Goal: Task Accomplishment & Management: Manage account settings

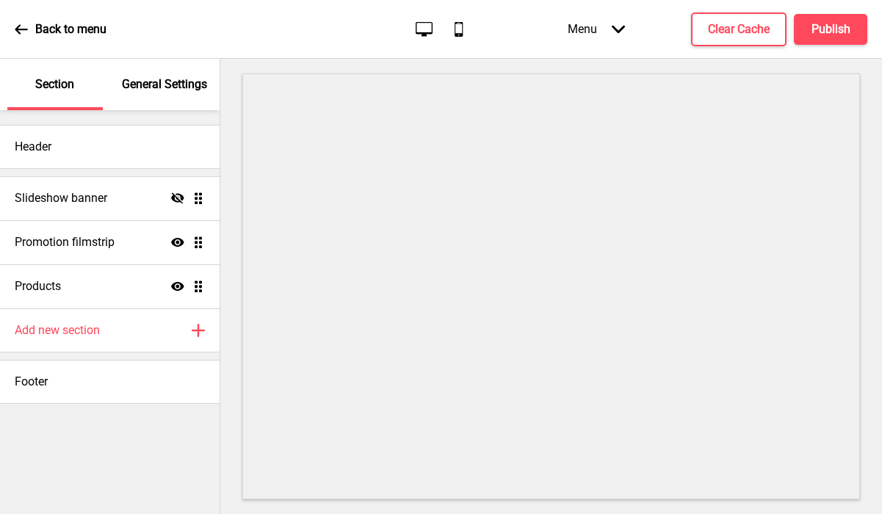
click at [163, 82] on p "General Settings" at bounding box center [164, 84] width 85 height 16
click at [184, 87] on p "General Settings" at bounding box center [164, 84] width 85 height 16
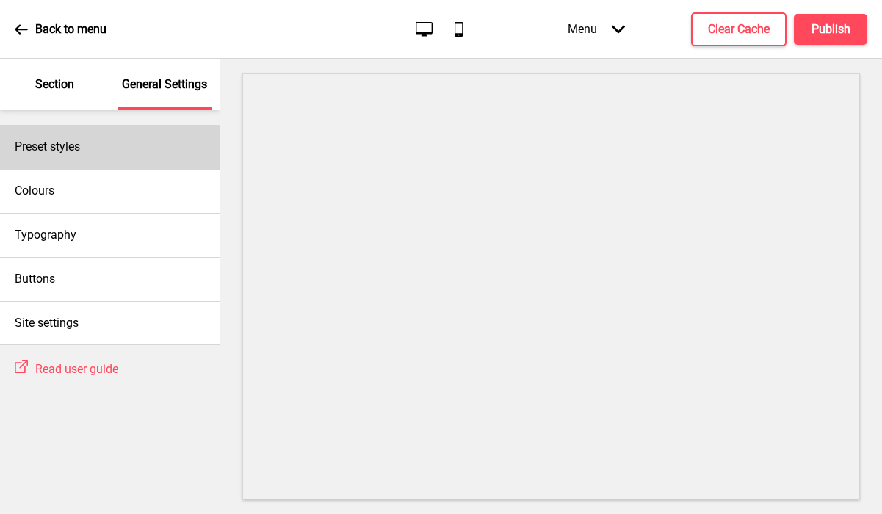
click at [124, 142] on div "Preset styles" at bounding box center [110, 147] width 220 height 44
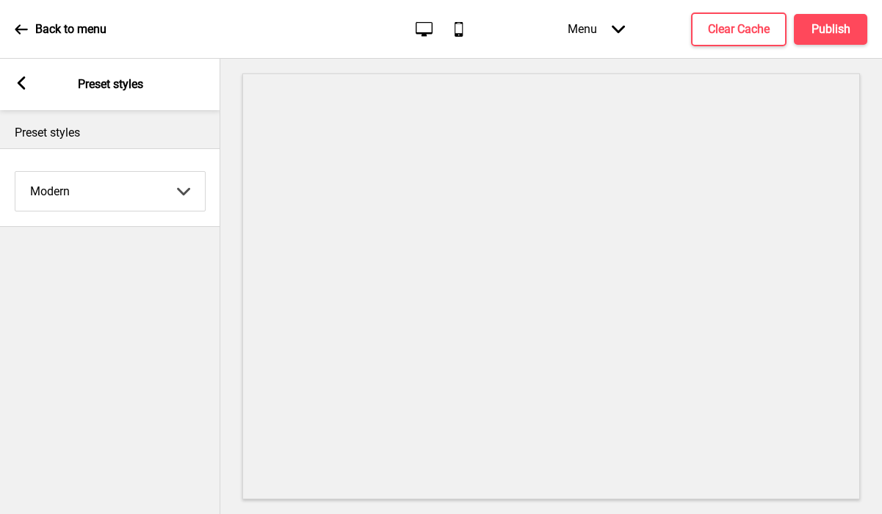
click at [102, 181] on select "Coffee Contrast Dark Earth Marine Minimalist Modern Oddle Pastel Yellow Fruits …" at bounding box center [109, 191] width 189 height 39
select select "minimalist"
click at [15, 172] on select "Coffee Contrast Dark Earth Marine Minimalist Modern Oddle Pastel Yellow Fruits …" at bounding box center [109, 191] width 189 height 39
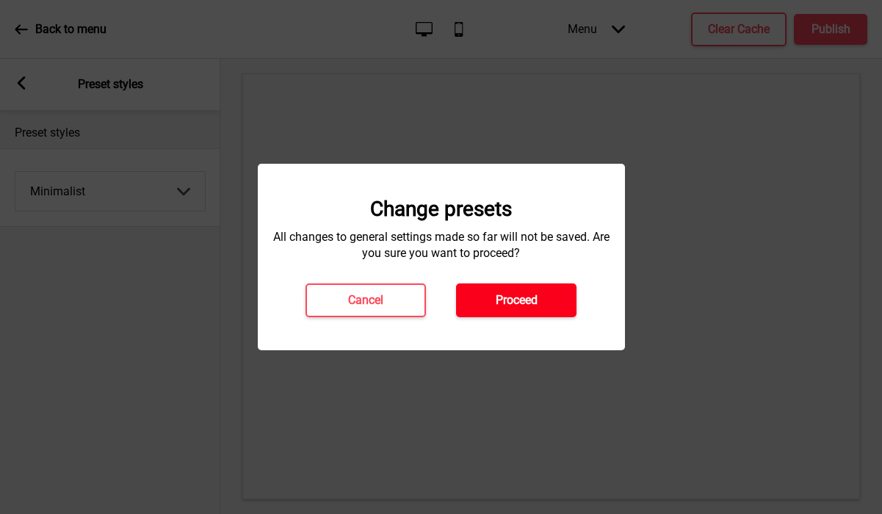
click at [504, 305] on h4 "Proceed" at bounding box center [517, 300] width 42 height 16
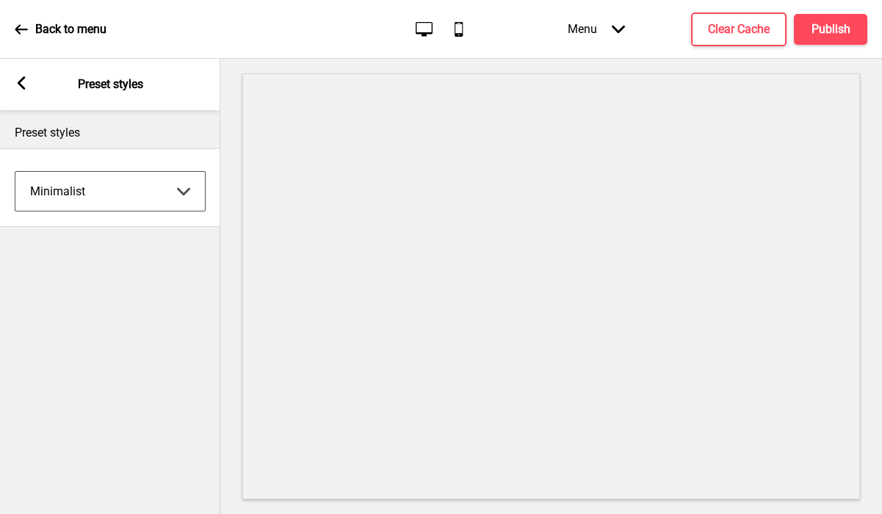
click at [12, 65] on div "Arrow left Preset styles" at bounding box center [110, 84] width 220 height 51
click at [18, 81] on g at bounding box center [21, 82] width 13 height 13
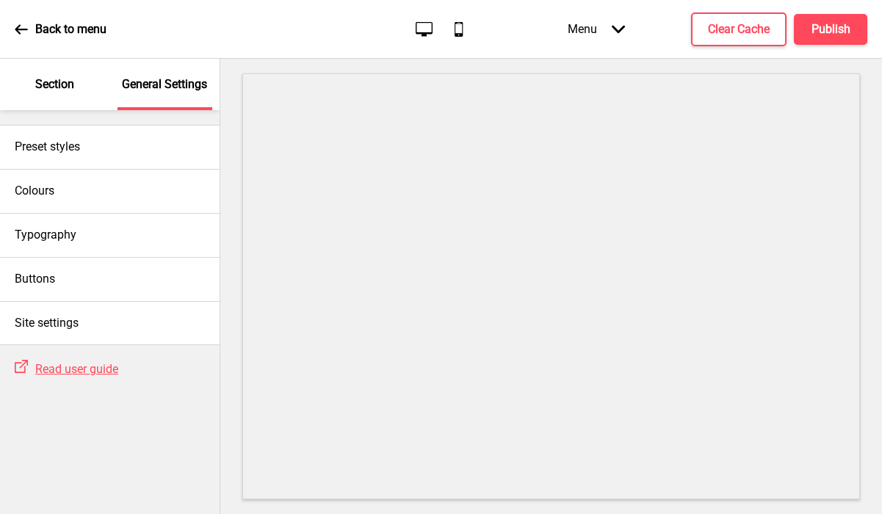
click at [73, 93] on div "Section" at bounding box center [54, 84] width 95 height 51
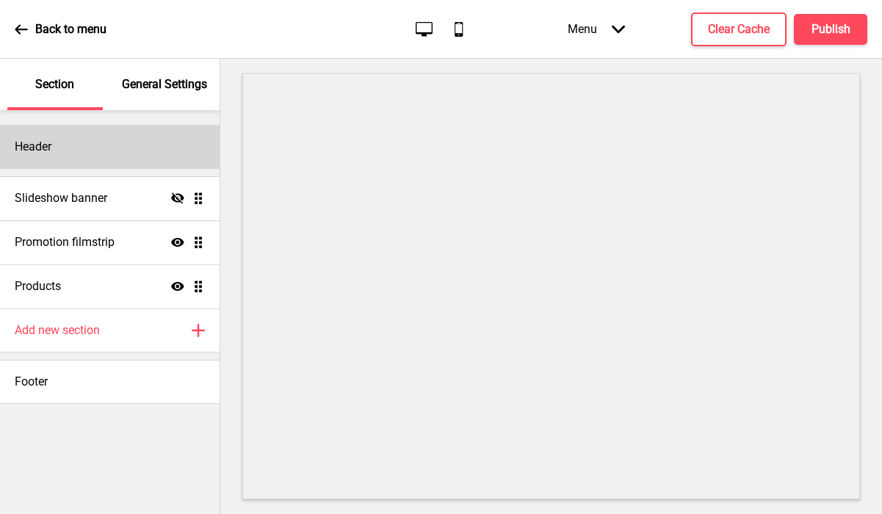
click at [68, 144] on div "Header" at bounding box center [110, 147] width 220 height 44
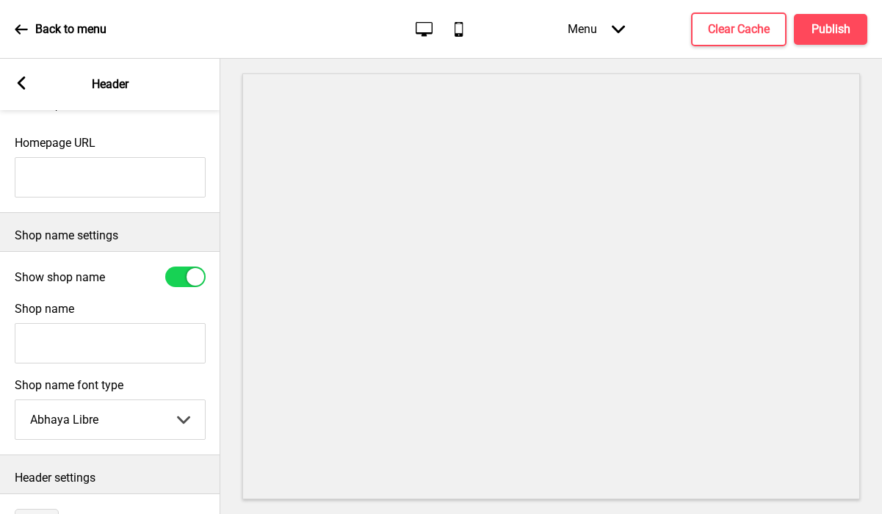
scroll to position [291, 0]
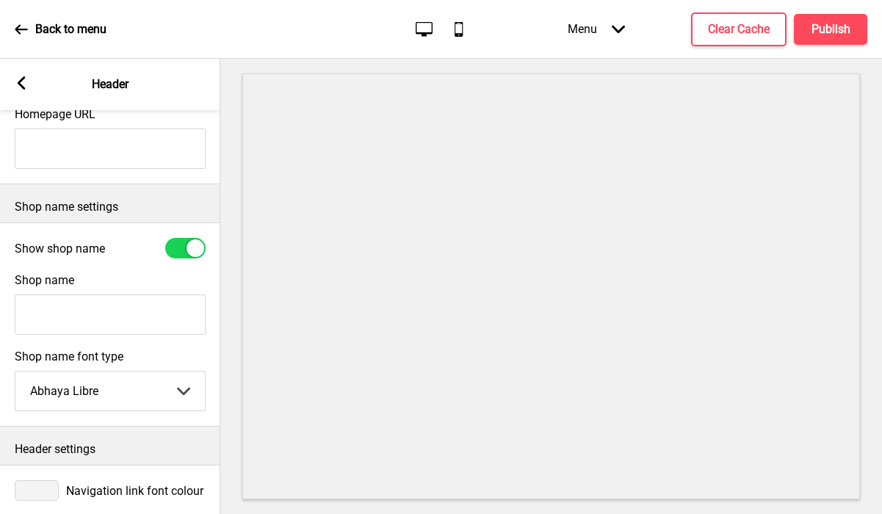
click at [119, 309] on input "Shop name" at bounding box center [110, 314] width 191 height 40
paste input "[PERSON_NAME] by [PERSON_NAME]"
drag, startPoint x: 102, startPoint y: 322, endPoint x: -6, endPoint y: 316, distance: 108.0
click at [0, 316] on html "Back to menu Desktop Mobile Menu Arrow down Product Page Store Information Chec…" at bounding box center [441, 257] width 882 height 514
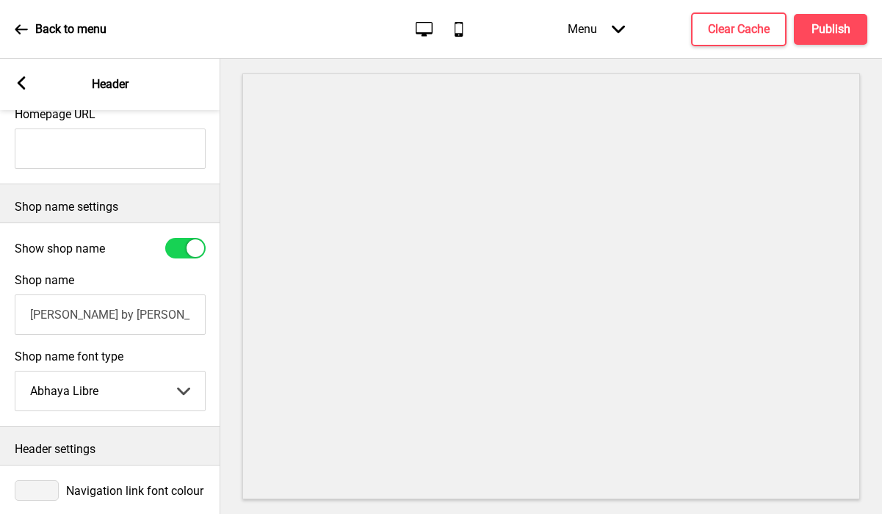
type input "[PERSON_NAME] by [PERSON_NAME]"
click at [84, 158] on input "Homepage URL" at bounding box center [110, 148] width 191 height 40
paste input "[URL][DOMAIN_NAME]"
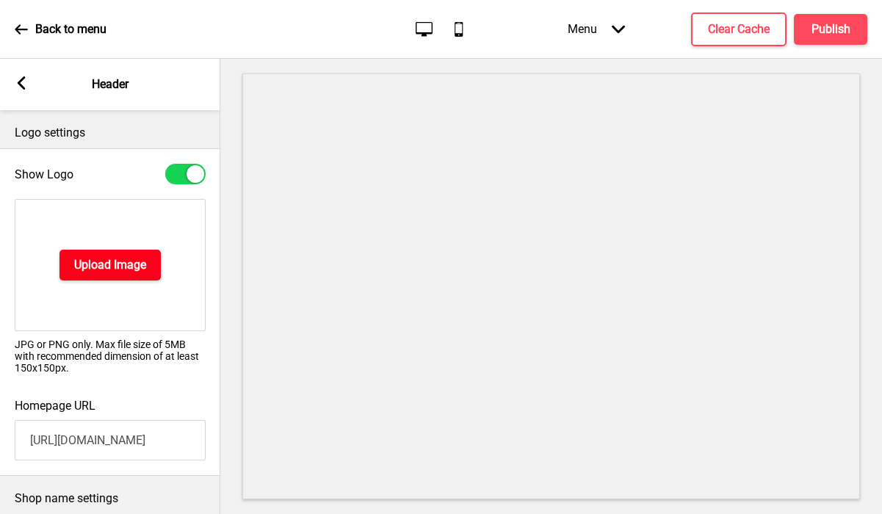
type input "[URL][DOMAIN_NAME]"
click at [76, 267] on h4 "Upload Image" at bounding box center [110, 265] width 72 height 16
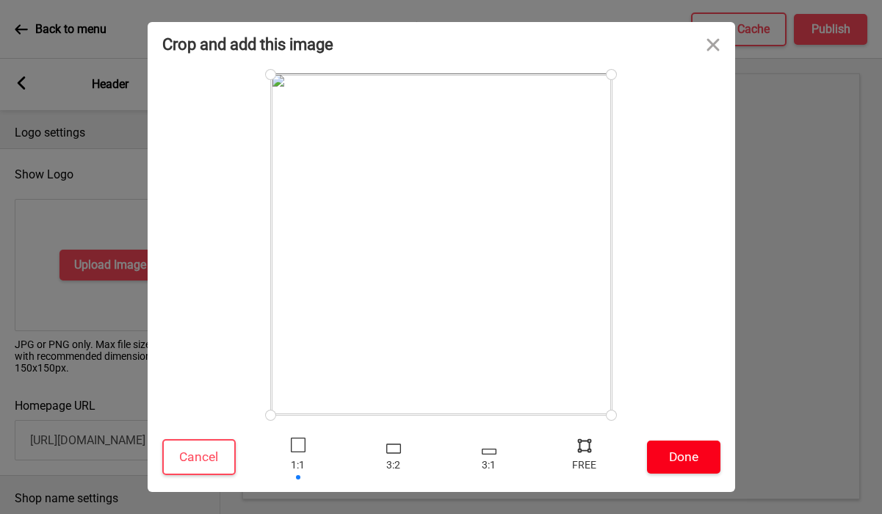
click at [678, 449] on button "Done" at bounding box center [683, 456] width 73 height 33
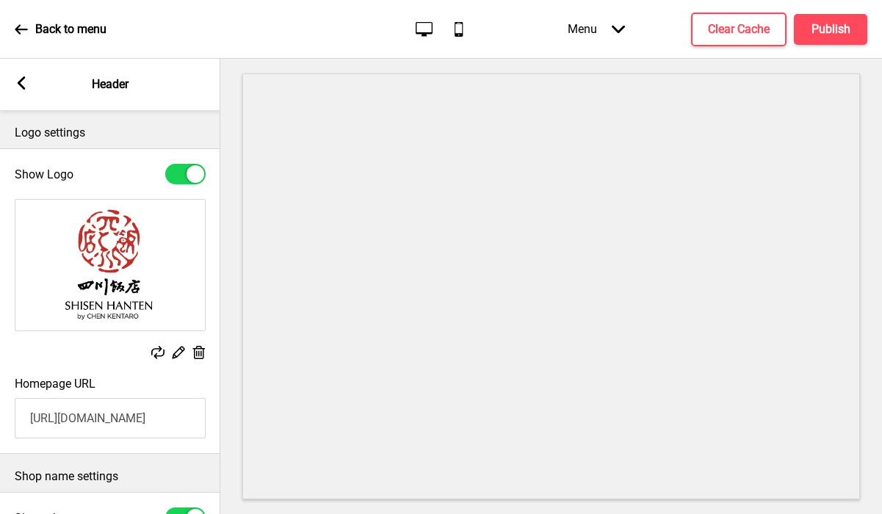
scroll to position [322, 0]
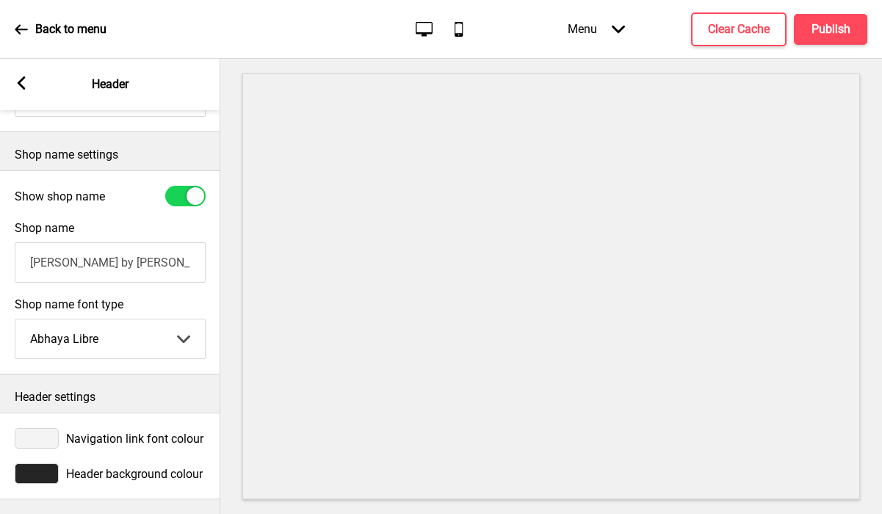
click at [47, 472] on div at bounding box center [37, 473] width 44 height 21
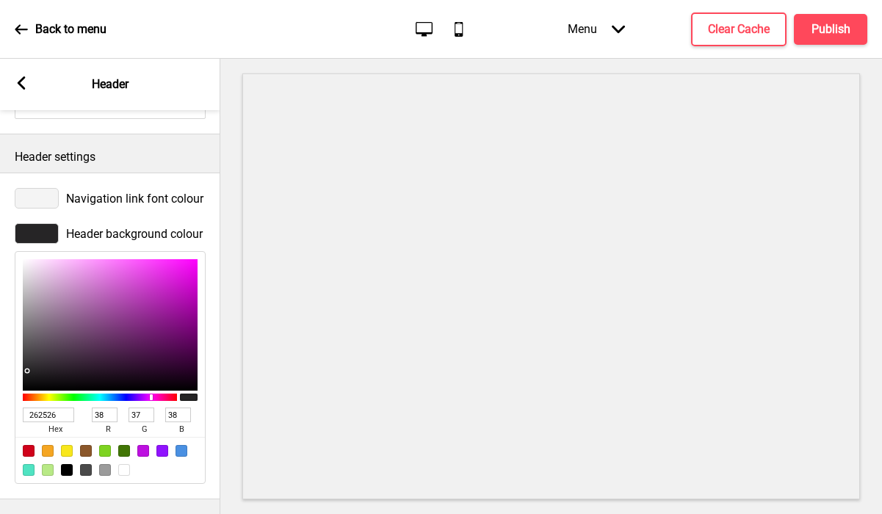
click at [120, 467] on div at bounding box center [124, 470] width 12 height 12
type input "FFFFFF"
type input "255"
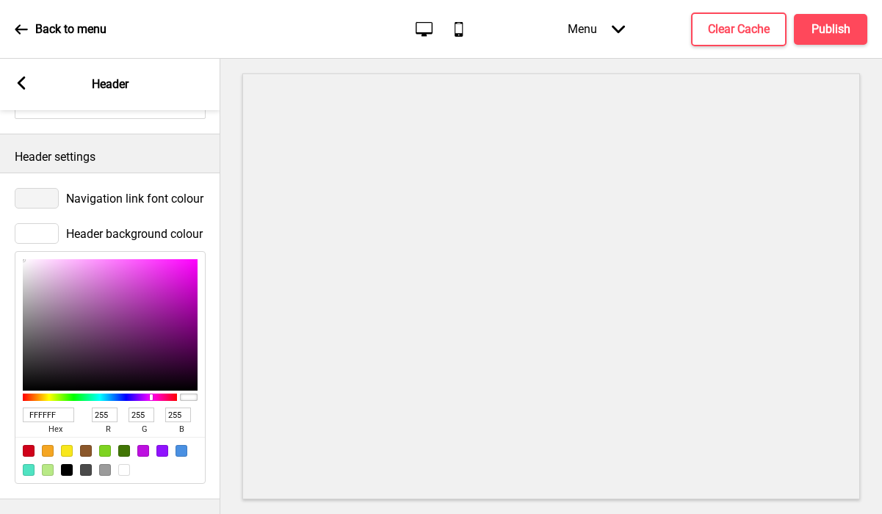
click at [35, 200] on div at bounding box center [37, 198] width 44 height 21
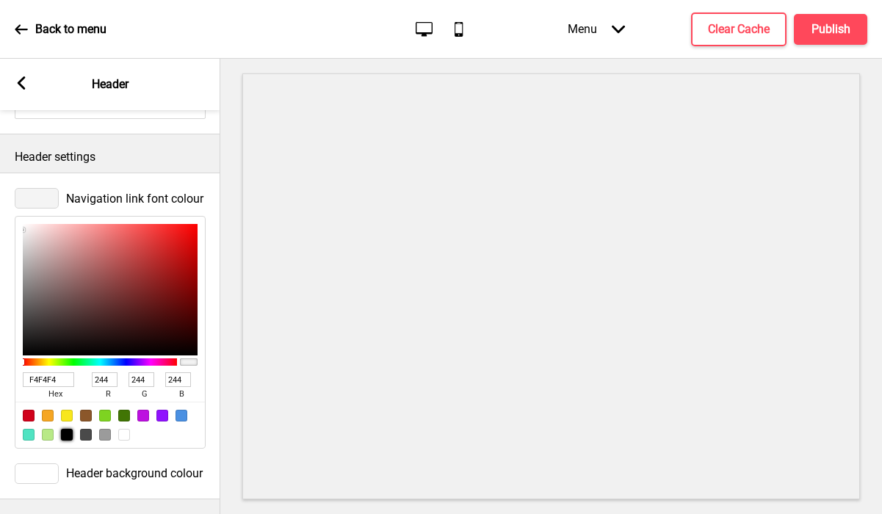
click at [71, 433] on div at bounding box center [67, 435] width 12 height 12
type input "000000"
type input "0"
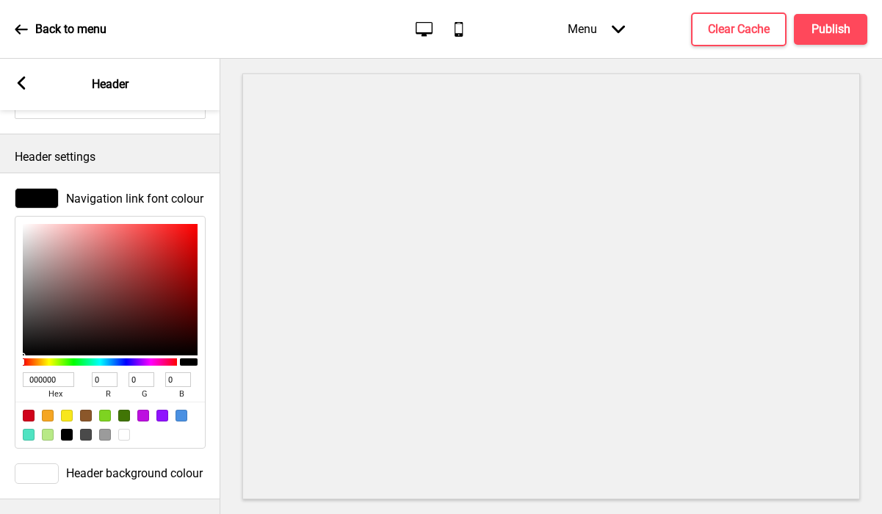
click at [23, 73] on div "Arrow left Header" at bounding box center [110, 84] width 220 height 51
click at [20, 78] on rect at bounding box center [21, 82] width 13 height 13
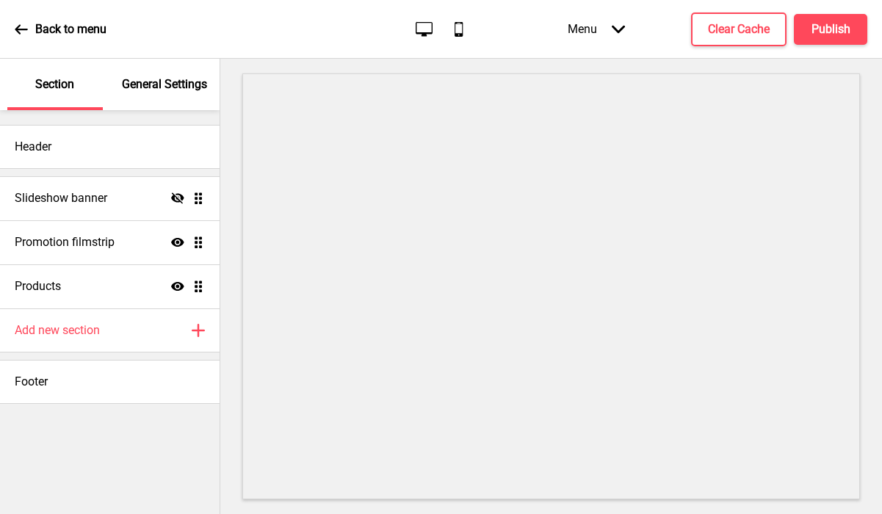
click at [150, 77] on p "General Settings" at bounding box center [164, 84] width 85 height 16
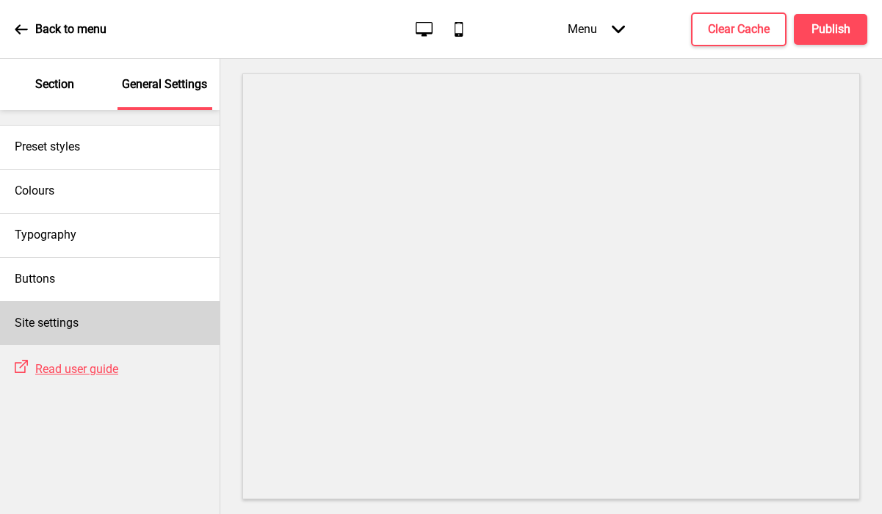
click at [55, 315] on h4 "Site settings" at bounding box center [47, 323] width 64 height 16
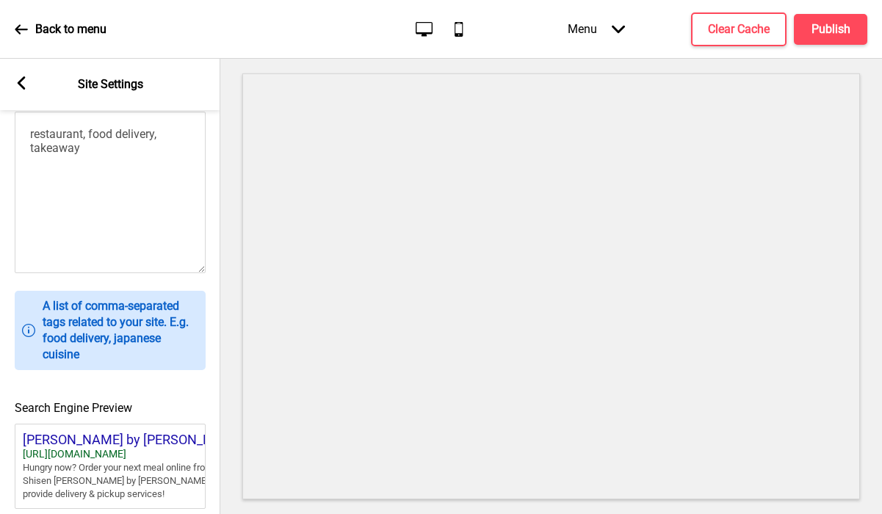
scroll to position [661, 0]
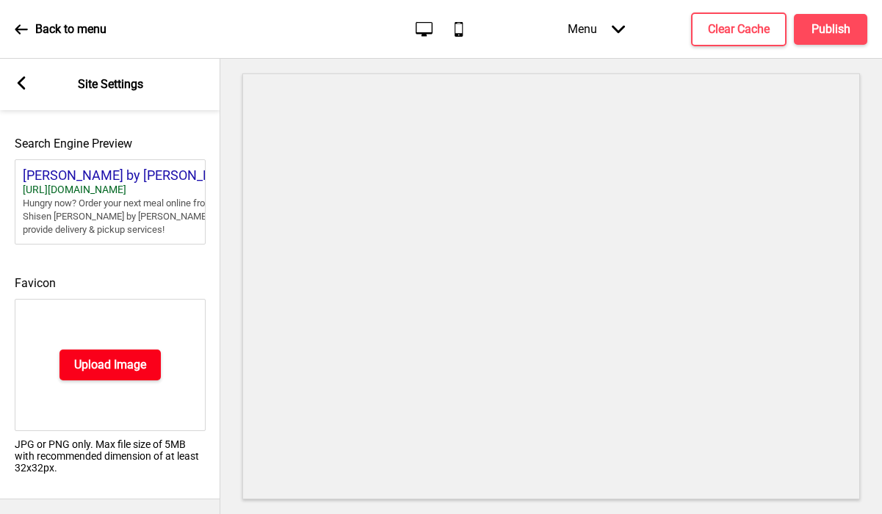
click at [76, 364] on h4 "Upload Image" at bounding box center [110, 365] width 72 height 16
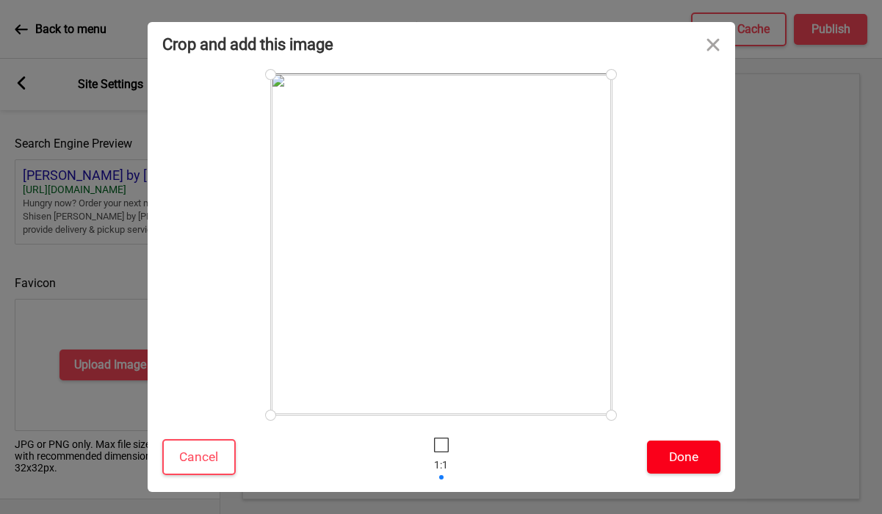
click at [672, 453] on button "Done" at bounding box center [683, 456] width 73 height 33
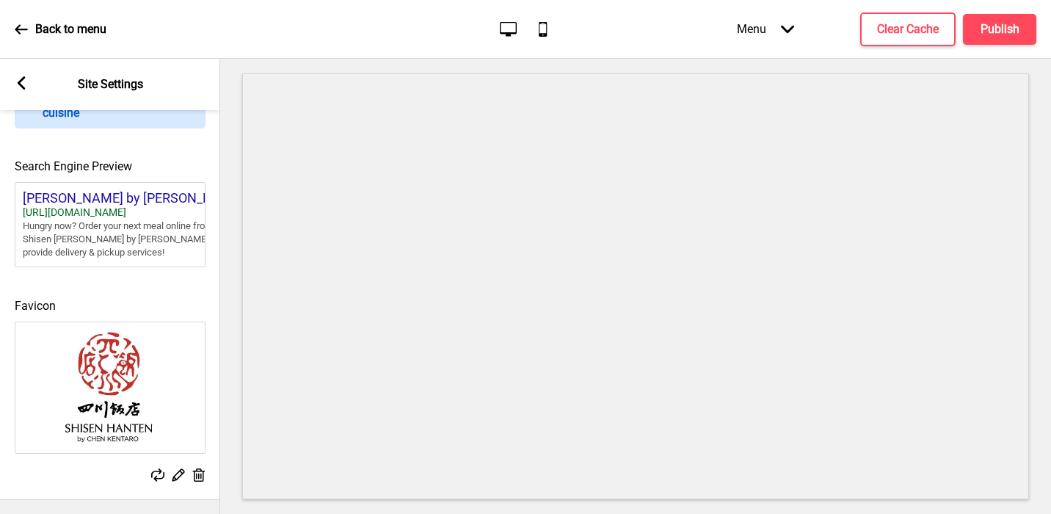
scroll to position [0, 0]
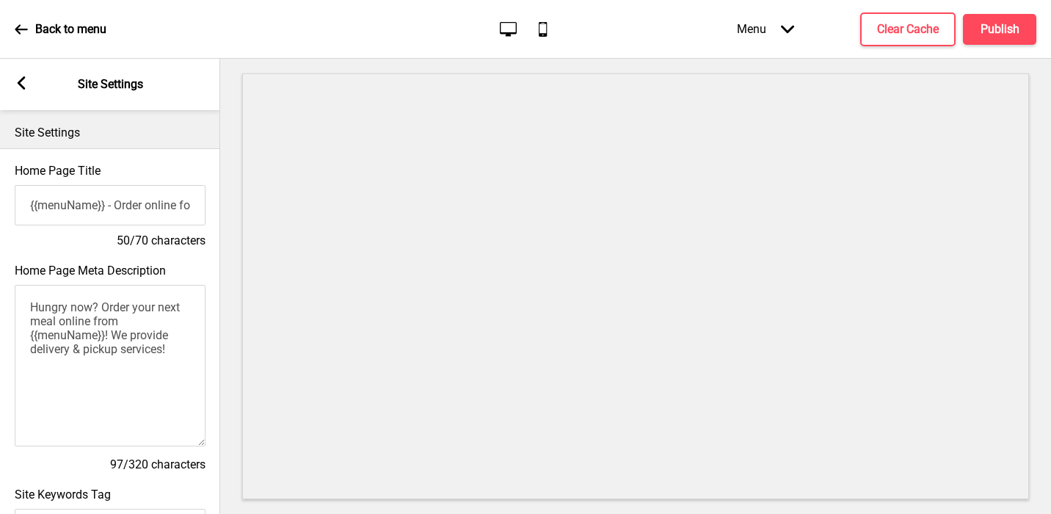
click at [18, 81] on icon at bounding box center [22, 82] width 8 height 13
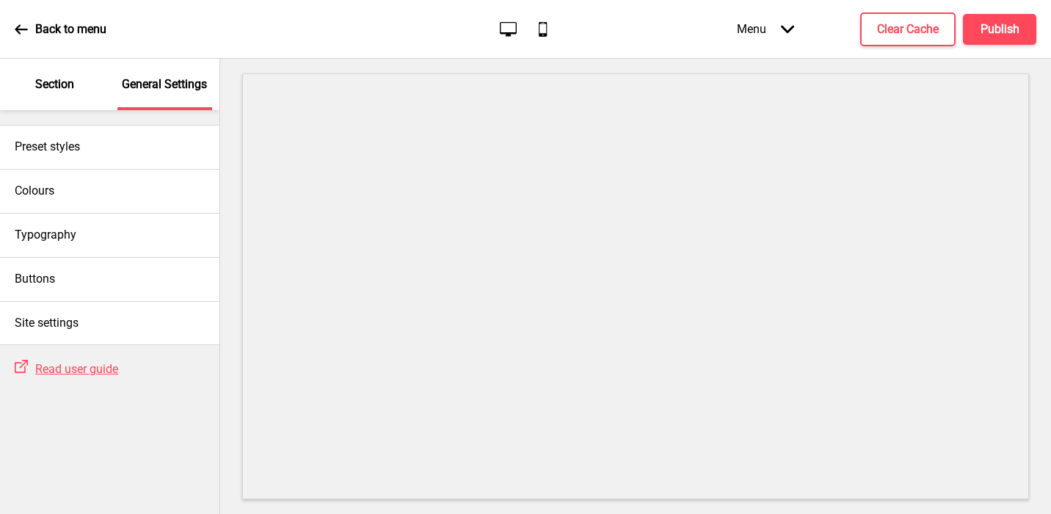
click at [55, 81] on p "Section" at bounding box center [54, 84] width 39 height 16
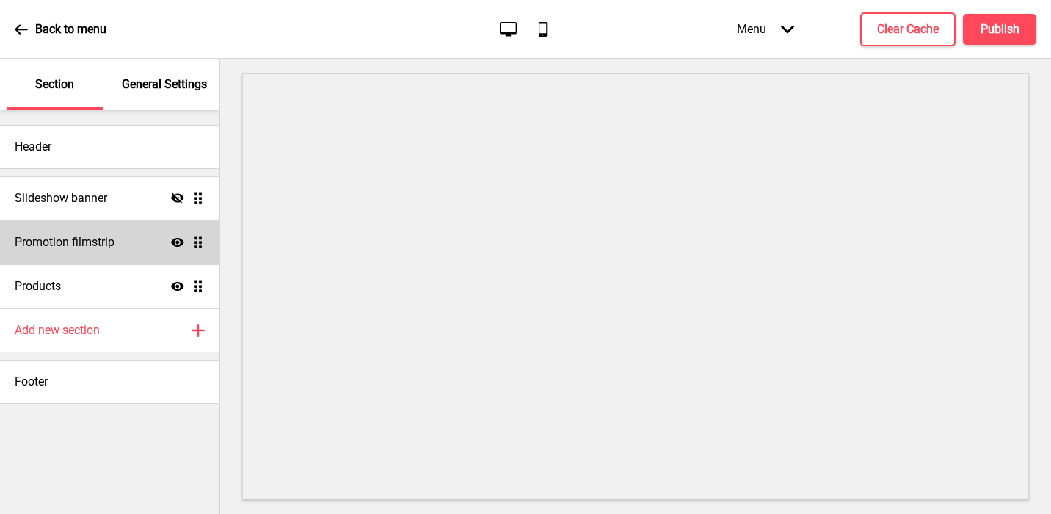
click at [144, 238] on div "Promotion filmstrip Show Drag" at bounding box center [110, 242] width 220 height 44
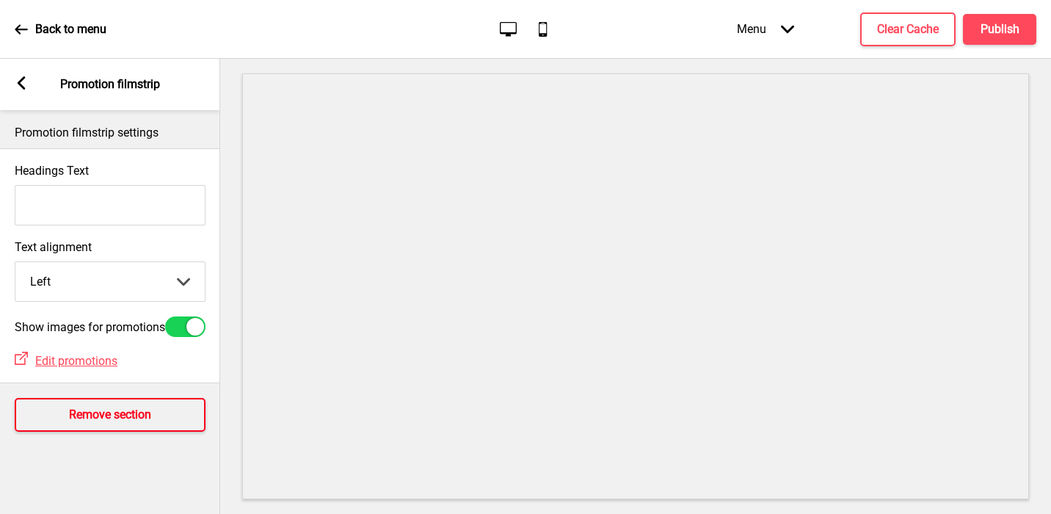
click at [100, 421] on h4 "Remove section" at bounding box center [110, 415] width 82 height 16
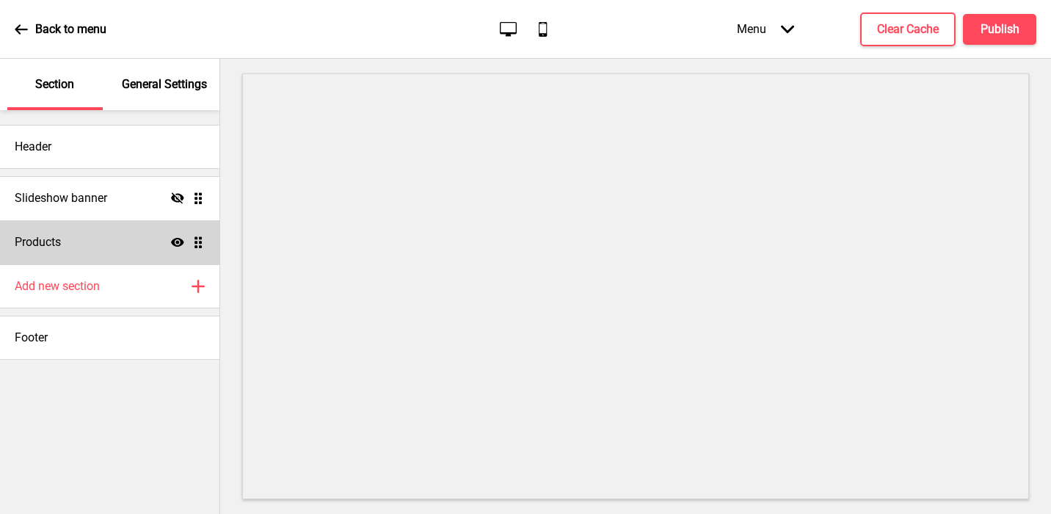
click at [73, 254] on div "Products Show Drag" at bounding box center [110, 242] width 220 height 44
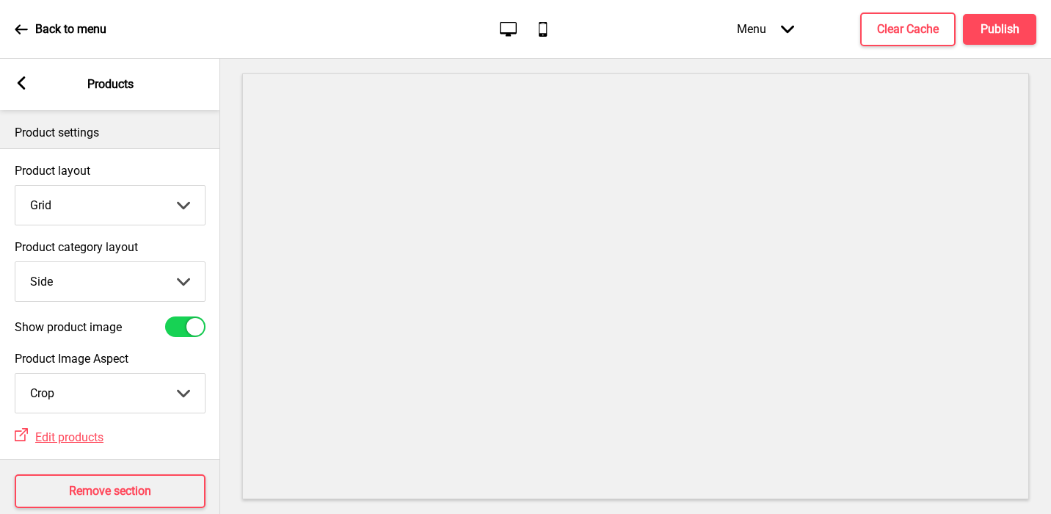
click at [56, 204] on select "Grid List" at bounding box center [109, 205] width 189 height 39
click at [71, 286] on select "Top Side" at bounding box center [109, 281] width 189 height 39
select select "top"
click at [15, 262] on select "Top Side" at bounding box center [109, 281] width 189 height 39
click at [22, 81] on rect at bounding box center [21, 82] width 13 height 13
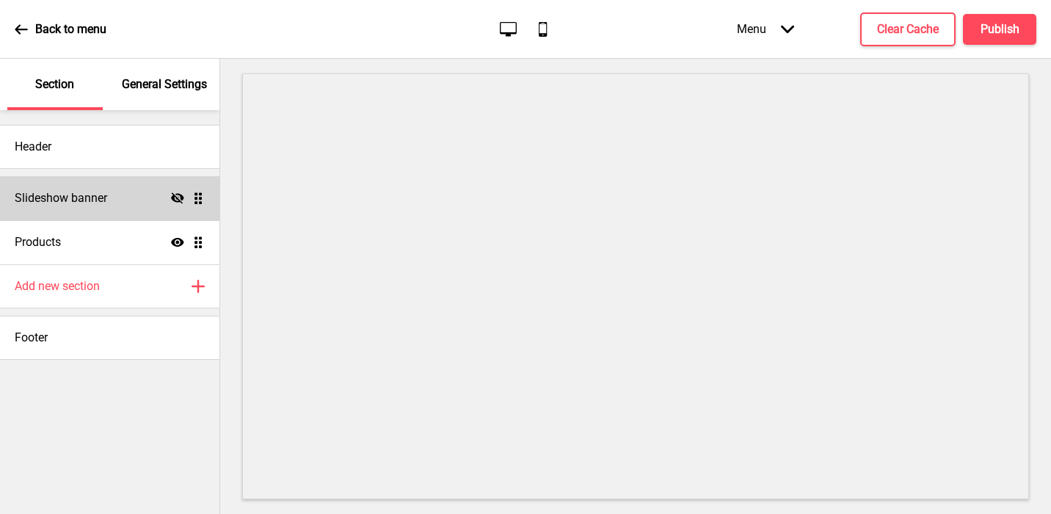
click at [164, 194] on div "Slideshow banner Hide Drag" at bounding box center [110, 198] width 220 height 44
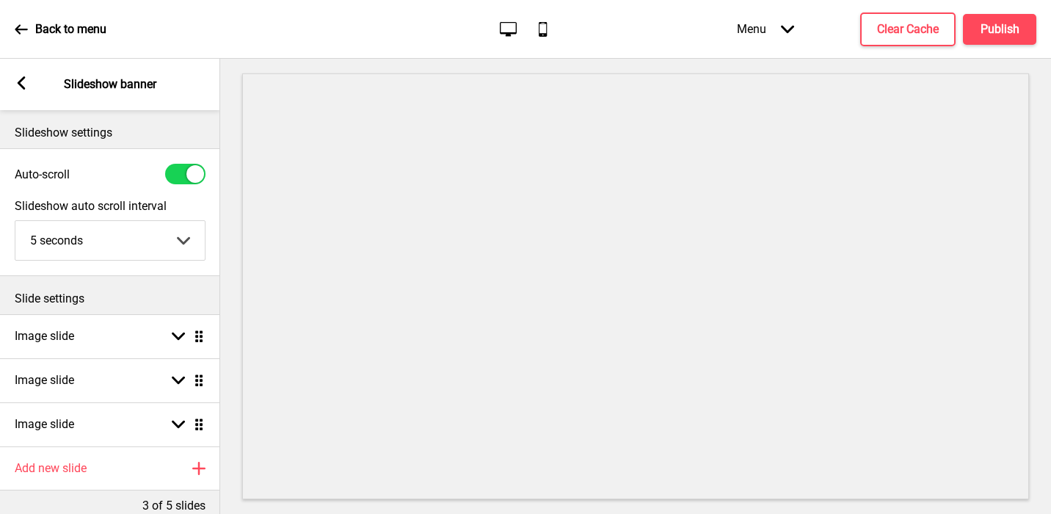
click at [183, 179] on div at bounding box center [185, 174] width 40 height 21
checkbox input "false"
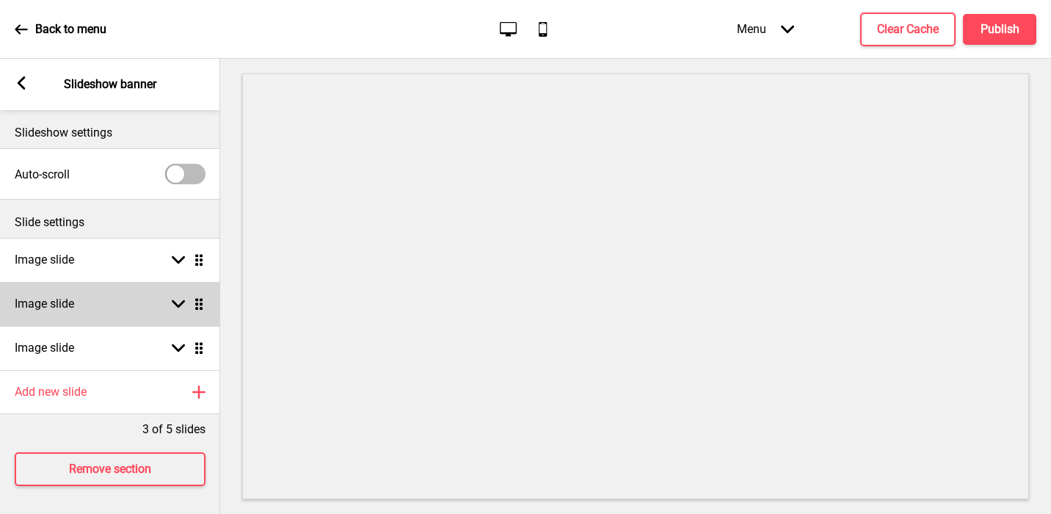
click at [137, 316] on div "Image slide Arrow down Drag" at bounding box center [110, 304] width 220 height 44
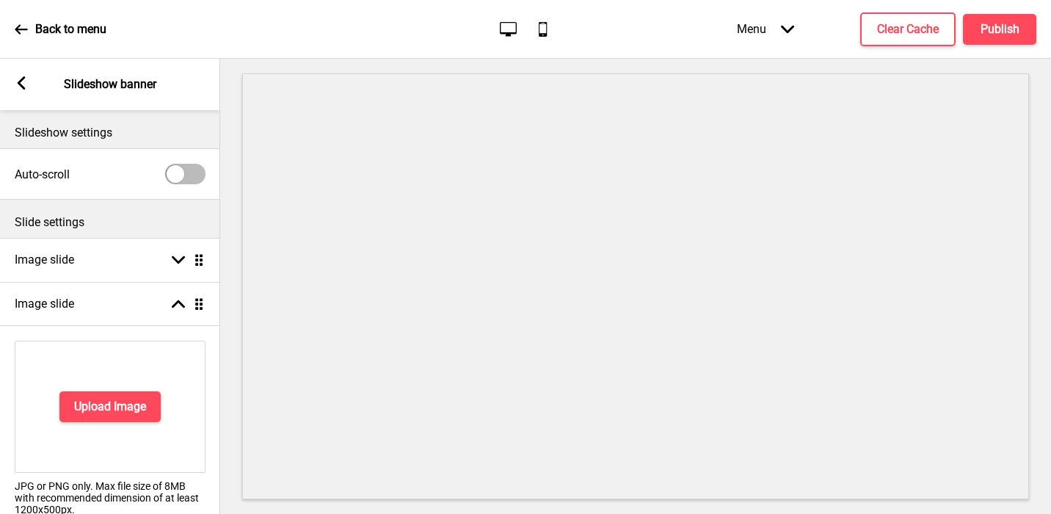
scroll to position [280, 0]
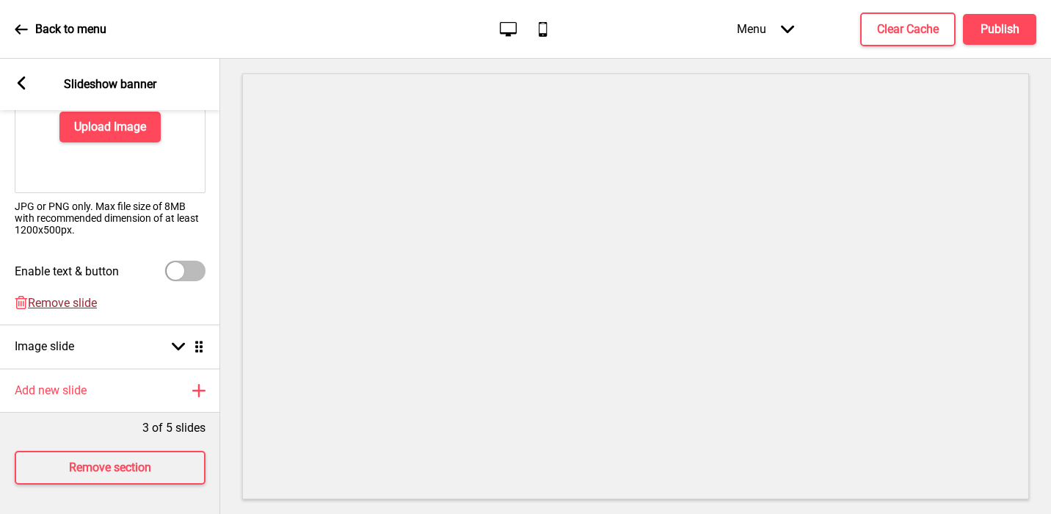
click at [67, 303] on span "Remove slide" at bounding box center [62, 303] width 69 height 14
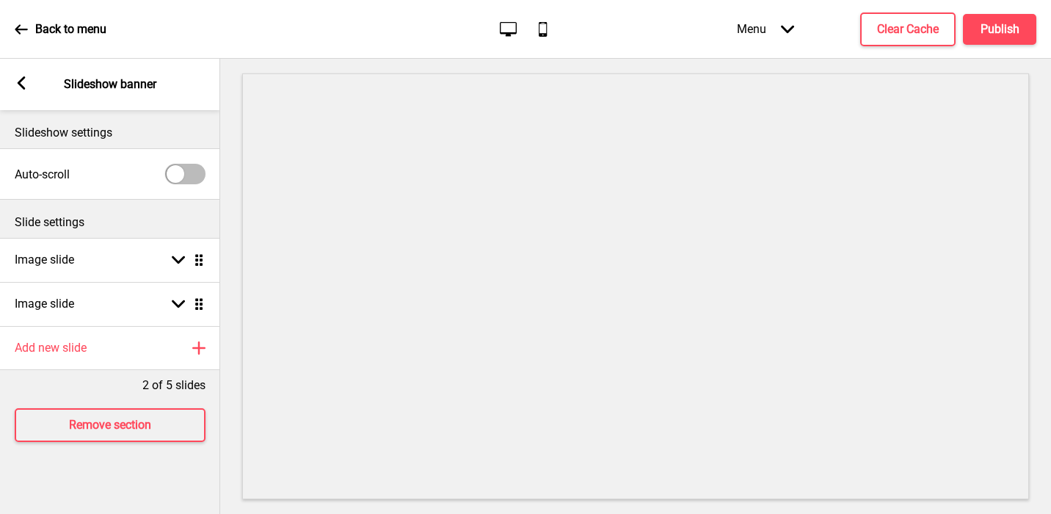
scroll to position [0, 0]
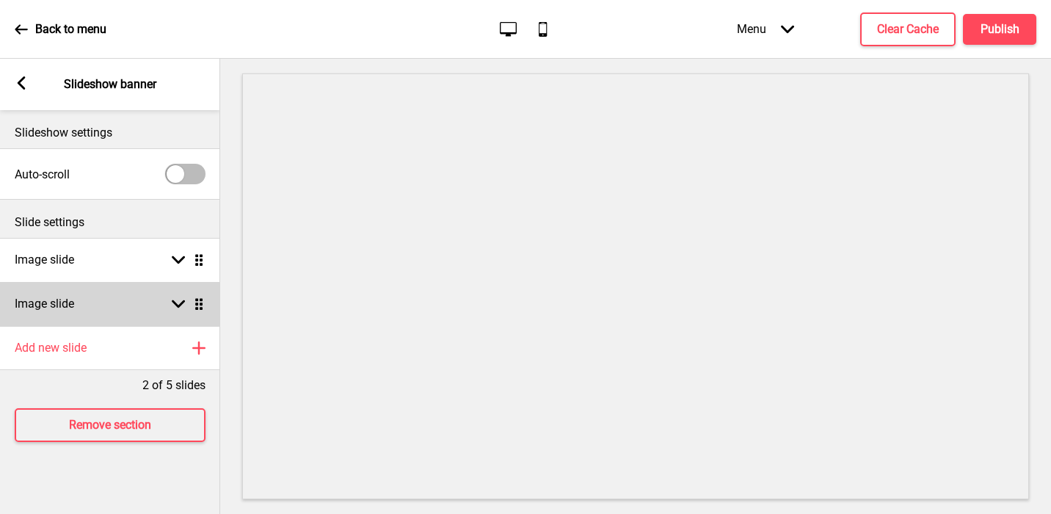
click at [67, 306] on h4 "Image slide" at bounding box center [44, 304] width 59 height 16
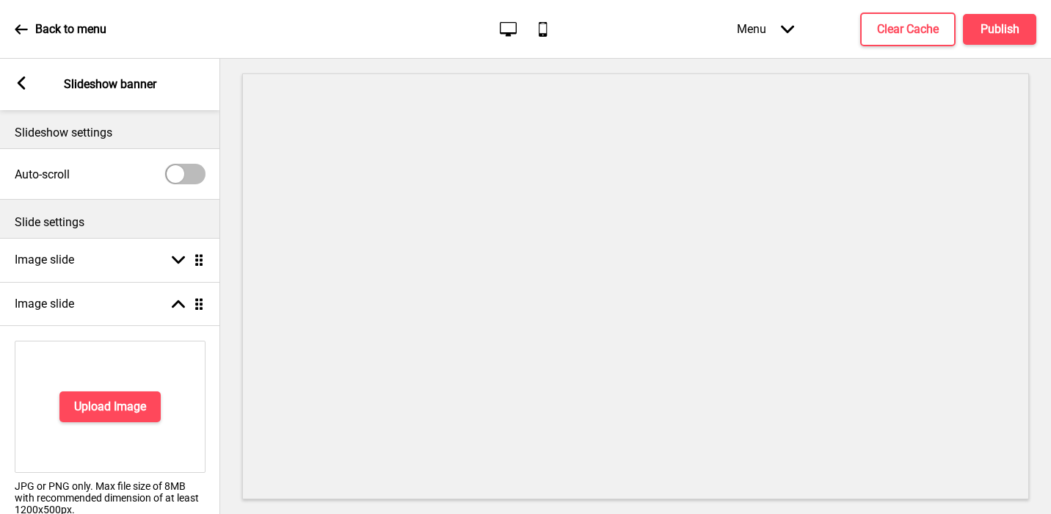
scroll to position [236, 0]
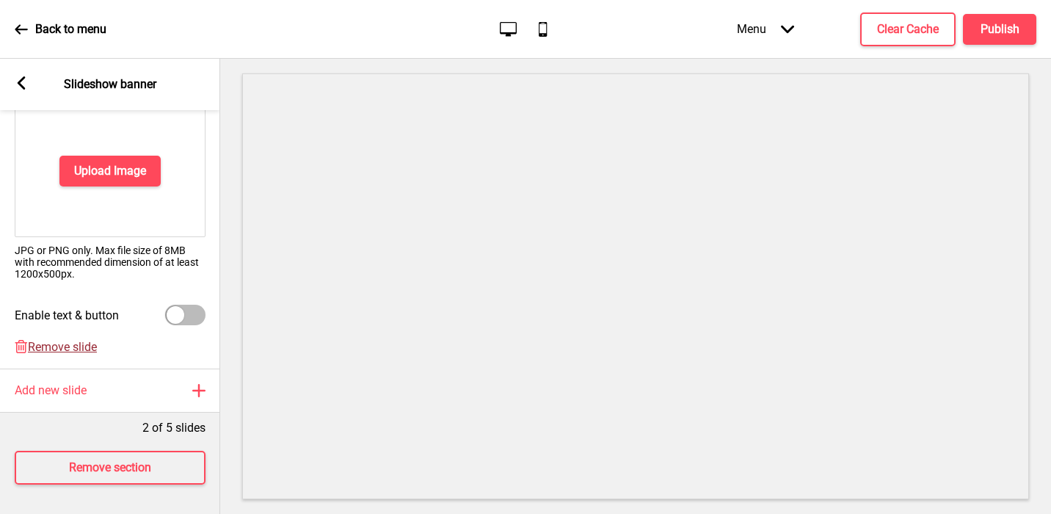
click at [51, 343] on span "Remove slide" at bounding box center [62, 347] width 69 height 14
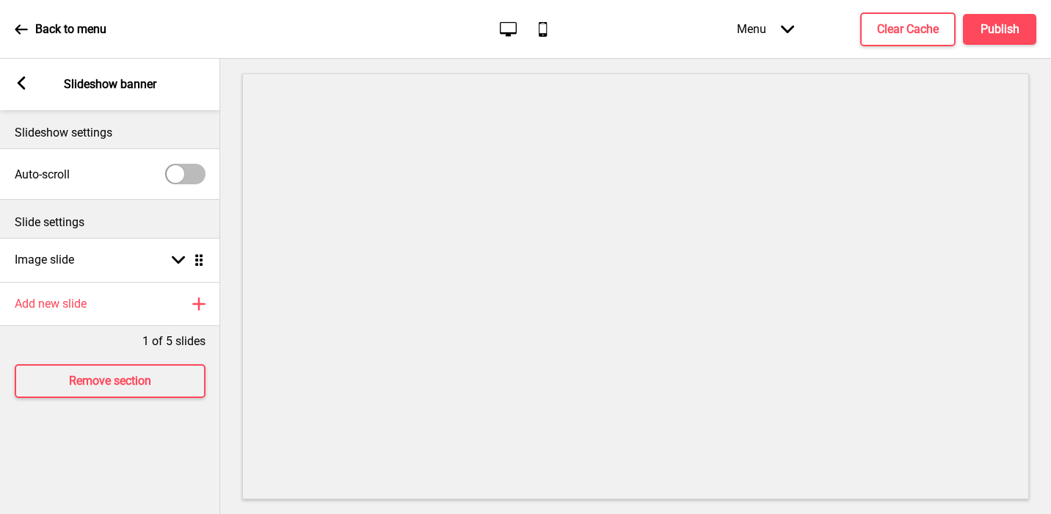
scroll to position [0, 0]
click at [11, 74] on div "Arrow left Slideshow banner" at bounding box center [110, 84] width 220 height 51
click at [17, 76] on div "Arrow left Slideshow banner" at bounding box center [110, 84] width 220 height 51
click at [25, 81] on rect at bounding box center [21, 82] width 13 height 13
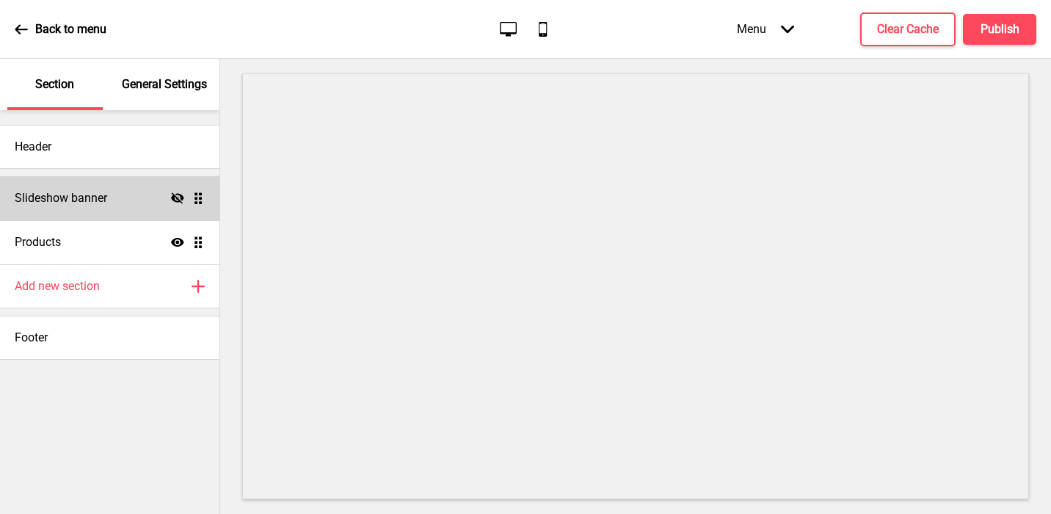
click at [176, 192] on icon "Hide" at bounding box center [177, 198] width 13 height 13
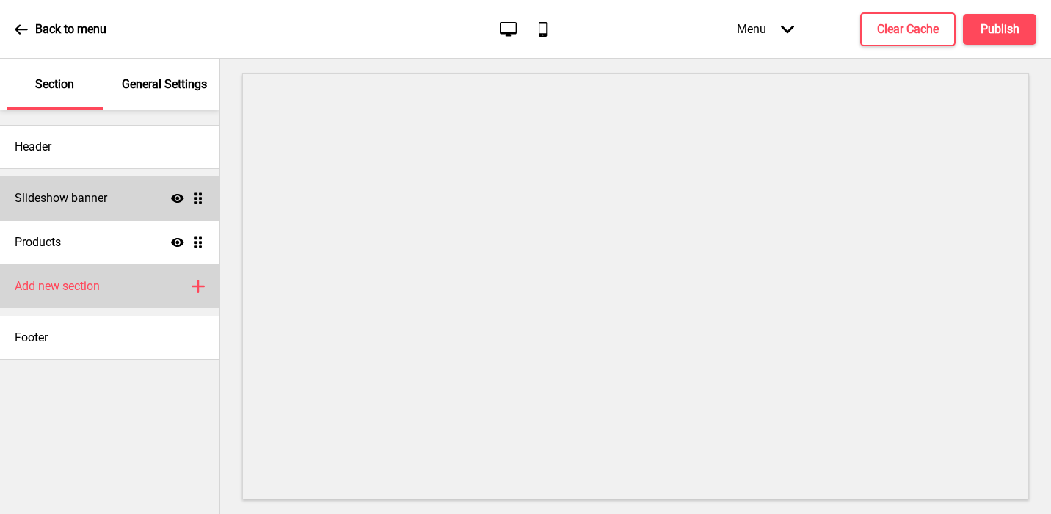
click at [119, 284] on div "Add new section Plus" at bounding box center [110, 286] width 220 height 44
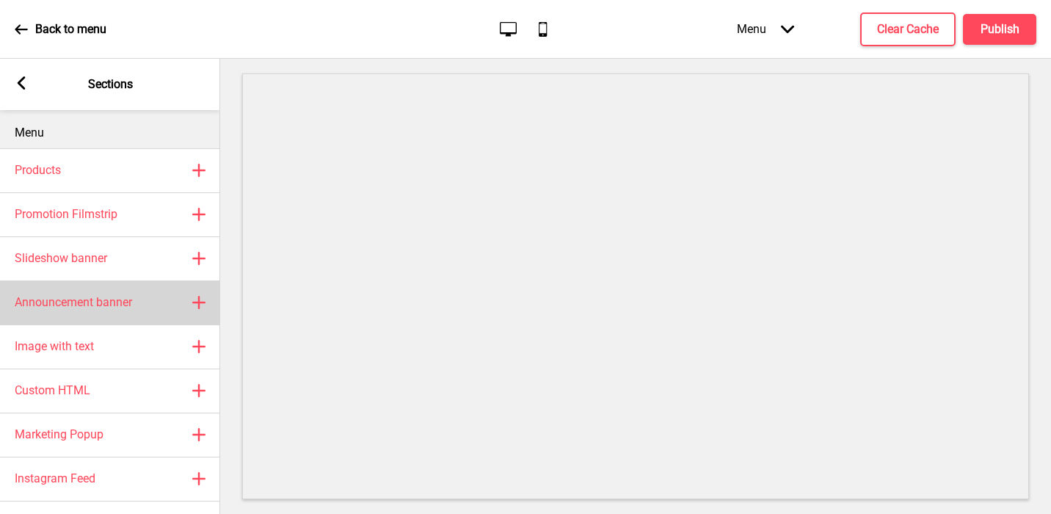
click at [100, 293] on div "Announcement banner Plus" at bounding box center [110, 302] width 220 height 44
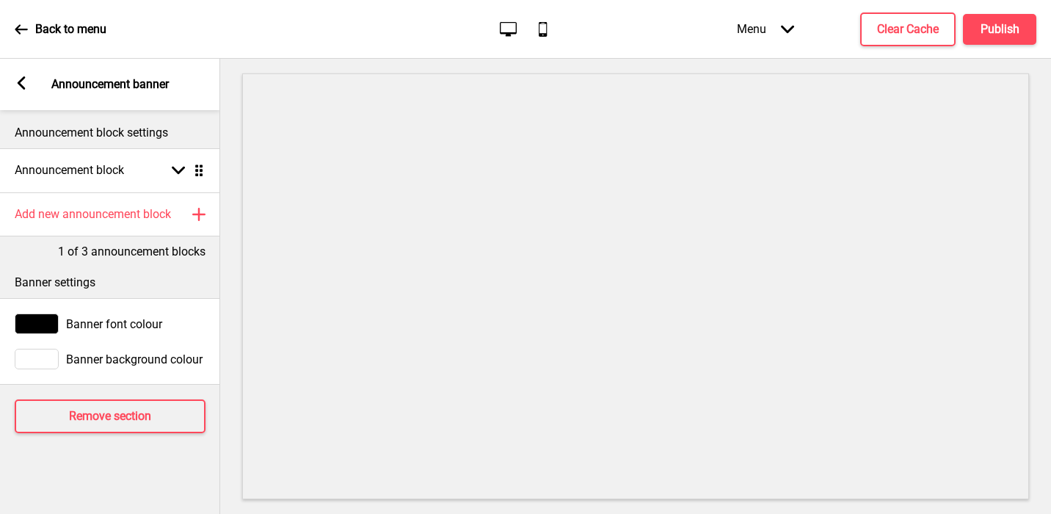
click at [22, 82] on rect at bounding box center [21, 82] width 13 height 13
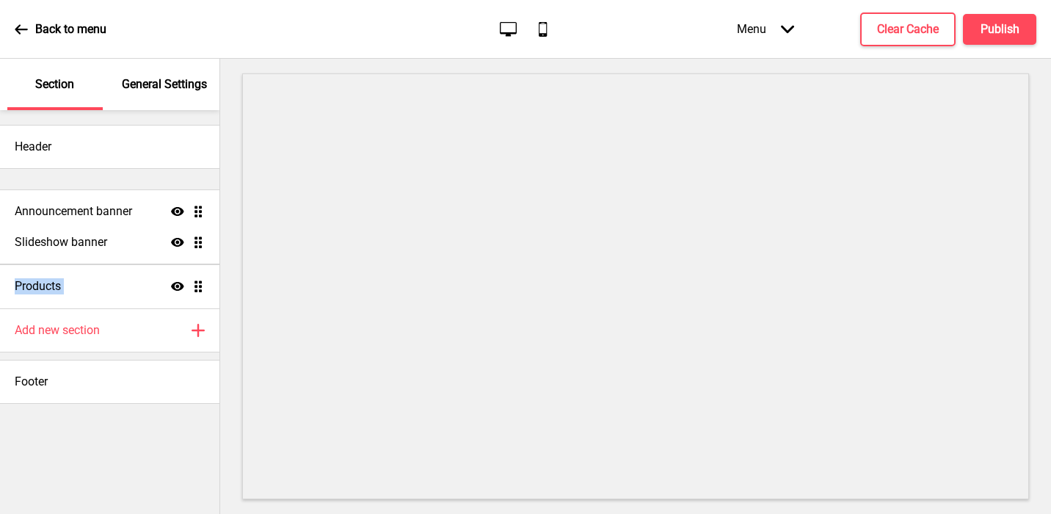
drag, startPoint x: 200, startPoint y: 287, endPoint x: 192, endPoint y: 212, distance: 75.3
click at [192, 212] on ul "Slideshow banner Show Drag Products Show Drag Announcement banner Show Drag" at bounding box center [110, 242] width 220 height 132
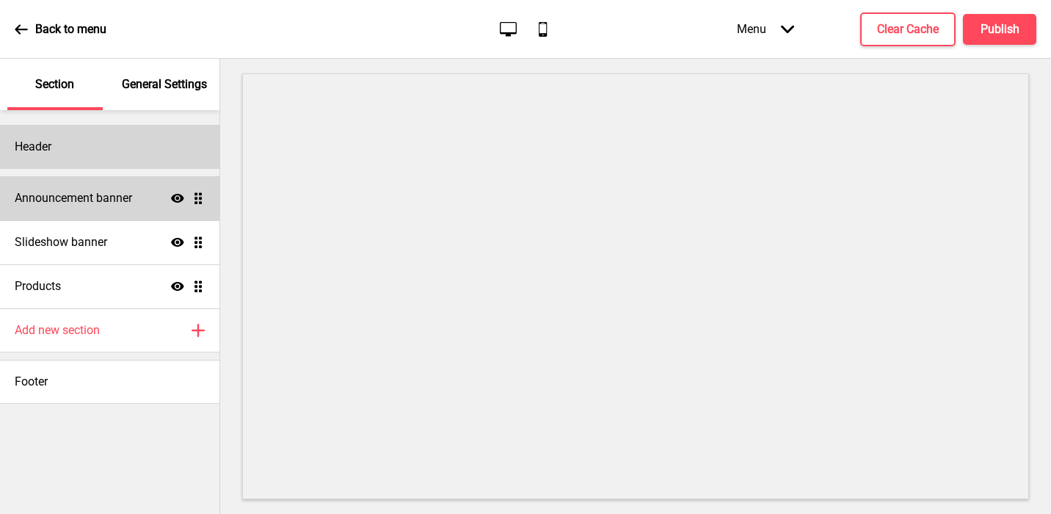
click at [65, 149] on div "Header" at bounding box center [110, 147] width 220 height 44
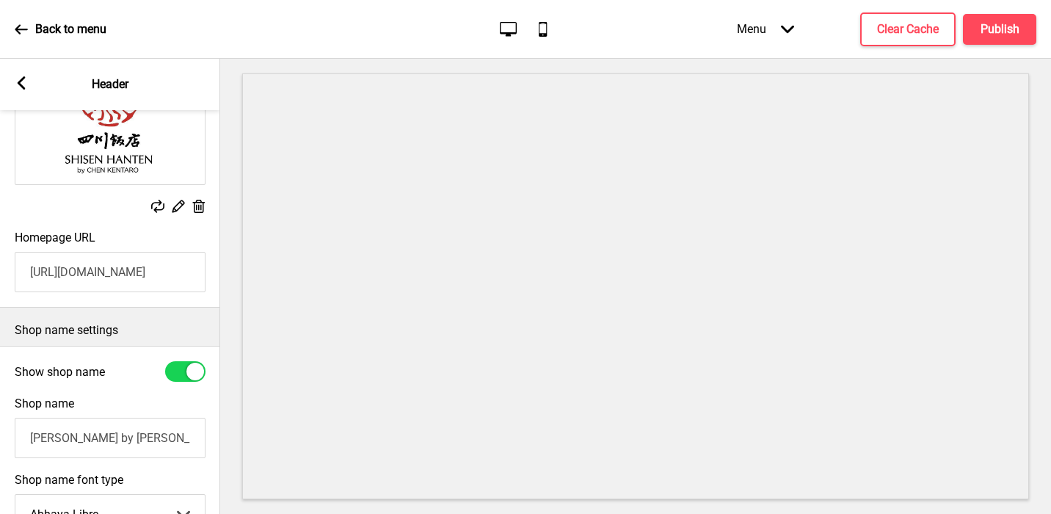
scroll to position [322, 0]
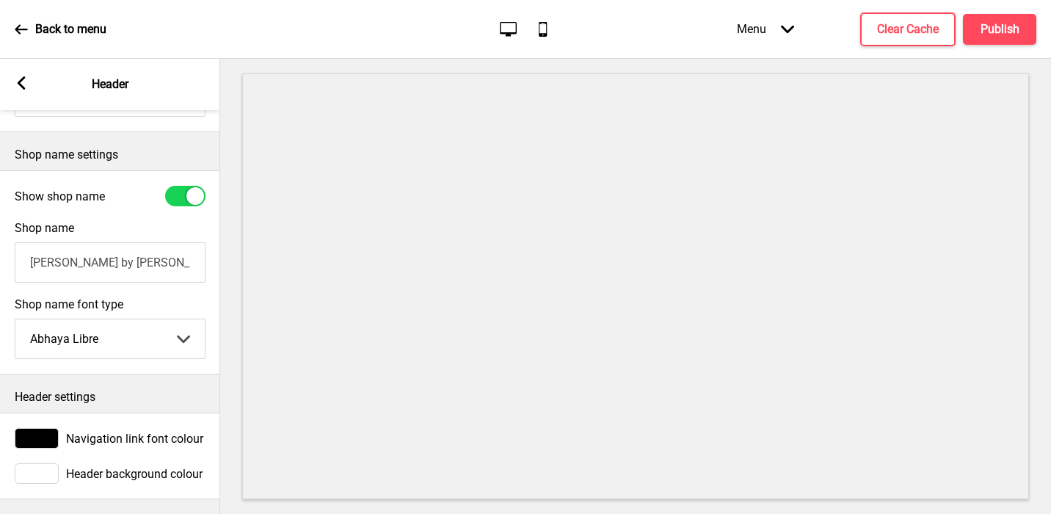
click at [76, 268] on input "[PERSON_NAME] by [PERSON_NAME]" at bounding box center [110, 262] width 191 height 40
click at [182, 197] on div at bounding box center [185, 196] width 40 height 21
checkbox input "false"
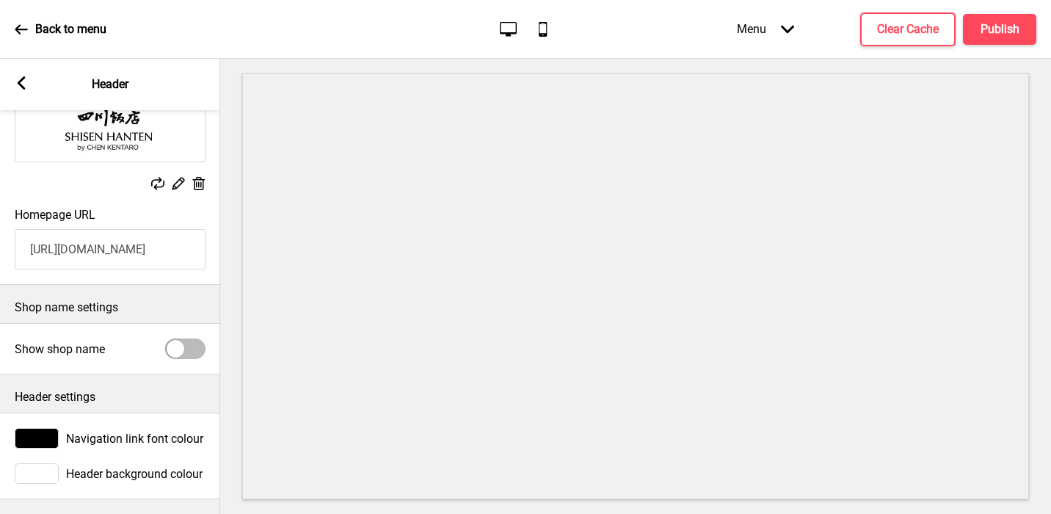
scroll to position [169, 0]
click at [23, 84] on rect at bounding box center [21, 82] width 13 height 13
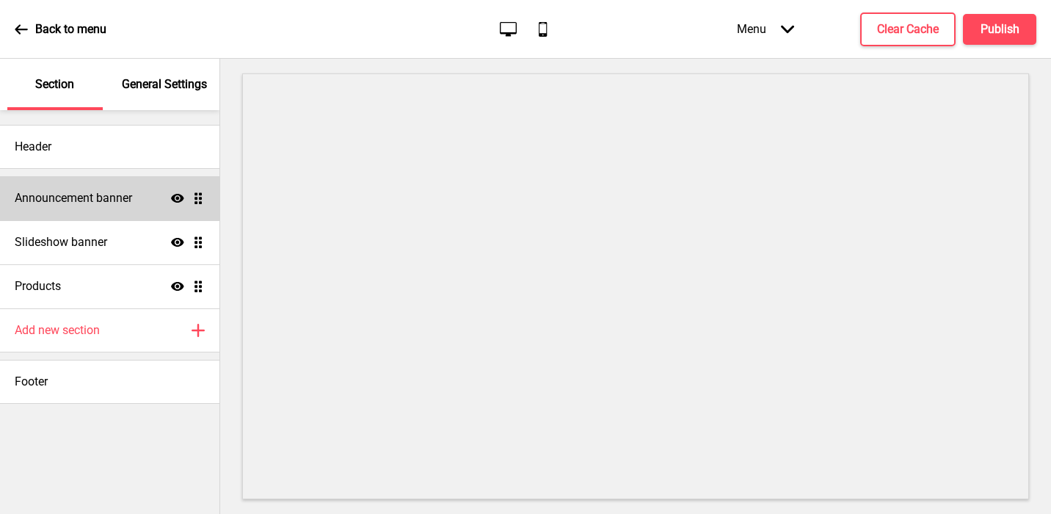
click at [52, 206] on h4 "Announcement banner" at bounding box center [73, 198] width 117 height 16
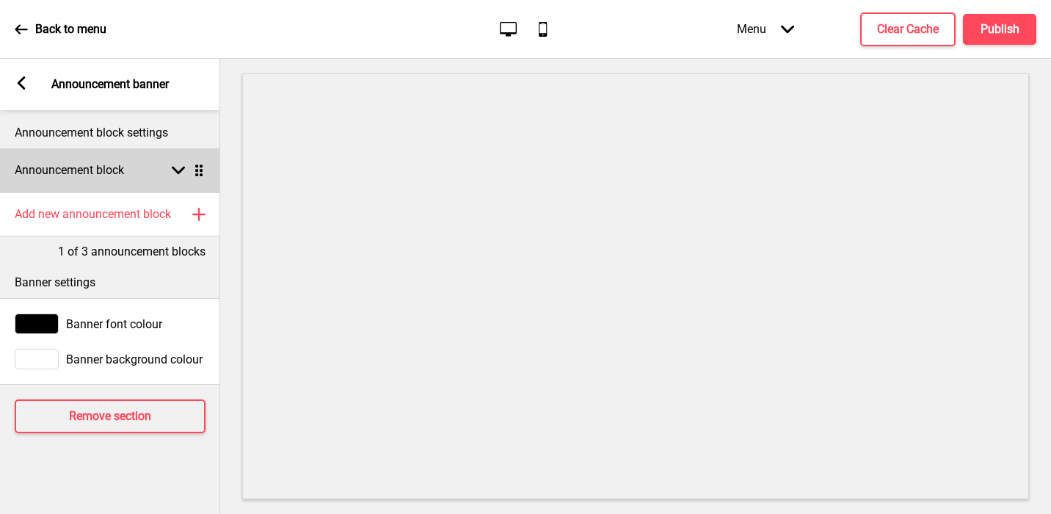
click at [70, 179] on div "Announcement block Arrow down Drag" at bounding box center [110, 170] width 220 height 44
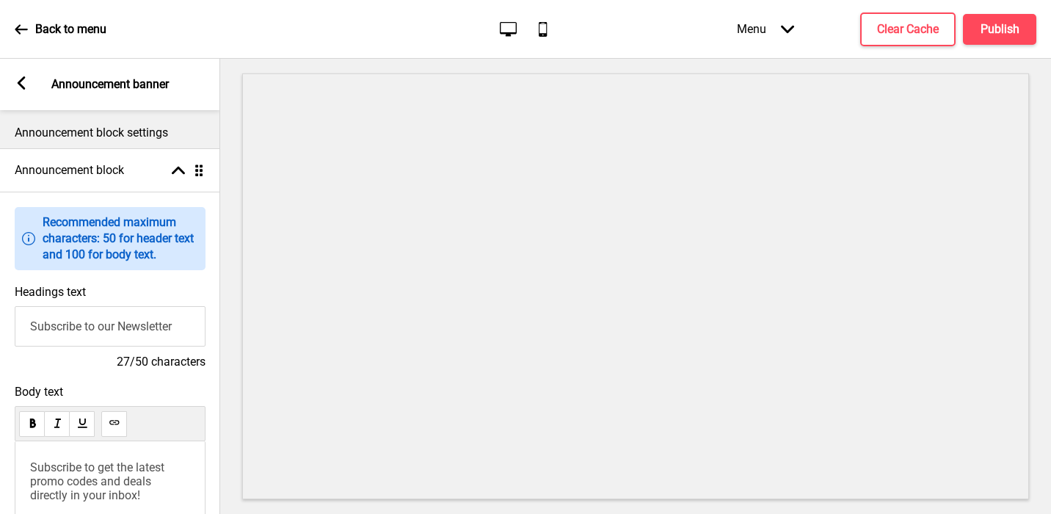
click at [67, 332] on input "Subscribe to our Newsletter" at bounding box center [110, 326] width 191 height 40
paste input "[PERSON_NAME] by [PERSON_NAME]"
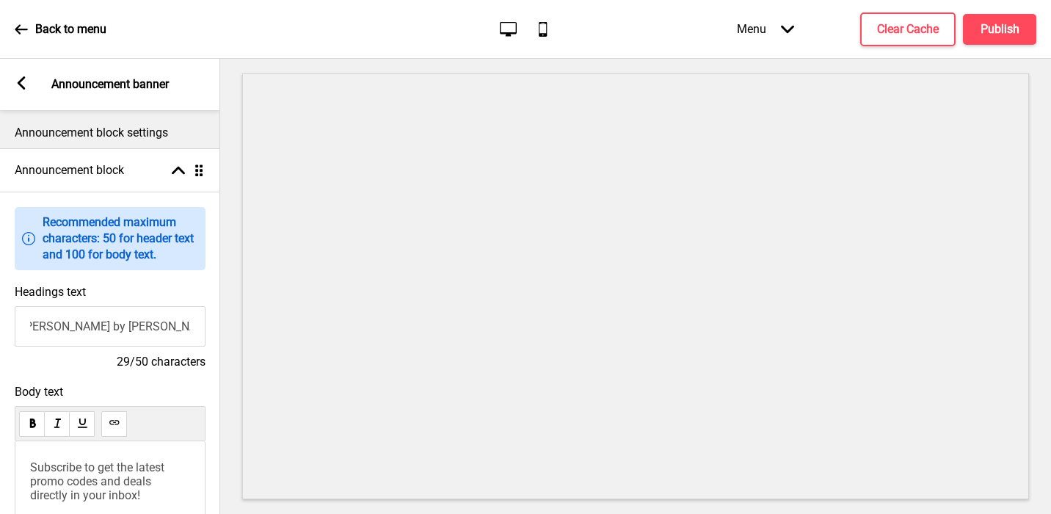
click at [35, 323] on input "[PERSON_NAME] by [PERSON_NAME]" at bounding box center [110, 326] width 191 height 40
drag, startPoint x: 29, startPoint y: 322, endPoint x: 6, endPoint y: 322, distance: 22.8
click at [6, 322] on div "Headings text [PERSON_NAME] by [PERSON_NAME] 29/50 characters" at bounding box center [110, 327] width 220 height 100
click at [27, 327] on input "[PERSON_NAME] by [PERSON_NAME]" at bounding box center [110, 326] width 191 height 40
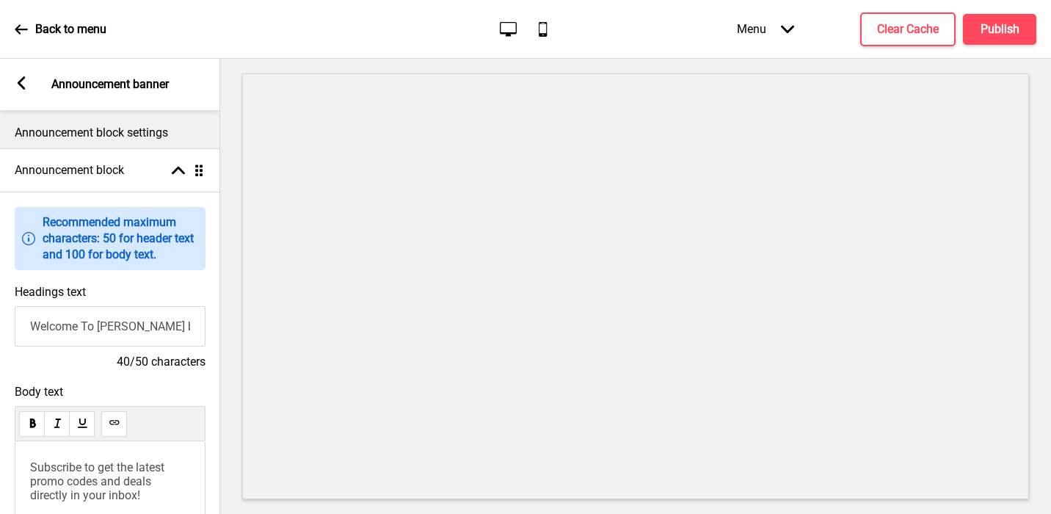
type input "Welcome To [PERSON_NAME] by [PERSON_NAME]"
click at [87, 488] on span "Subscribe to get the latest promo codes and deals directly in your inbox!" at bounding box center [98, 481] width 137 height 42
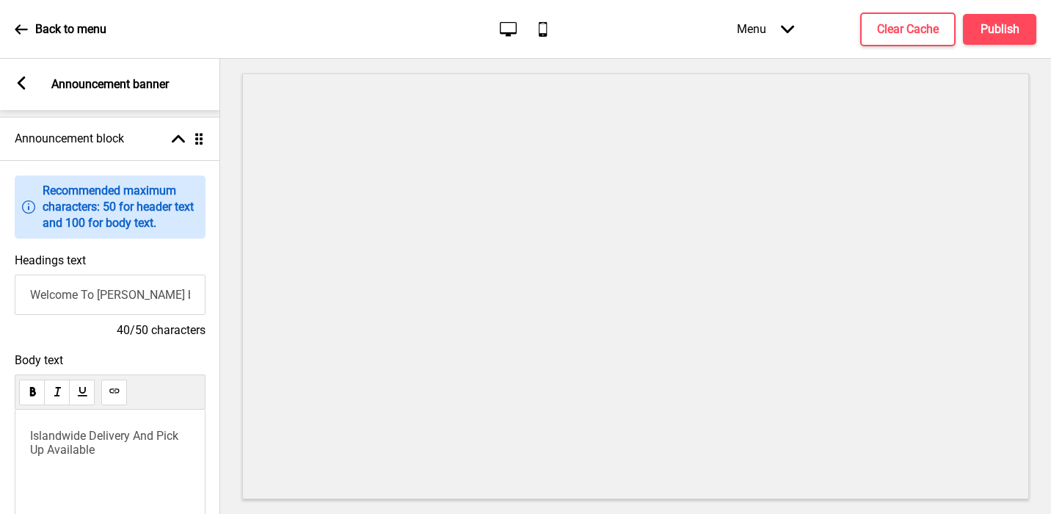
scroll to position [36, 0]
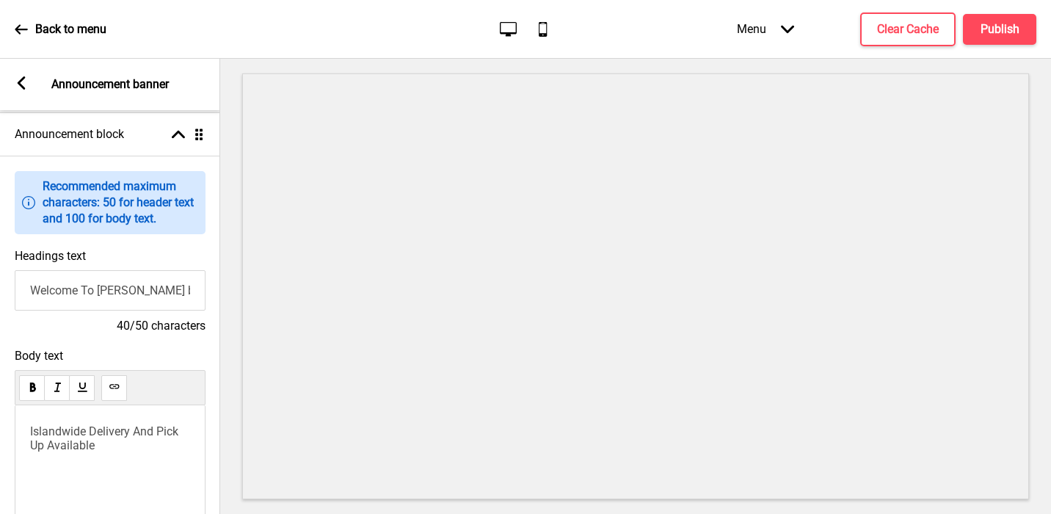
click at [21, 81] on icon at bounding box center [22, 82] width 8 height 13
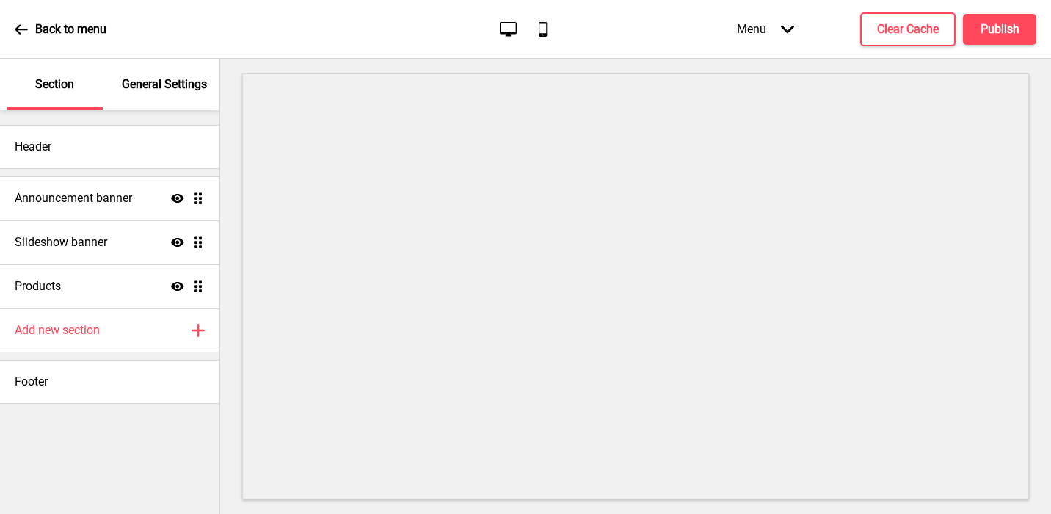
click at [150, 84] on p "General Settings" at bounding box center [164, 84] width 85 height 16
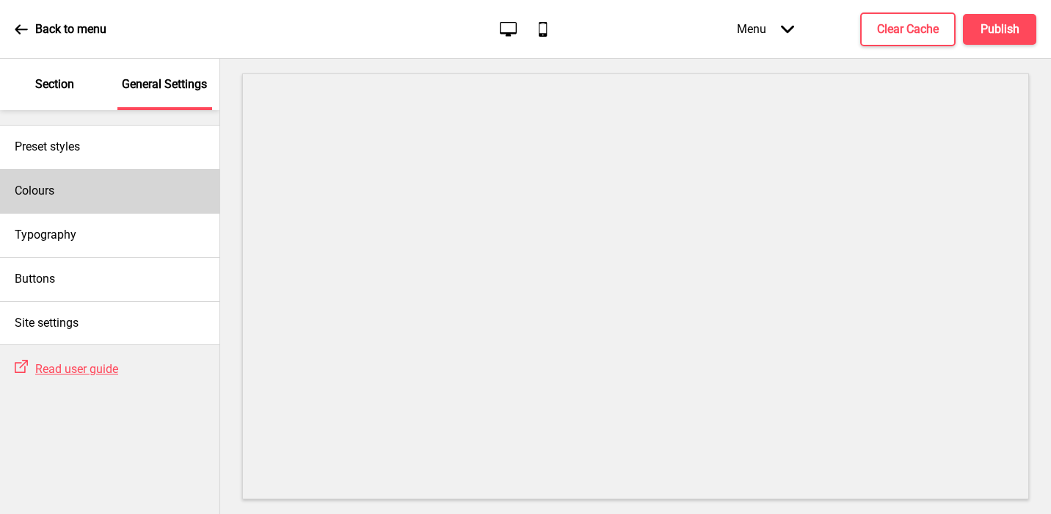
click at [115, 194] on div "Colours" at bounding box center [110, 191] width 220 height 44
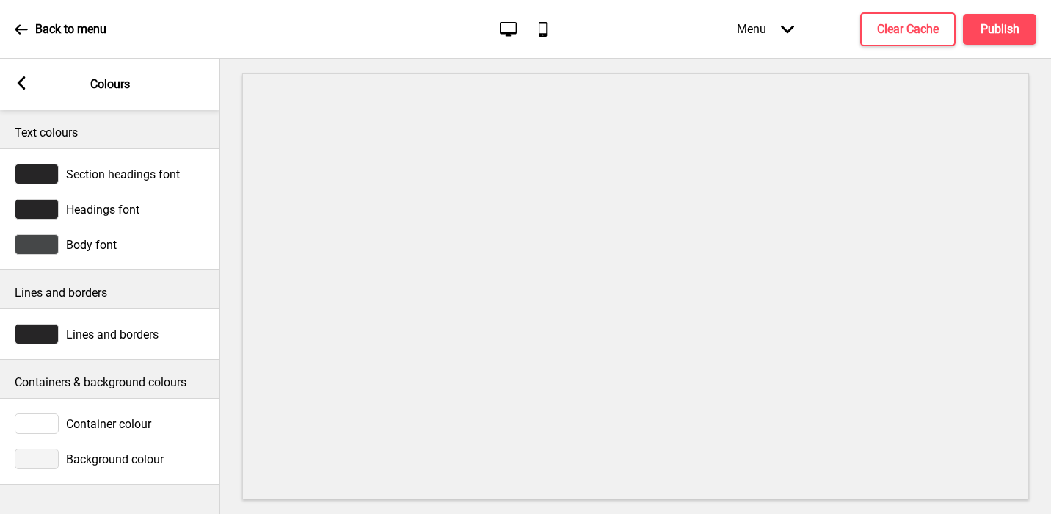
click at [43, 455] on div at bounding box center [37, 459] width 44 height 21
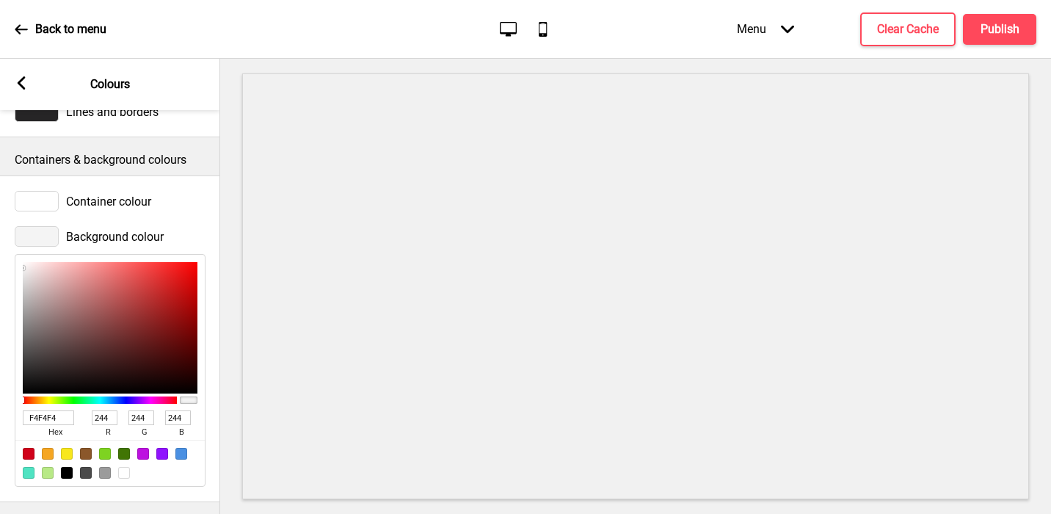
scroll to position [225, 0]
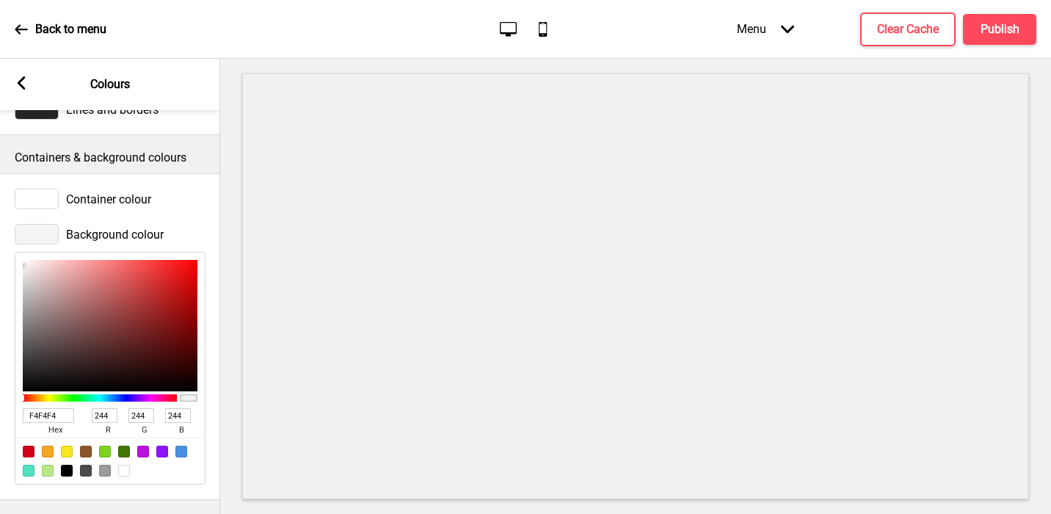
click at [123, 466] on div at bounding box center [124, 471] width 12 height 12
type input "FFFFFF"
type input "255"
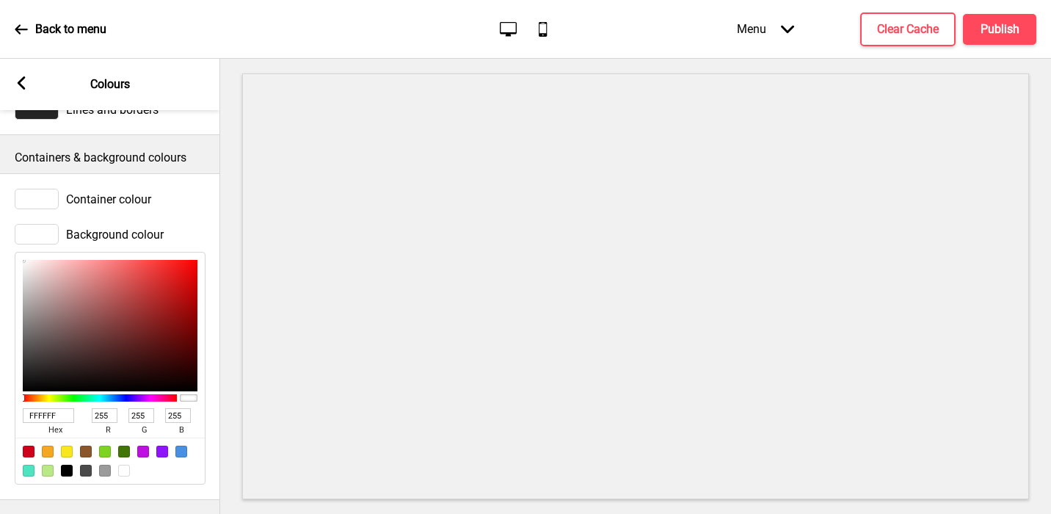
click at [21, 85] on icon at bounding box center [22, 82] width 8 height 13
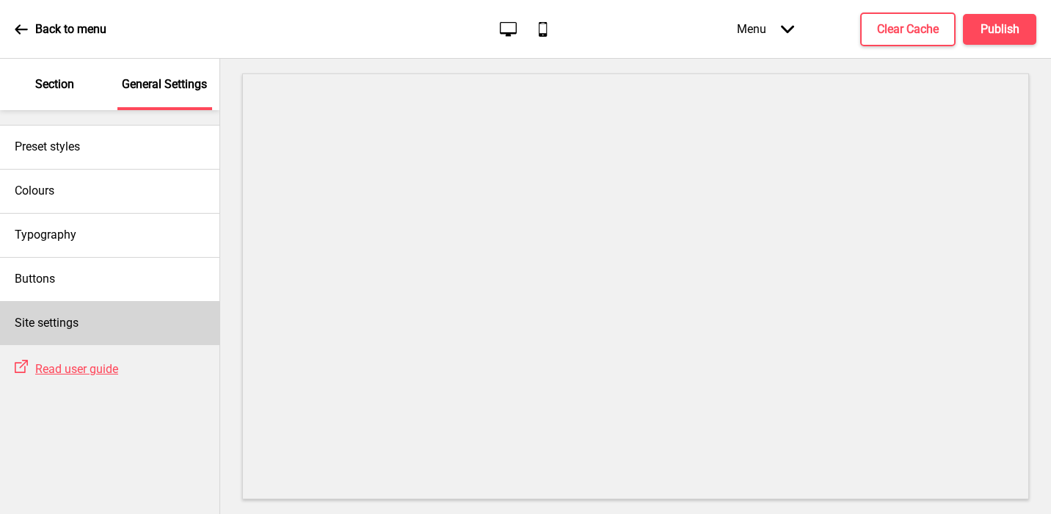
click at [47, 330] on h4 "Site settings" at bounding box center [47, 323] width 64 height 16
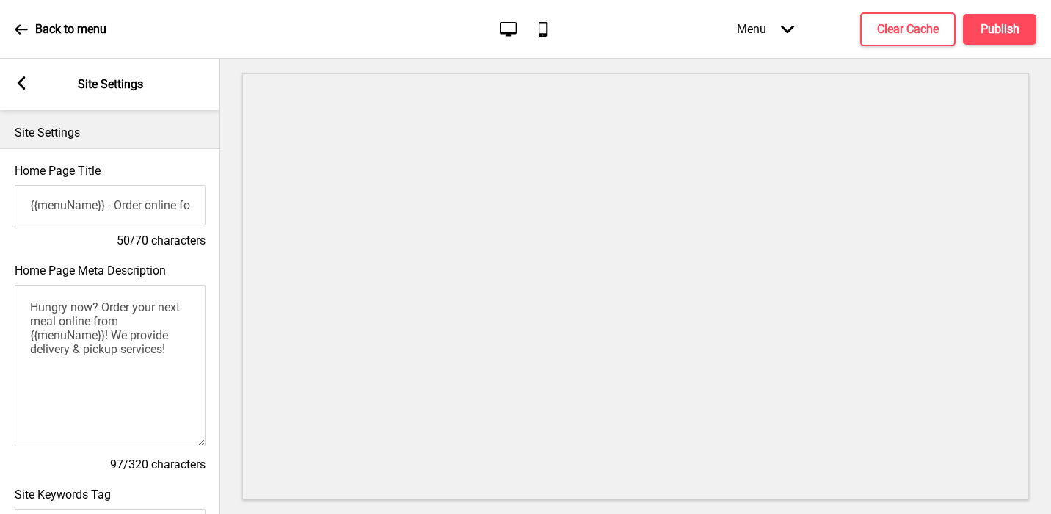
scroll to position [639, 0]
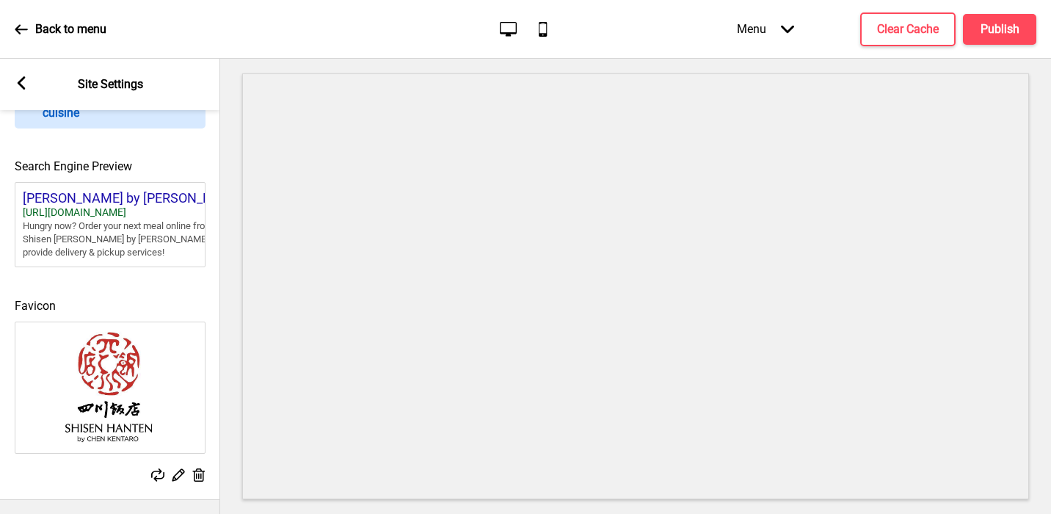
click at [21, 80] on icon at bounding box center [22, 82] width 8 height 13
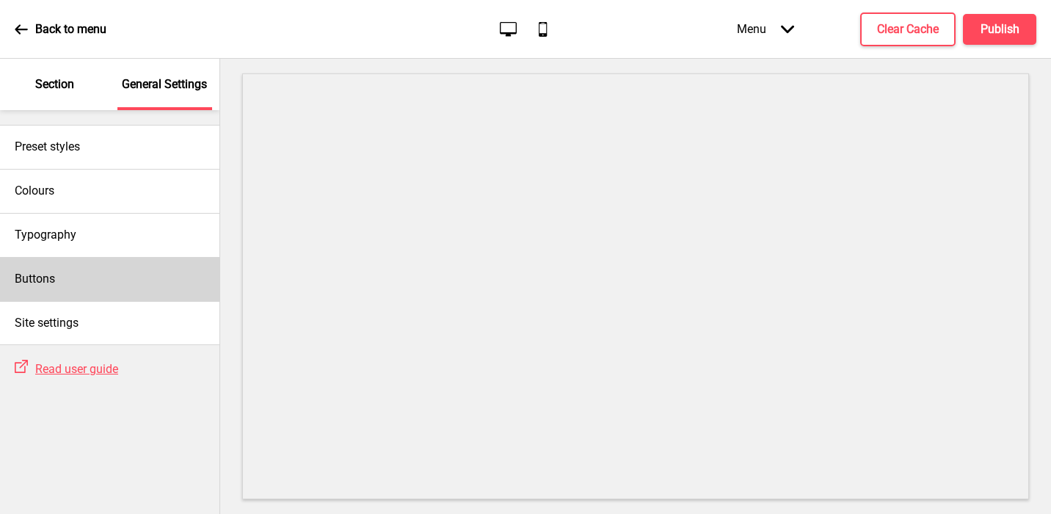
click at [38, 272] on h4 "Buttons" at bounding box center [35, 279] width 40 height 16
select select "square"
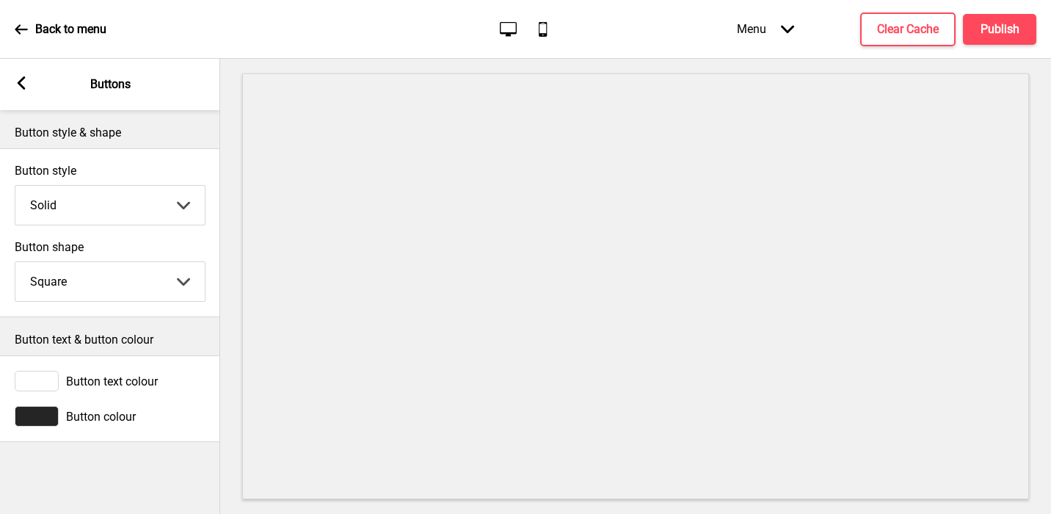
click at [36, 410] on div at bounding box center [37, 416] width 44 height 21
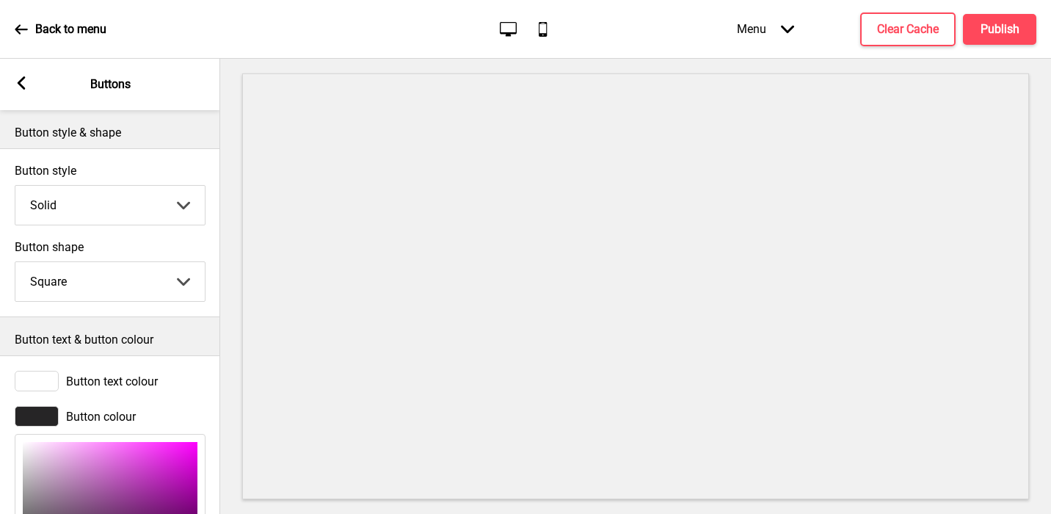
scroll to position [182, 0]
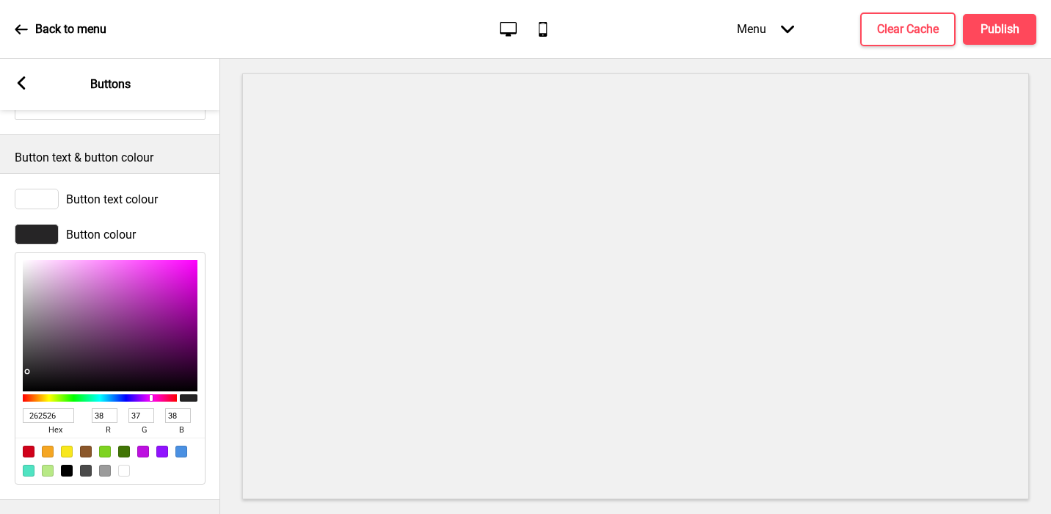
click at [40, 413] on input "262526" at bounding box center [48, 415] width 51 height 15
paste input "C23128"
type input "C23128"
type input "194"
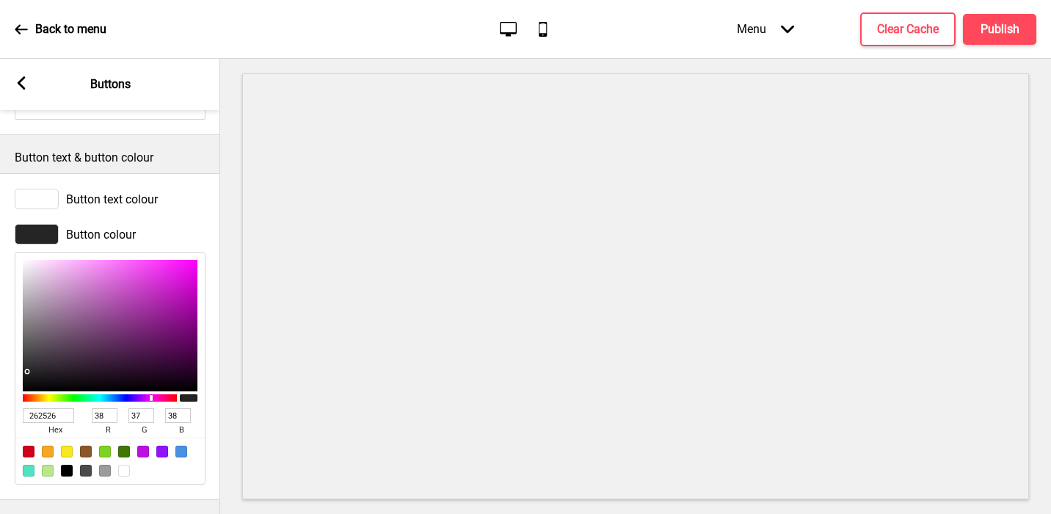
type input "49"
type input "40"
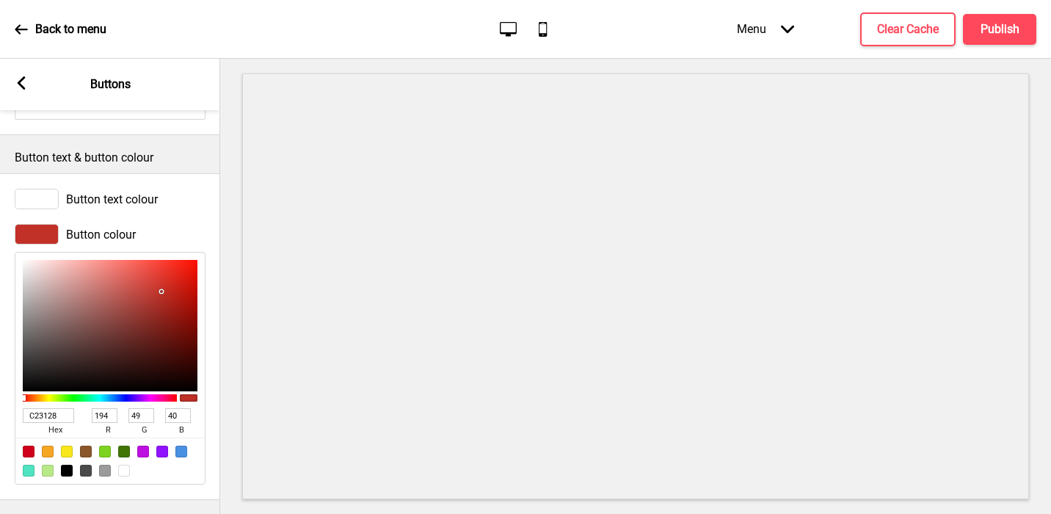
type input "C23128"
click at [17, 81] on rect at bounding box center [21, 82] width 13 height 13
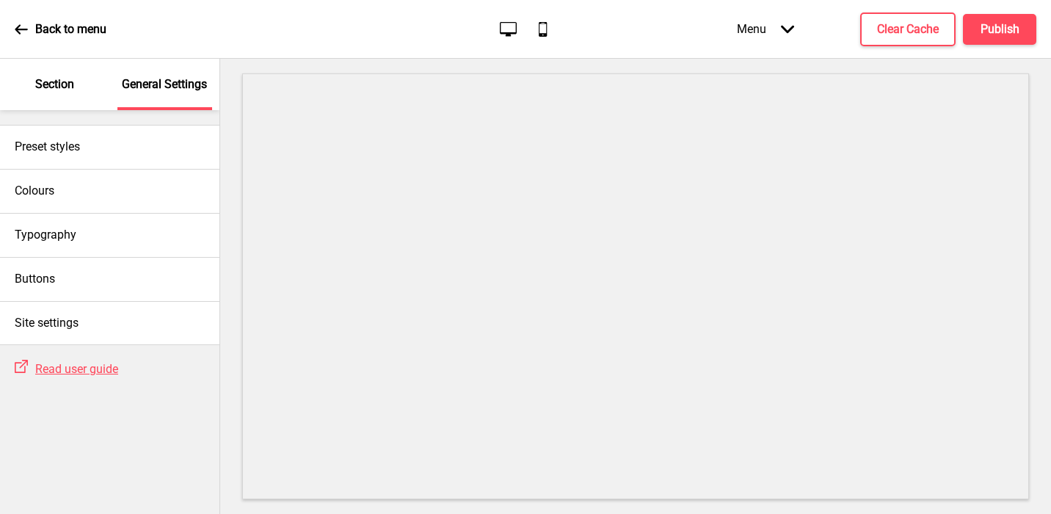
click at [44, 92] on p "Section" at bounding box center [54, 84] width 39 height 16
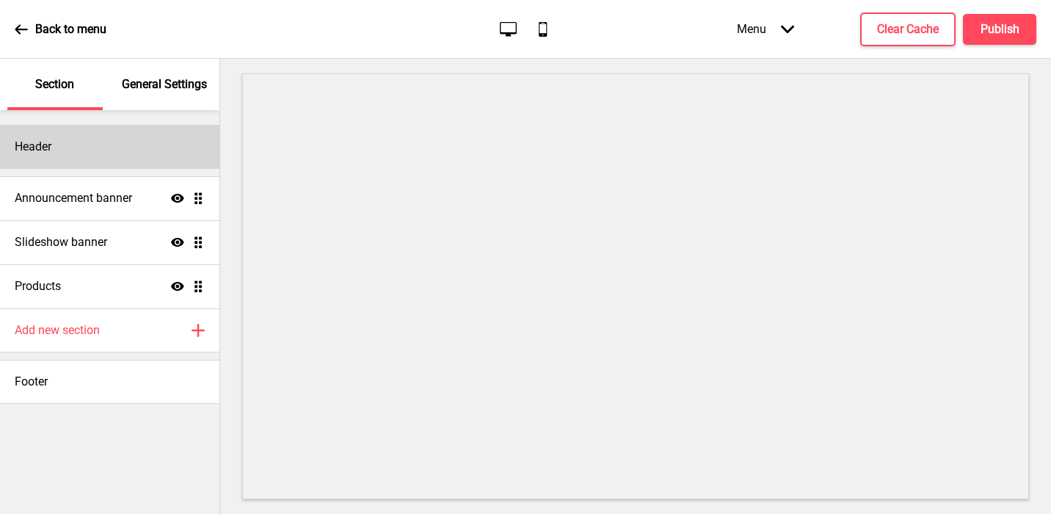
click at [51, 141] on h4 "Header" at bounding box center [33, 147] width 37 height 16
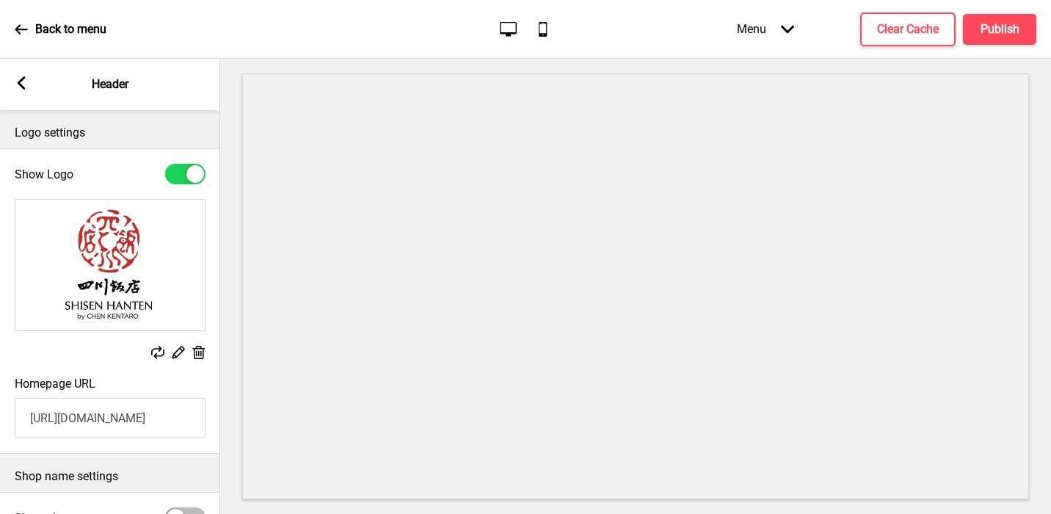
scroll to position [169, 0]
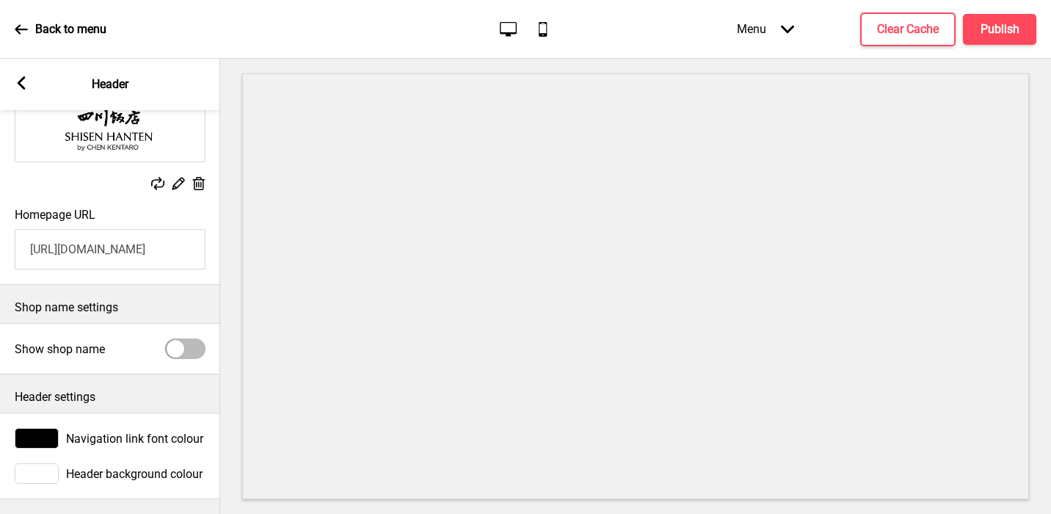
click at [37, 438] on div at bounding box center [37, 438] width 44 height 21
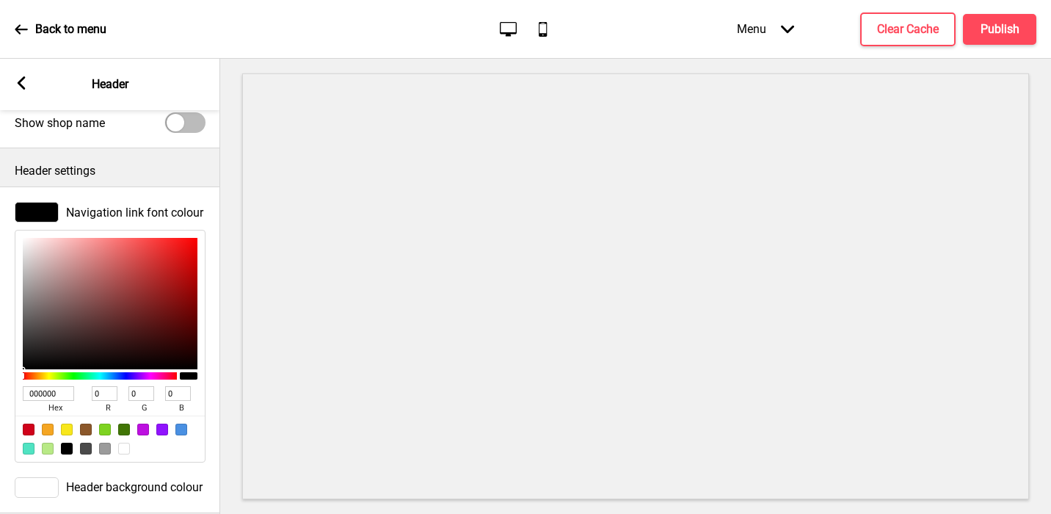
scroll to position [408, 0]
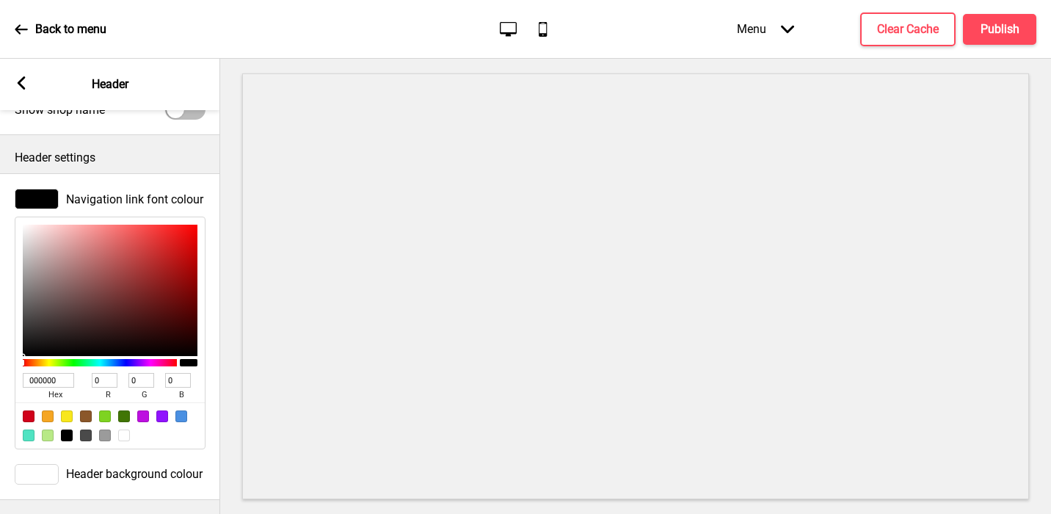
click at [37, 382] on input "000000" at bounding box center [48, 380] width 51 height 15
paste input "C23128"
type input "C23128"
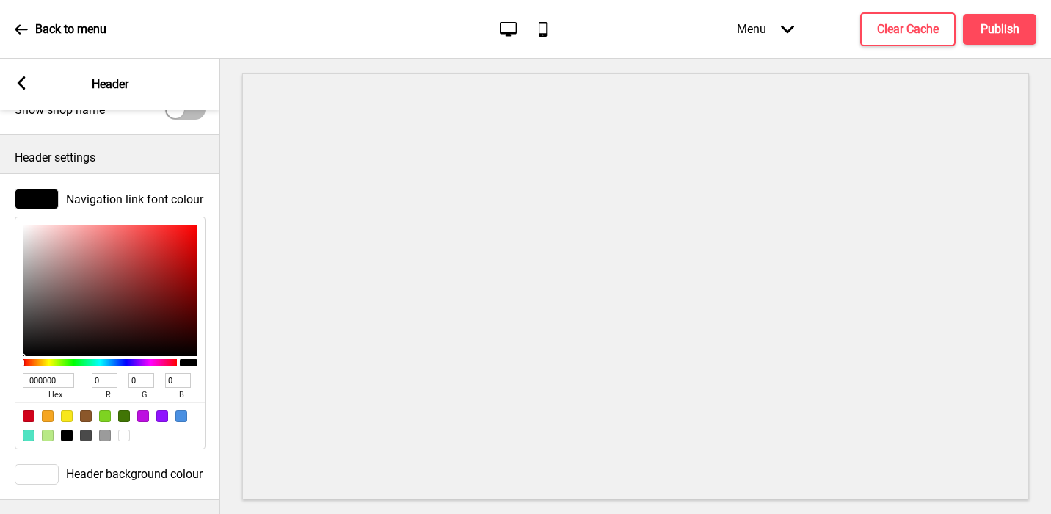
type input "194"
type input "49"
type input "40"
type input "C23128"
click at [21, 79] on icon at bounding box center [22, 82] width 8 height 13
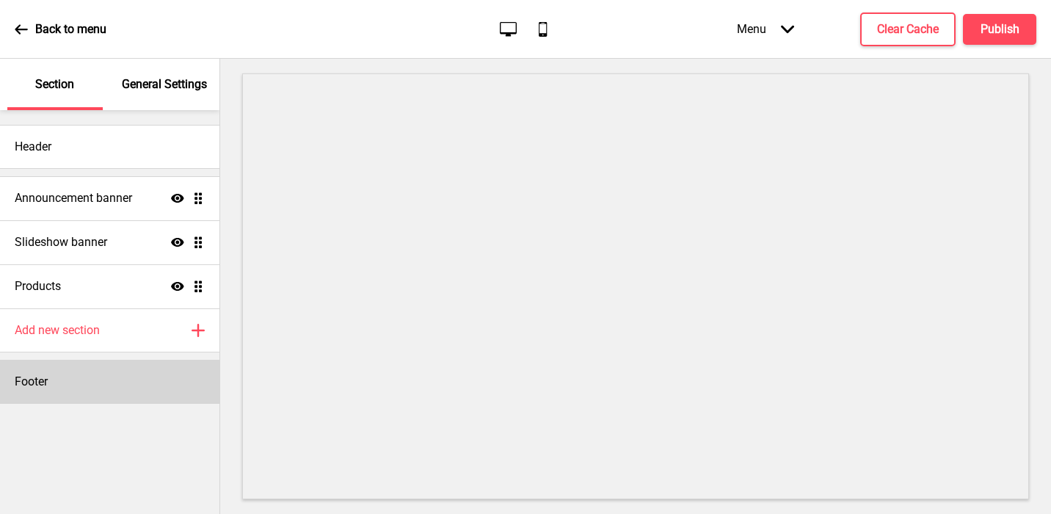
click at [65, 380] on div "Footer" at bounding box center [110, 382] width 220 height 44
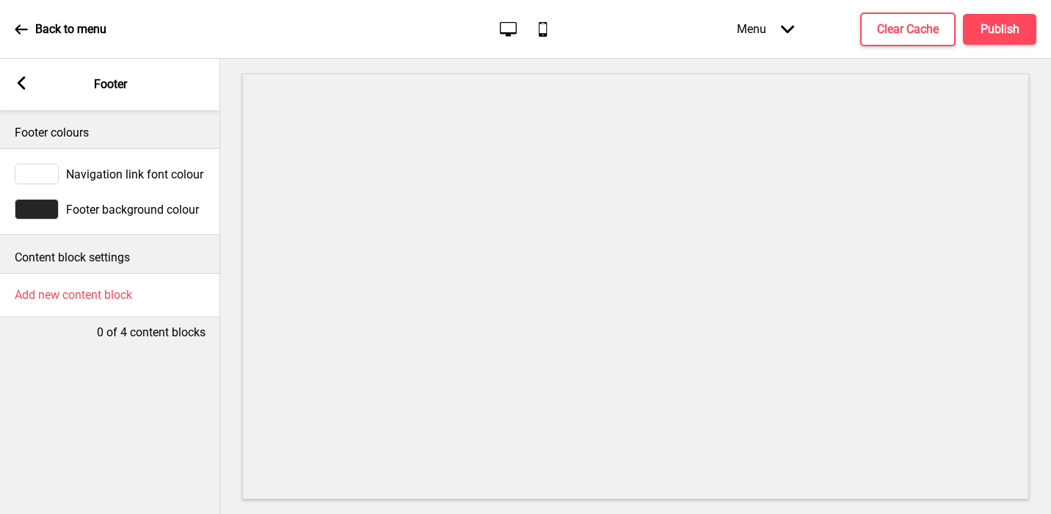
click at [39, 208] on div at bounding box center [37, 209] width 44 height 21
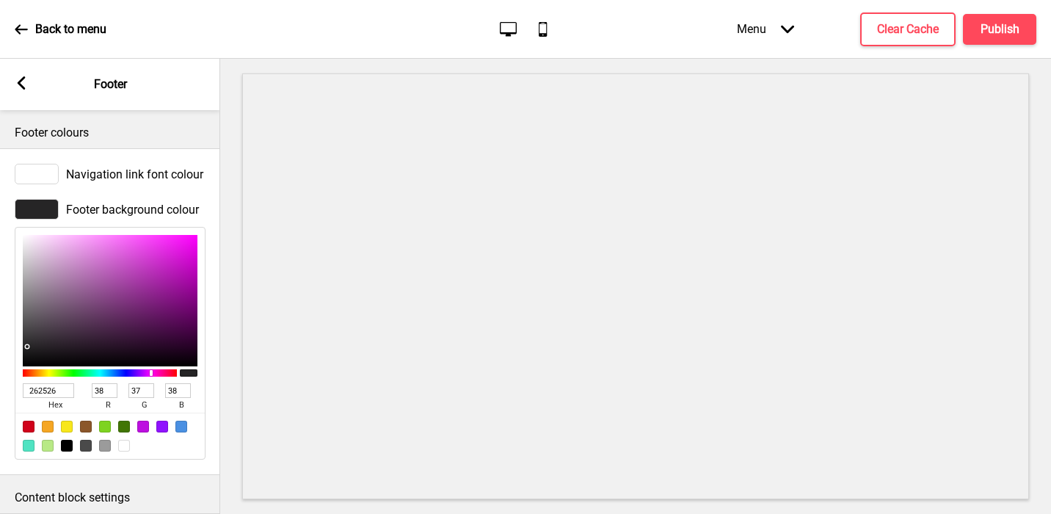
click at [47, 396] on input "262526" at bounding box center [48, 390] width 51 height 15
paste input "C23128"
type input "C23128"
type input "194"
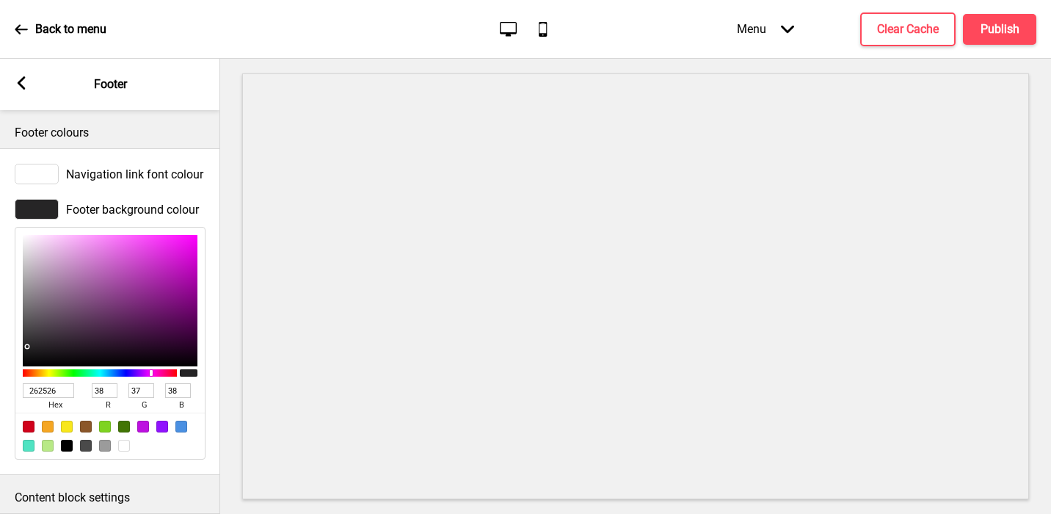
type input "49"
type input "40"
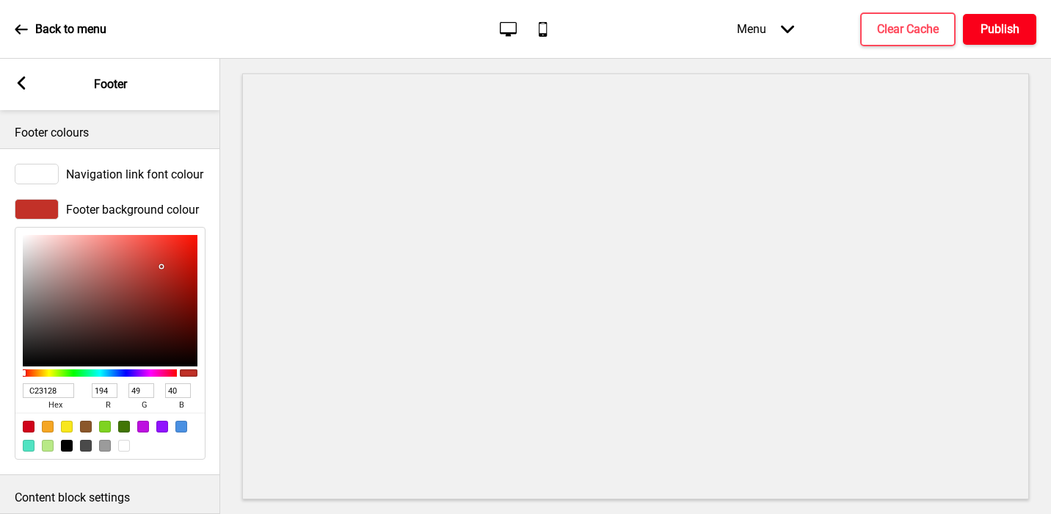
type input "C23128"
click at [881, 28] on h4 "Publish" at bounding box center [1000, 29] width 39 height 16
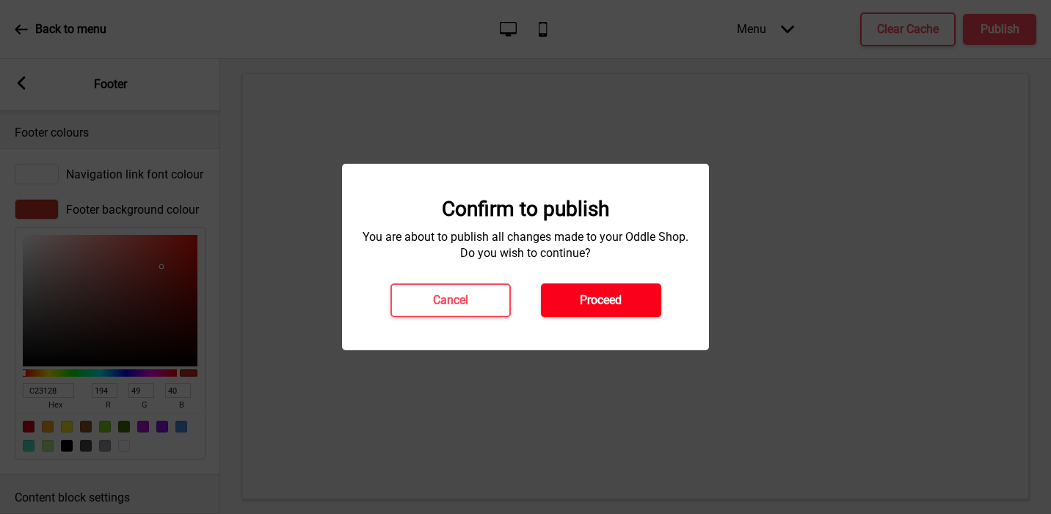
click at [638, 289] on button "Proceed" at bounding box center [601, 300] width 120 height 34
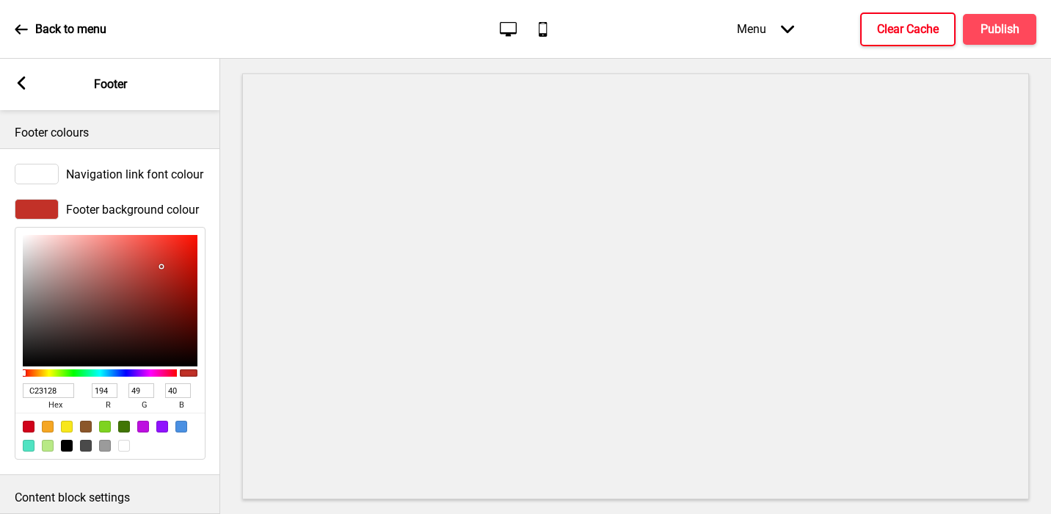
click at [873, 20] on button "Clear Cache" at bounding box center [907, 29] width 95 height 34
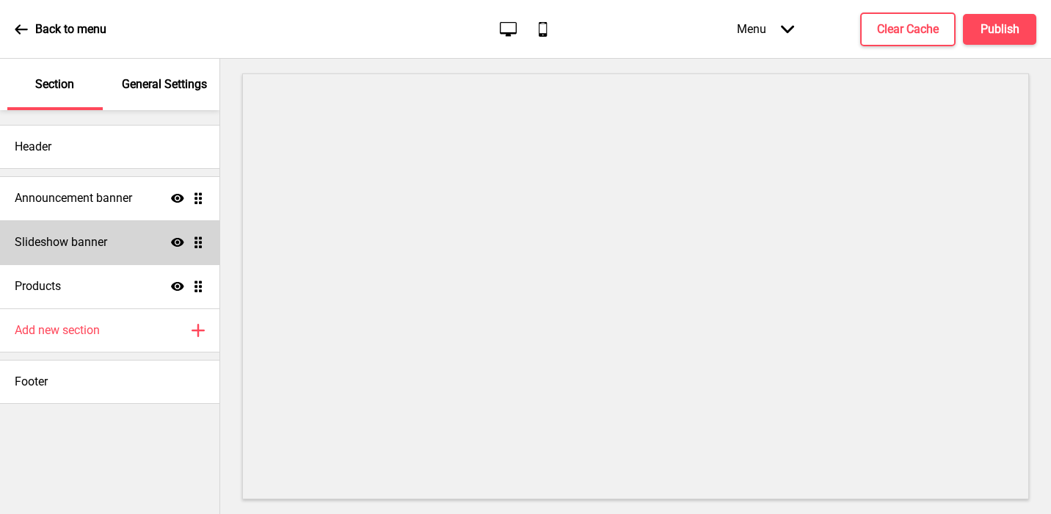
click at [104, 236] on h4 "Slideshow banner" at bounding box center [61, 242] width 92 height 16
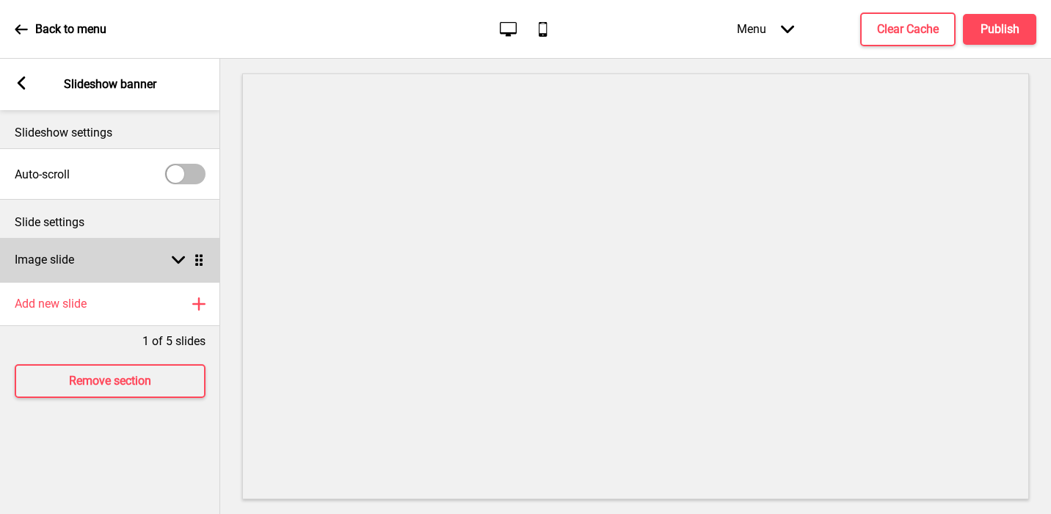
click at [82, 269] on div "Image slide Arrow down Drag" at bounding box center [110, 260] width 220 height 44
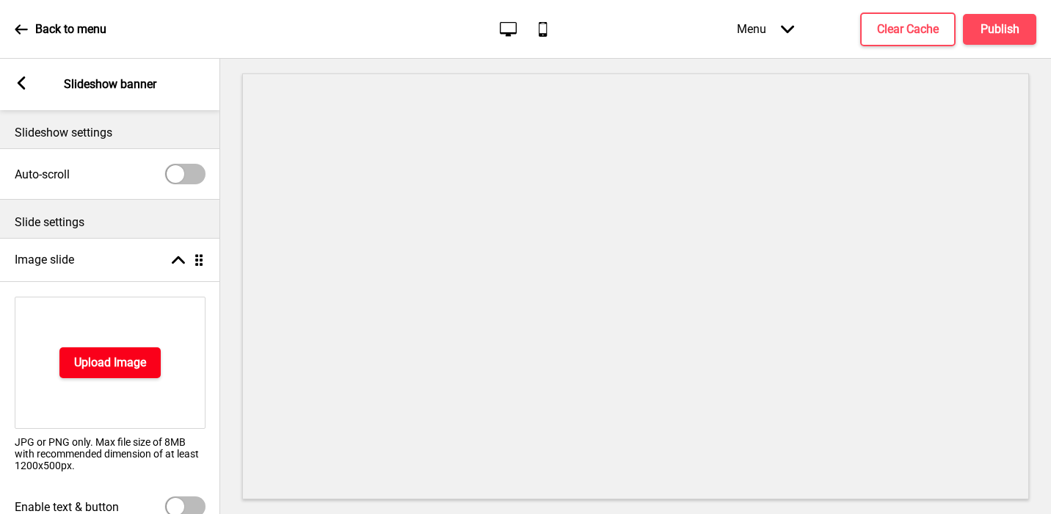
click at [85, 352] on button "Upload Image" at bounding box center [109, 362] width 101 height 31
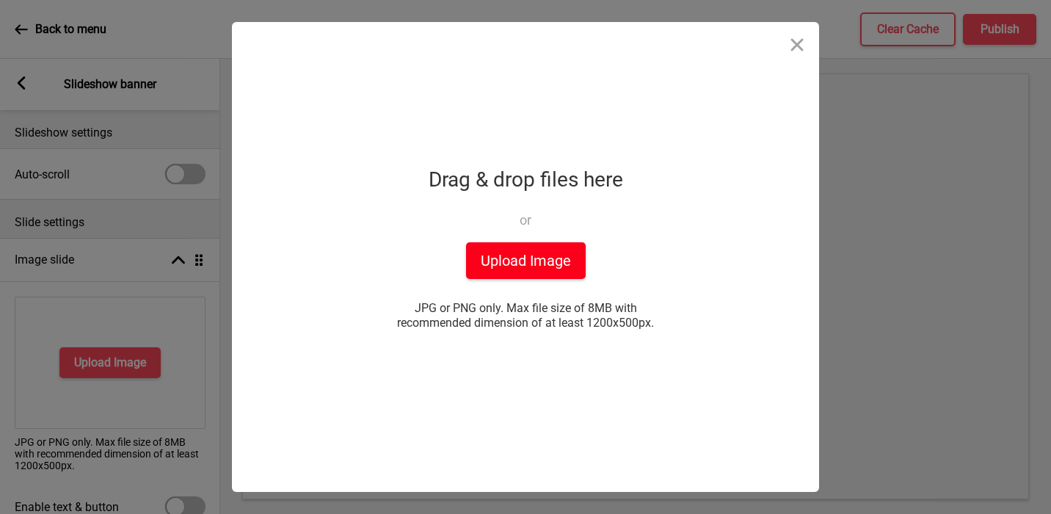
click at [496, 269] on button "Upload Image" at bounding box center [526, 260] width 120 height 37
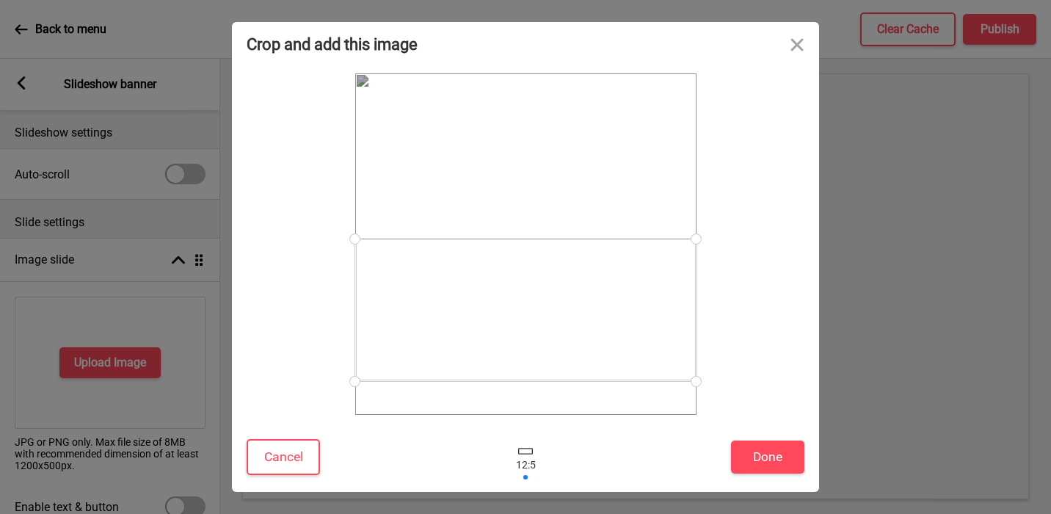
drag, startPoint x: 676, startPoint y: 313, endPoint x: 678, endPoint y: 379, distance: 65.4
click at [678, 379] on div at bounding box center [525, 310] width 341 height 142
click at [297, 461] on button "Cancel" at bounding box center [283, 457] width 73 height 36
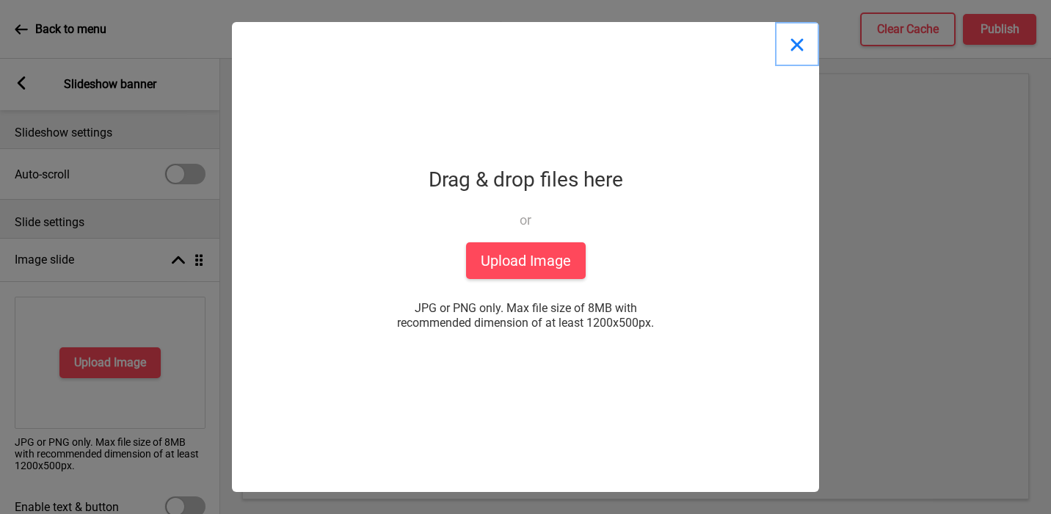
click at [800, 43] on button "Close" at bounding box center [797, 44] width 44 height 44
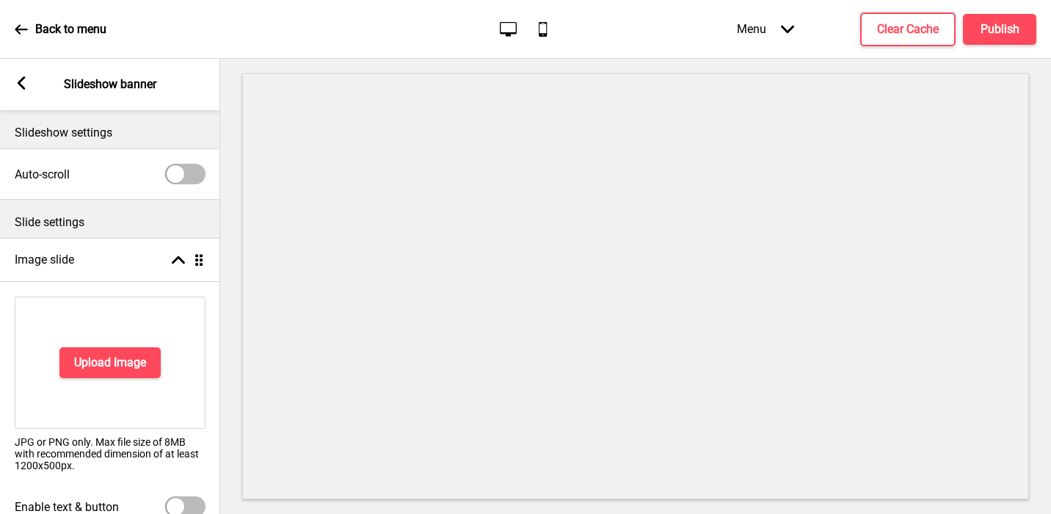
click at [22, 83] on rect at bounding box center [21, 82] width 13 height 13
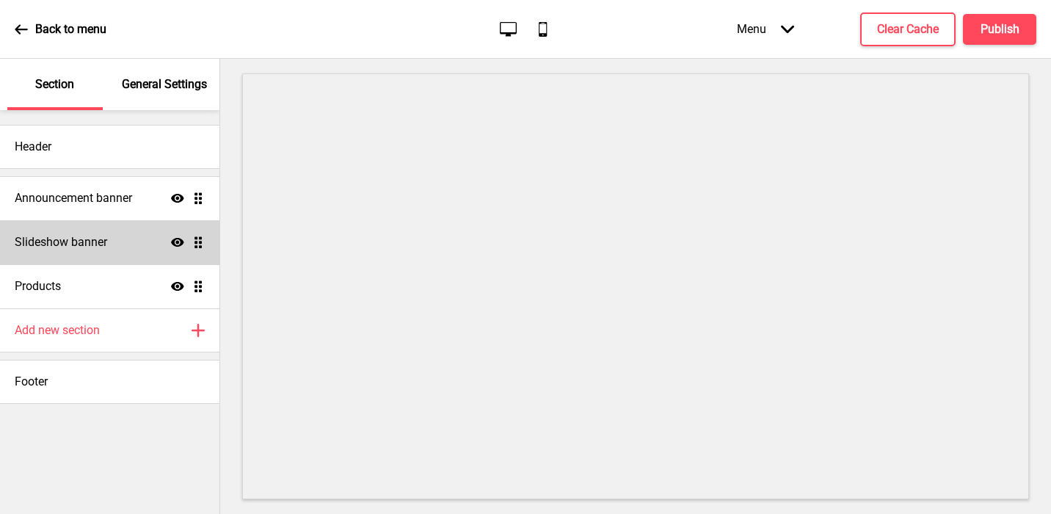
click at [98, 230] on div "Slideshow banner Show Drag" at bounding box center [110, 242] width 220 height 44
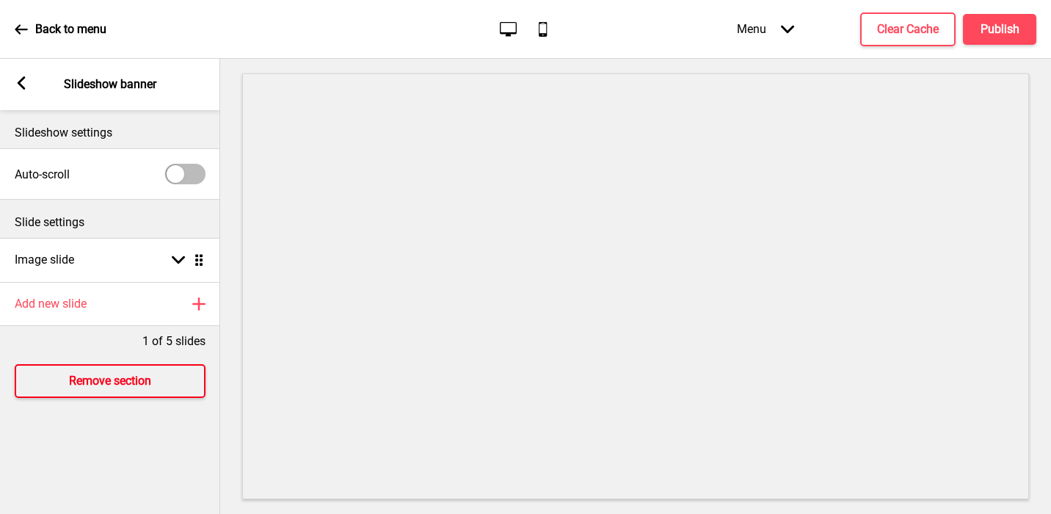
click at [82, 380] on h4 "Remove section" at bounding box center [110, 381] width 82 height 16
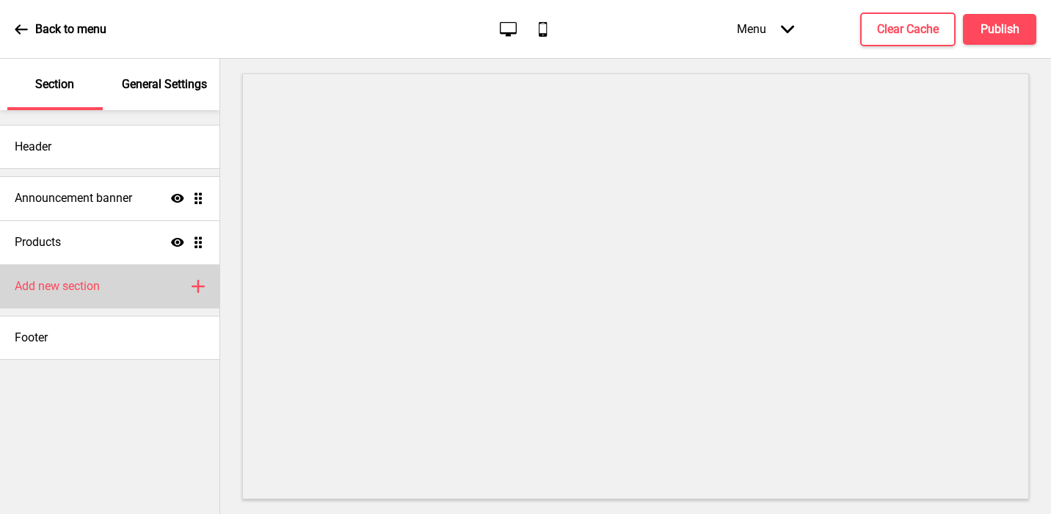
click at [74, 292] on h4 "Add new section" at bounding box center [57, 286] width 85 height 16
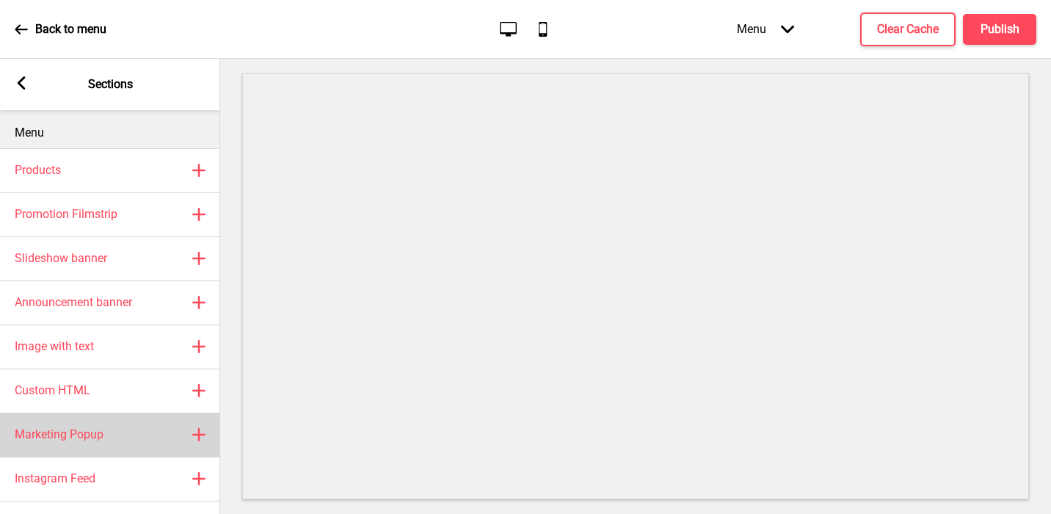
scroll to position [46, 0]
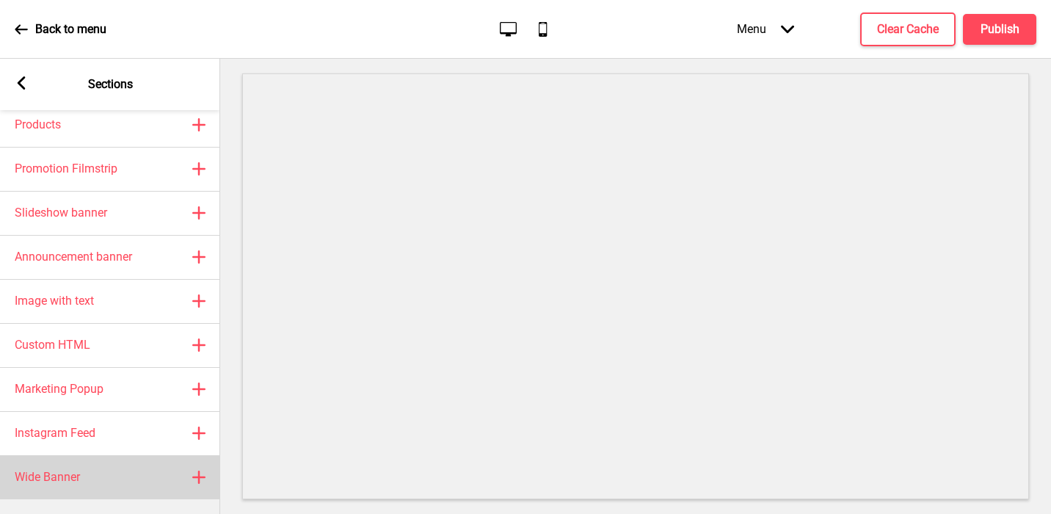
click at [71, 467] on div "Wide Banner Plus" at bounding box center [110, 477] width 220 height 44
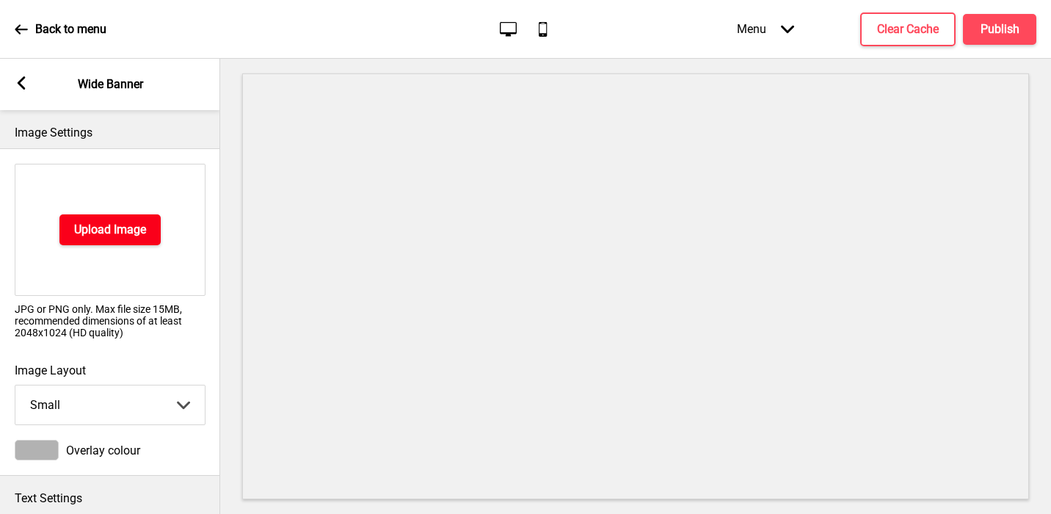
click at [82, 228] on h4 "Upload Image" at bounding box center [110, 230] width 72 height 16
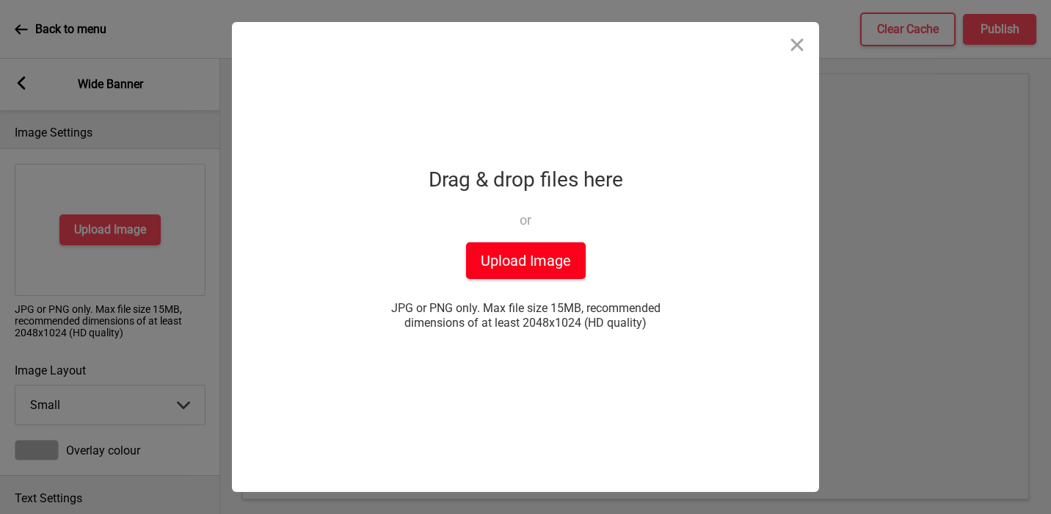
click at [504, 273] on button "Upload Image" at bounding box center [526, 260] width 120 height 37
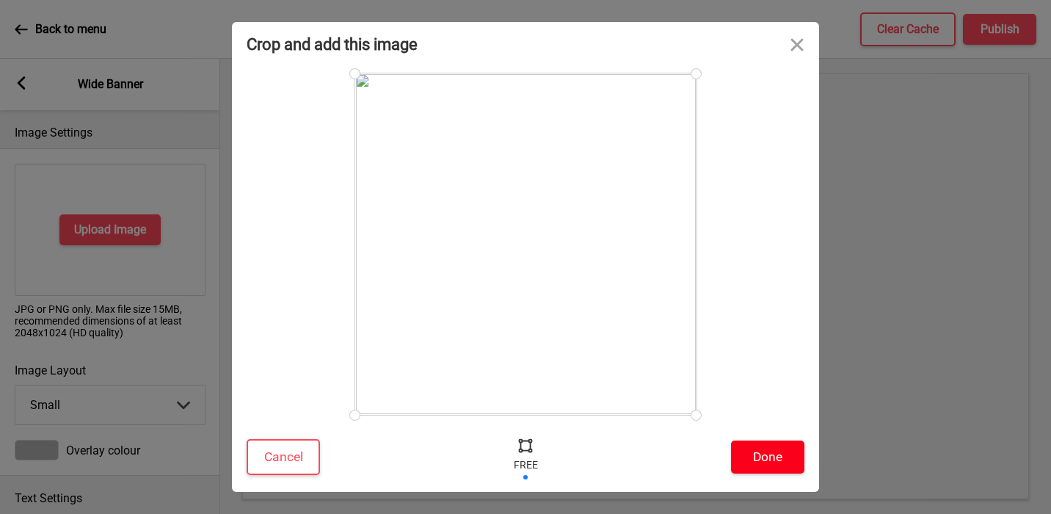
click at [782, 457] on button "Done" at bounding box center [767, 456] width 73 height 33
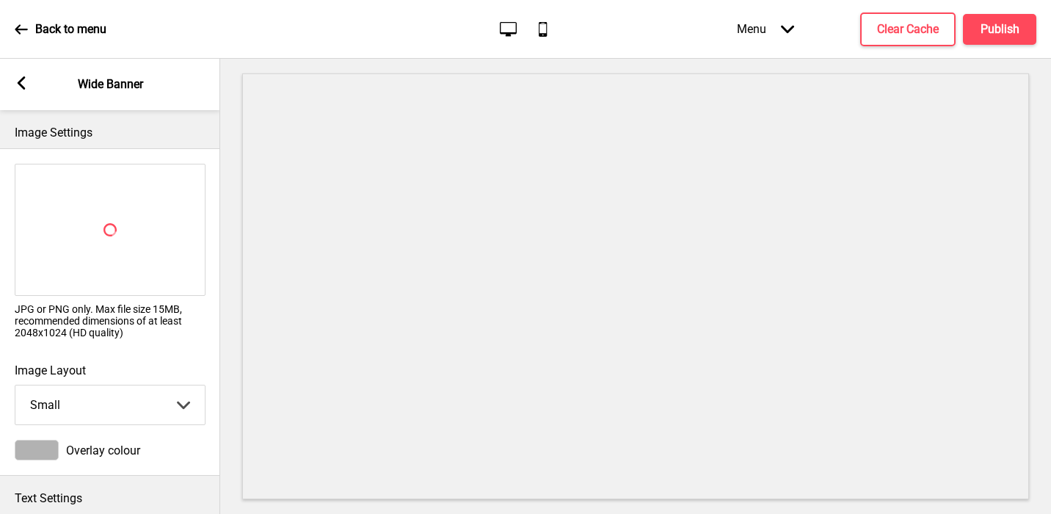
click at [84, 402] on select "Small Medium Large" at bounding box center [109, 404] width 189 height 39
select select "large"
click at [15, 385] on select "Small Medium Large" at bounding box center [109, 404] width 189 height 39
click at [43, 455] on div at bounding box center [37, 450] width 44 height 21
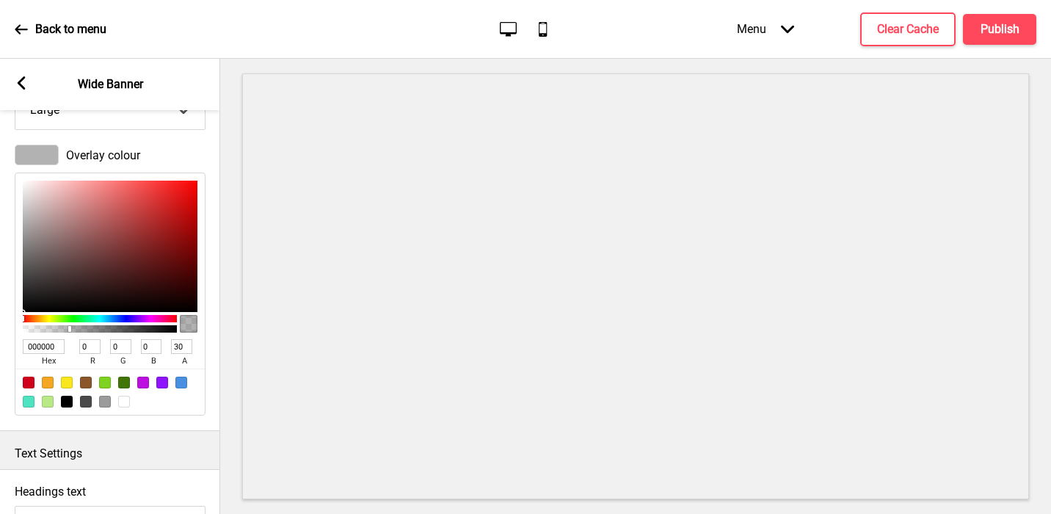
scroll to position [377, 0]
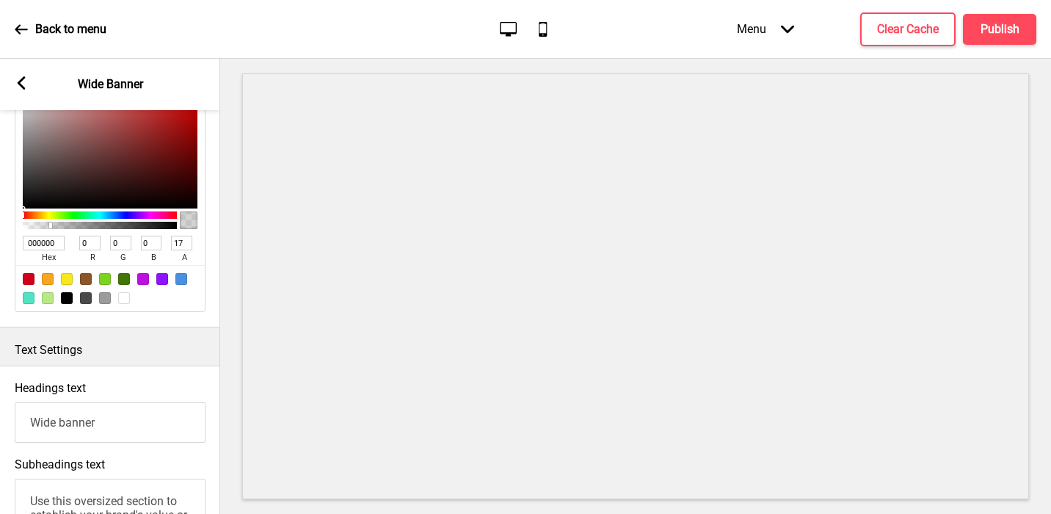
type input "4"
type input "TRANSPARENT"
type input "0"
drag, startPoint x: 70, startPoint y: 222, endPoint x: -6, endPoint y: 222, distance: 76.3
click at [0, 222] on html "Back to menu Desktop Mobile Menu Arrow down Product Page Store Information Chec…" at bounding box center [525, 257] width 1051 height 514
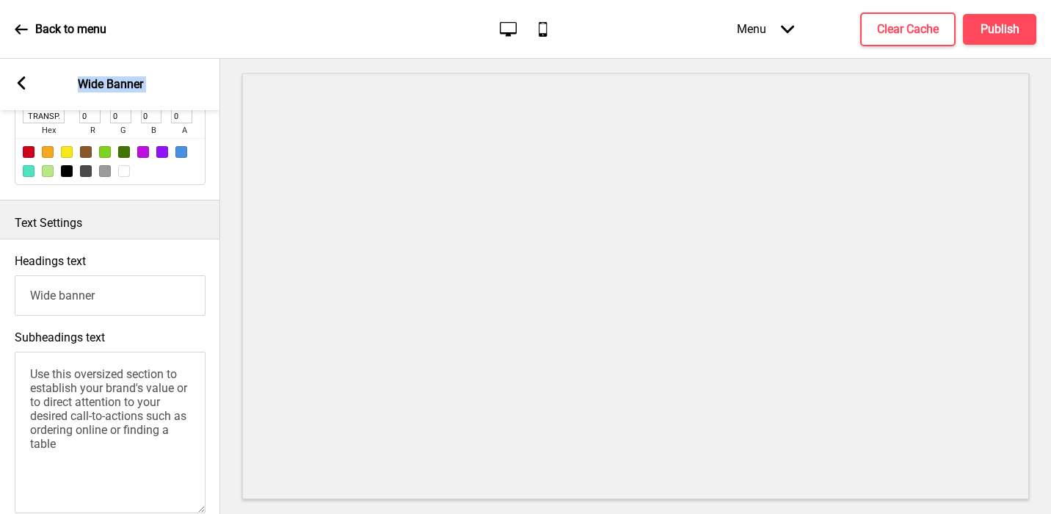
scroll to position [566, 0]
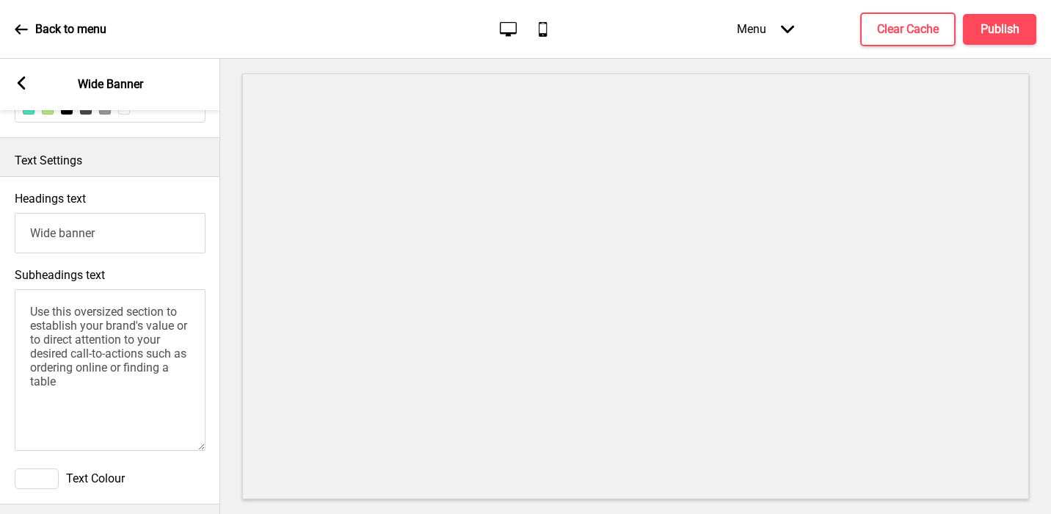
click at [81, 346] on textarea "Use this oversized section to establish your brand's value or to direct attenti…" at bounding box center [110, 370] width 191 height 162
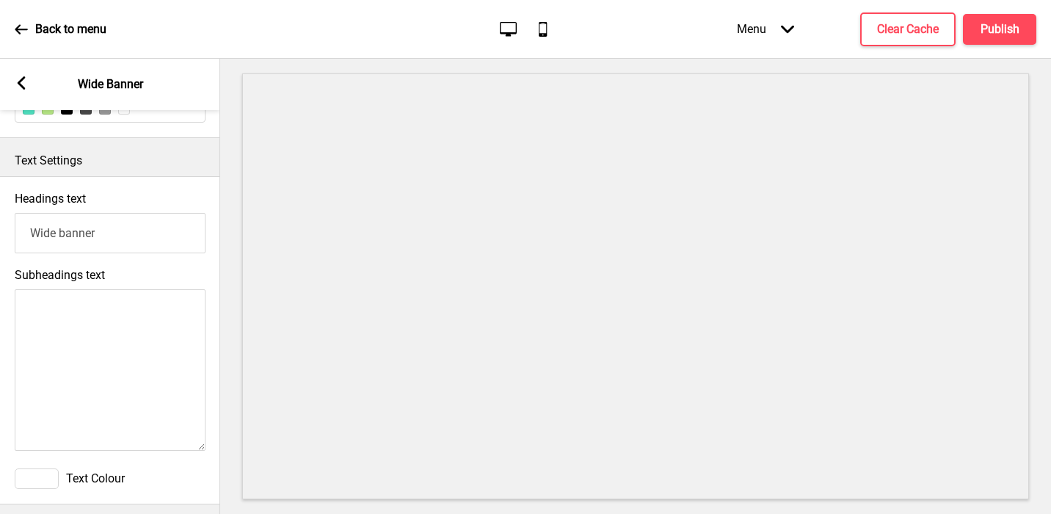
click at [65, 237] on input "Wide banner" at bounding box center [110, 233] width 191 height 40
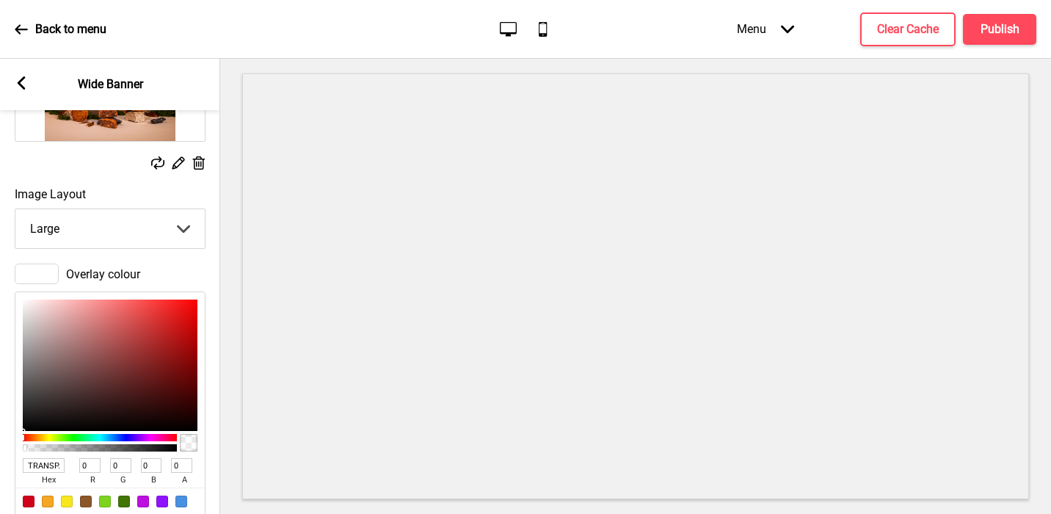
scroll to position [0, 0]
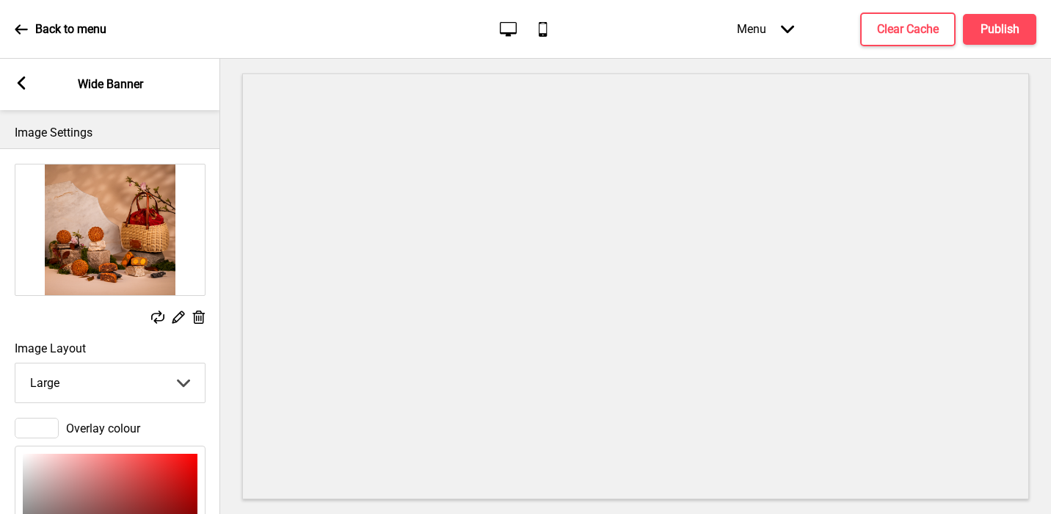
click at [199, 318] on icon at bounding box center [199, 317] width 12 height 13
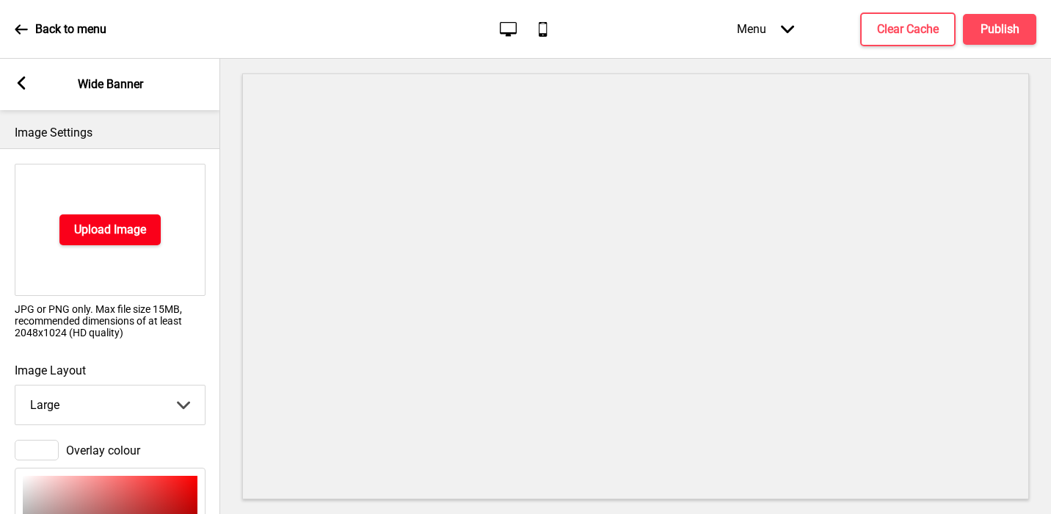
click at [105, 236] on h4 "Upload Image" at bounding box center [110, 230] width 72 height 16
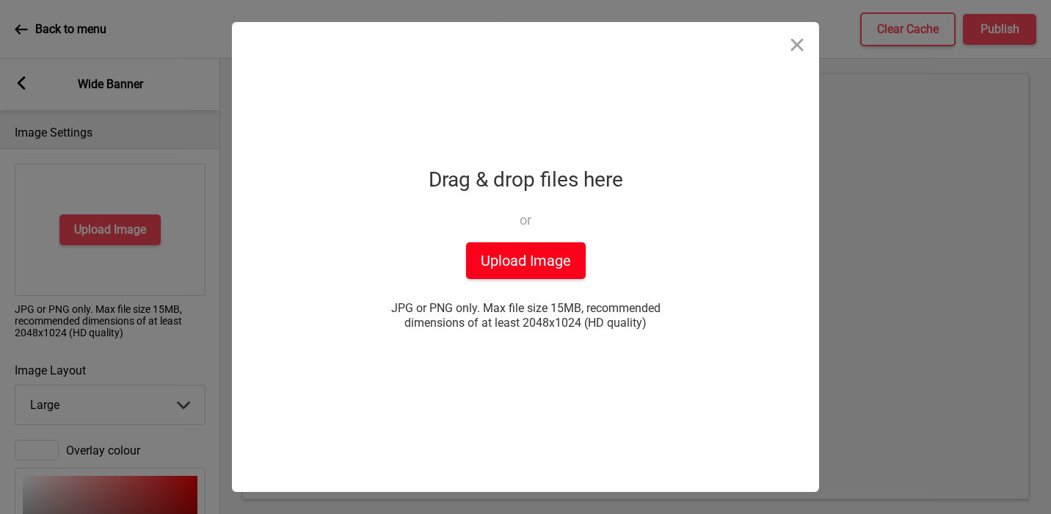
click at [508, 252] on button "Upload Image" at bounding box center [526, 260] width 120 height 37
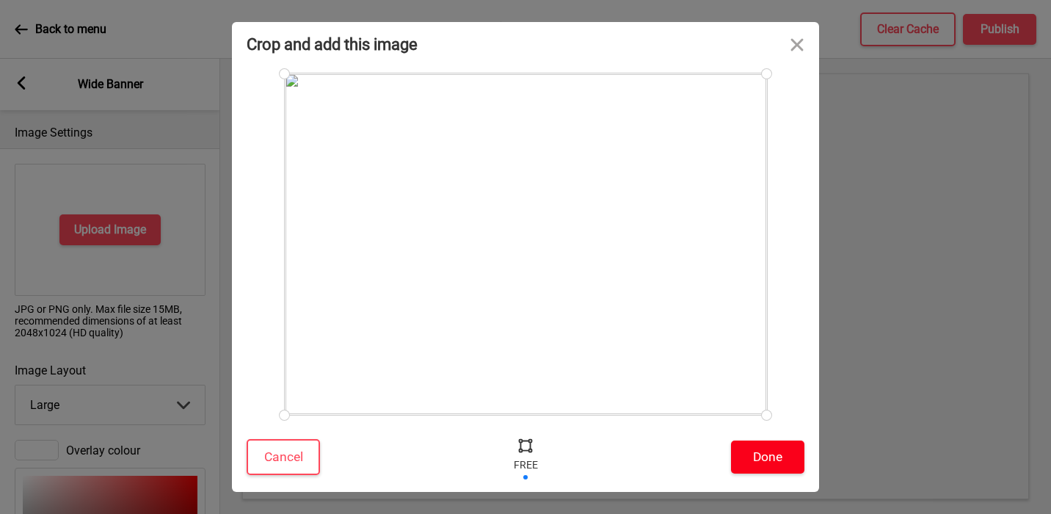
click at [761, 454] on button "Done" at bounding box center [767, 456] width 73 height 33
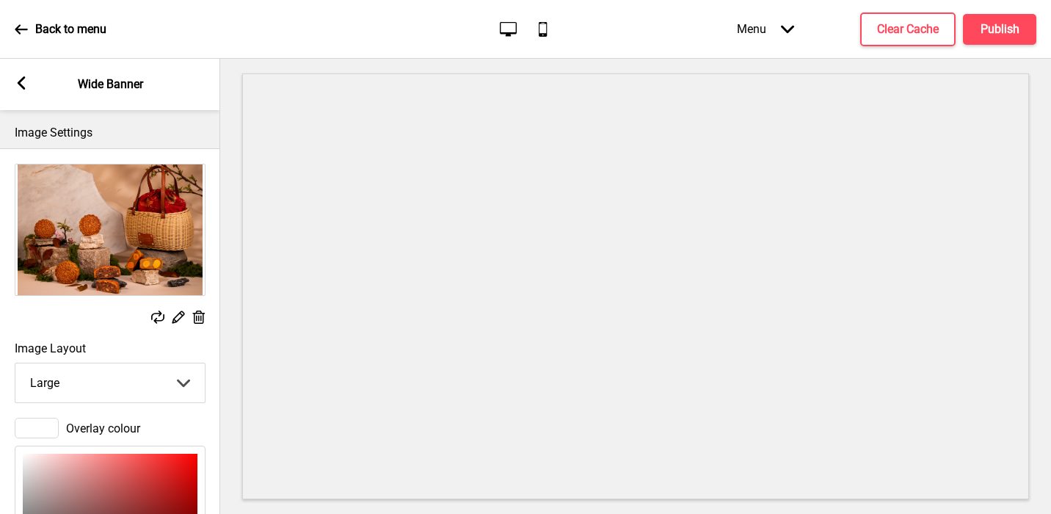
click at [29, 81] on div "Arrow left Wide Banner" at bounding box center [110, 84] width 220 height 51
click at [23, 81] on rect at bounding box center [21, 82] width 13 height 13
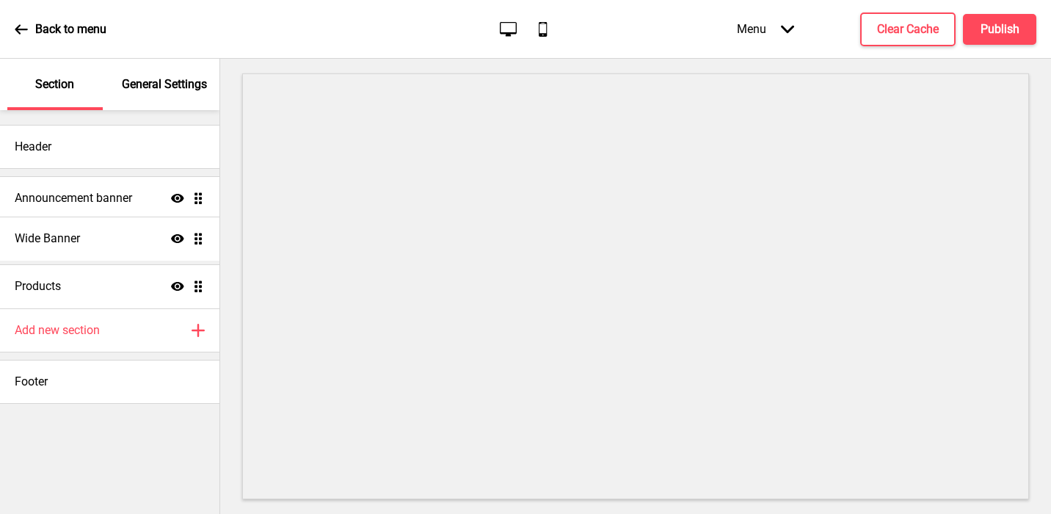
drag, startPoint x: 197, startPoint y: 286, endPoint x: 193, endPoint y: 238, distance: 47.9
click at [193, 238] on ul "Announcement banner Show Drag Products Show Drag Wide Banner Show Drag" at bounding box center [110, 242] width 220 height 132
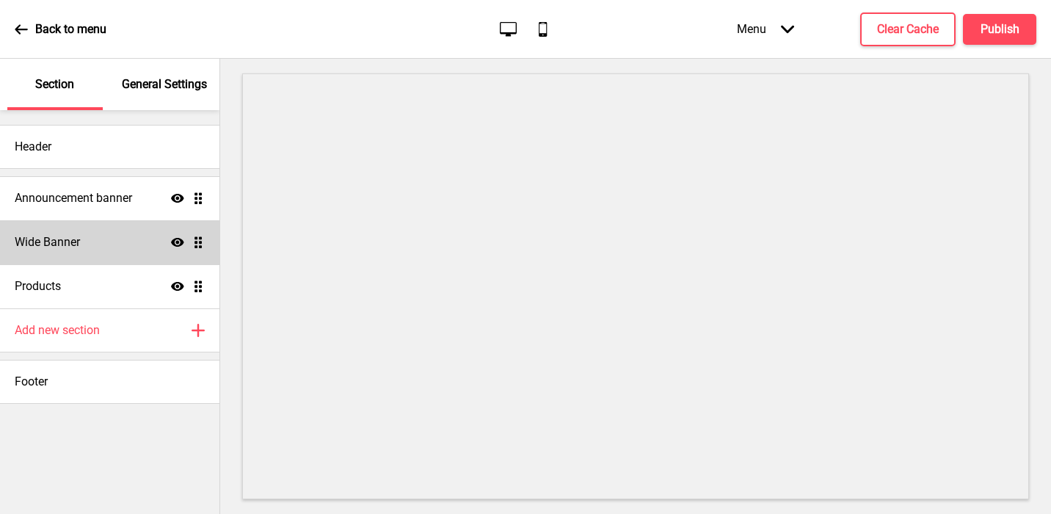
click at [67, 226] on div "Wide Banner Show Drag" at bounding box center [110, 242] width 220 height 44
select select "large"
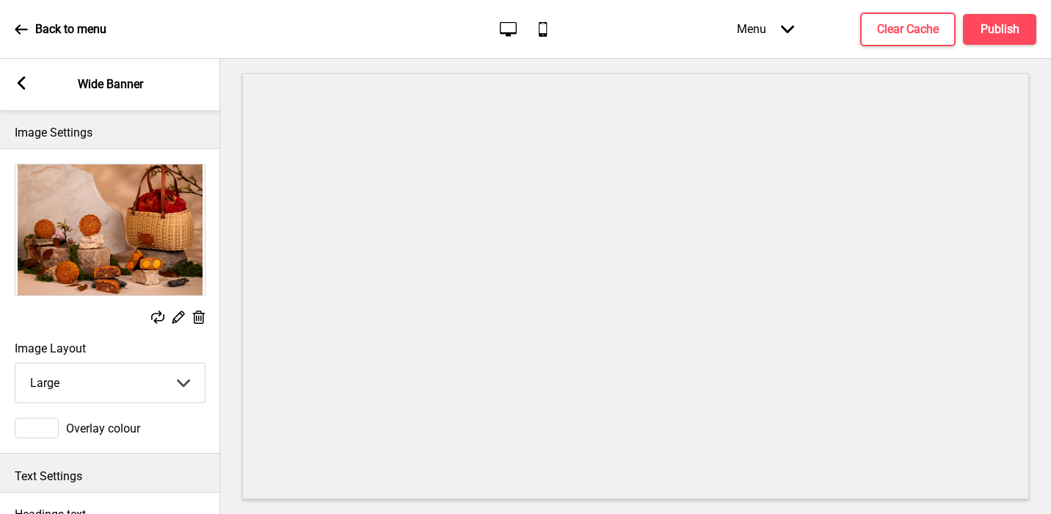
click at [196, 322] on rect at bounding box center [198, 317] width 15 height 15
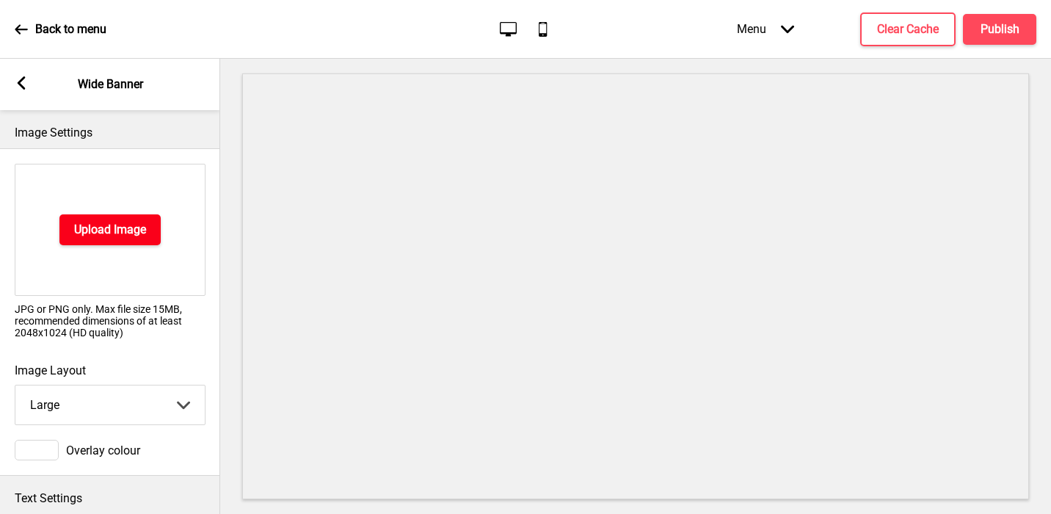
click at [146, 228] on button "Upload Image" at bounding box center [109, 229] width 101 height 31
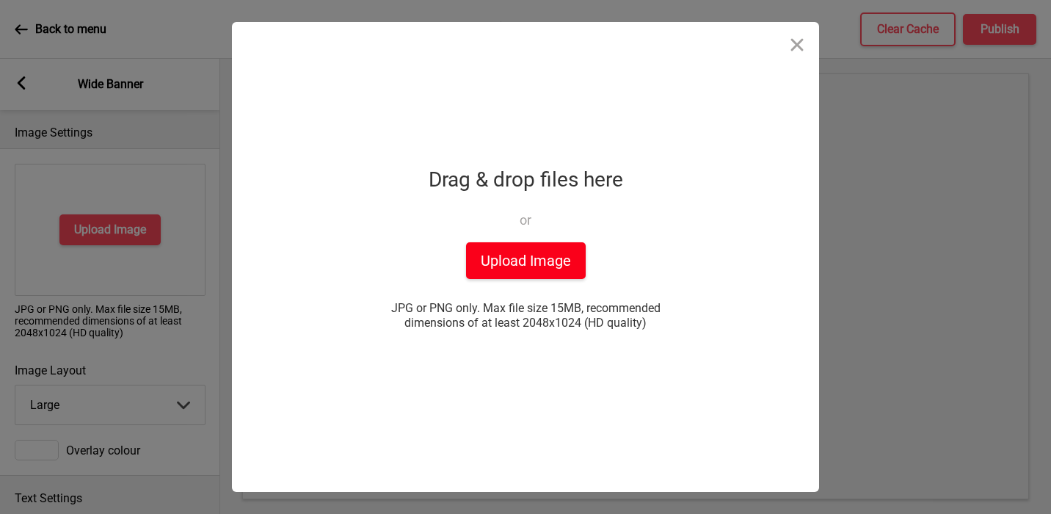
click at [500, 269] on button "Upload Image" at bounding box center [526, 260] width 120 height 37
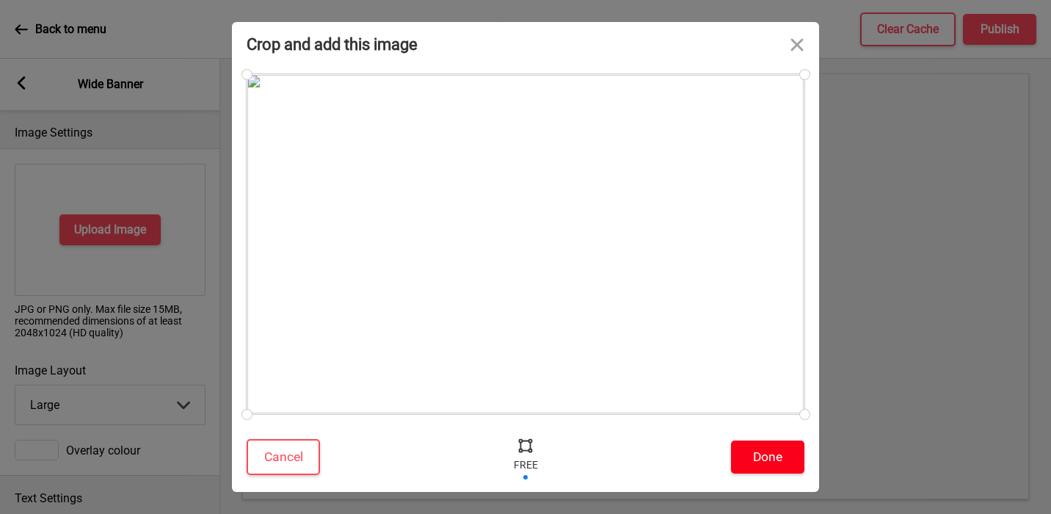
click at [762, 462] on button "Done" at bounding box center [767, 456] width 73 height 33
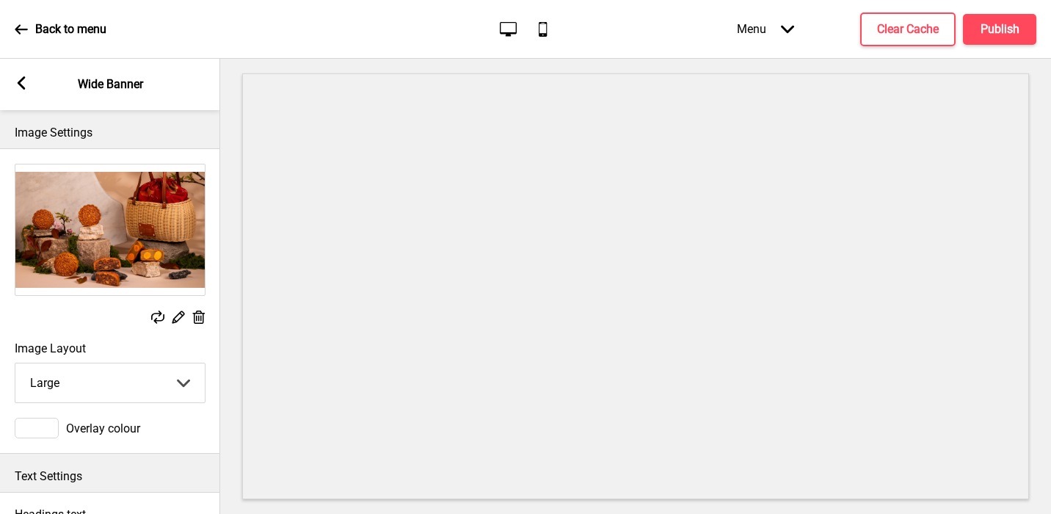
click at [18, 82] on icon at bounding box center [22, 82] width 8 height 13
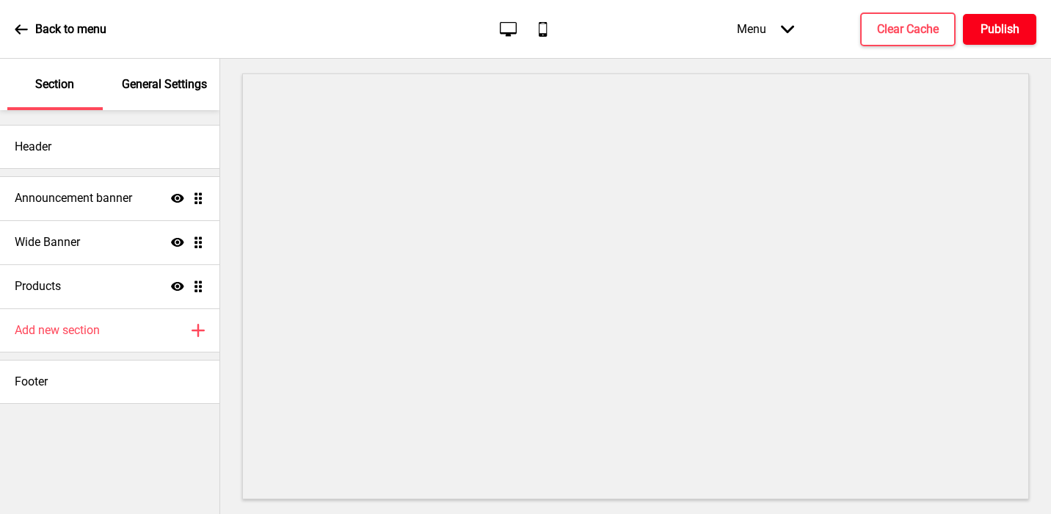
click at [992, 39] on button "Publish" at bounding box center [999, 29] width 73 height 31
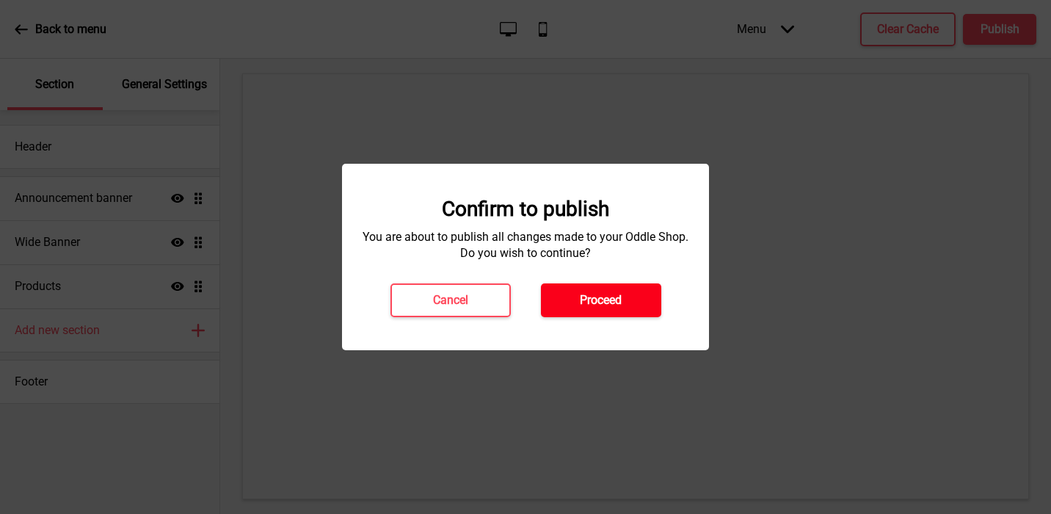
click at [646, 290] on button "Proceed" at bounding box center [601, 300] width 120 height 34
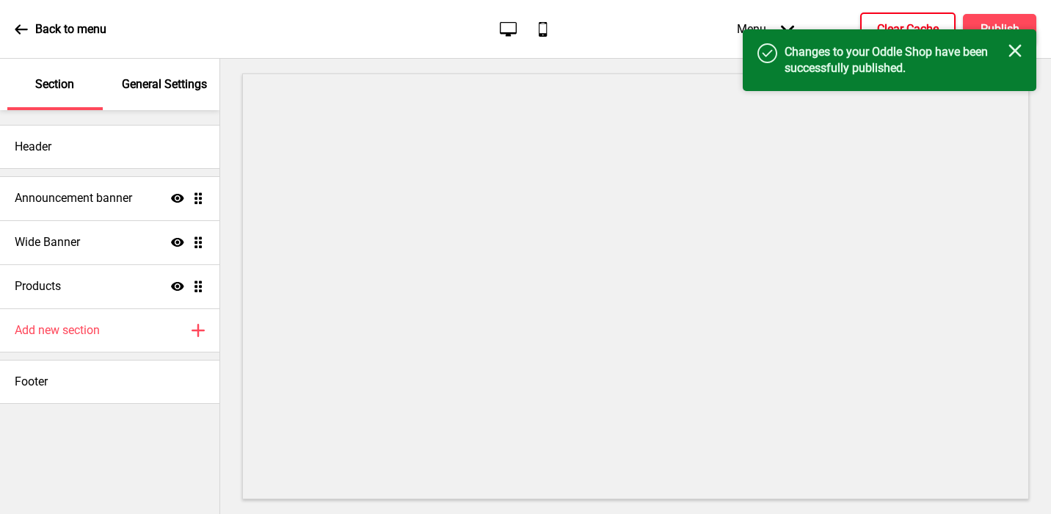
click at [883, 21] on h4 "Clear Cache" at bounding box center [908, 29] width 62 height 16
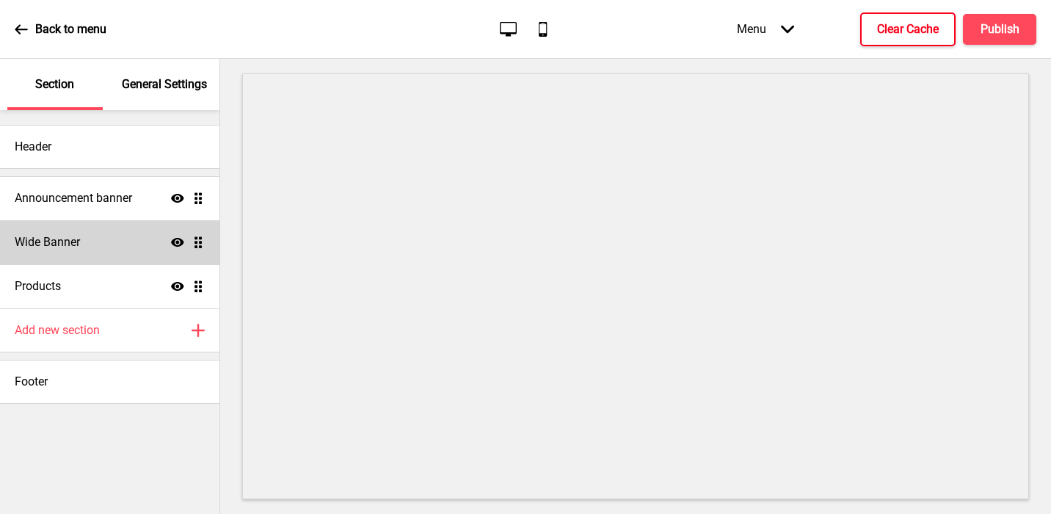
click at [104, 245] on div "Wide Banner Show Drag" at bounding box center [110, 242] width 220 height 44
select select "large"
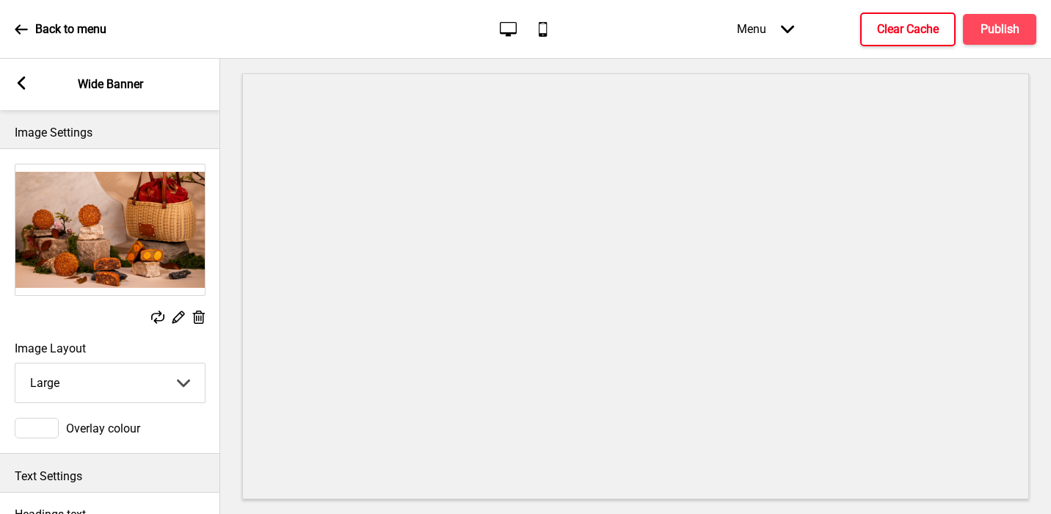
click at [177, 314] on icon at bounding box center [179, 317] width 12 height 12
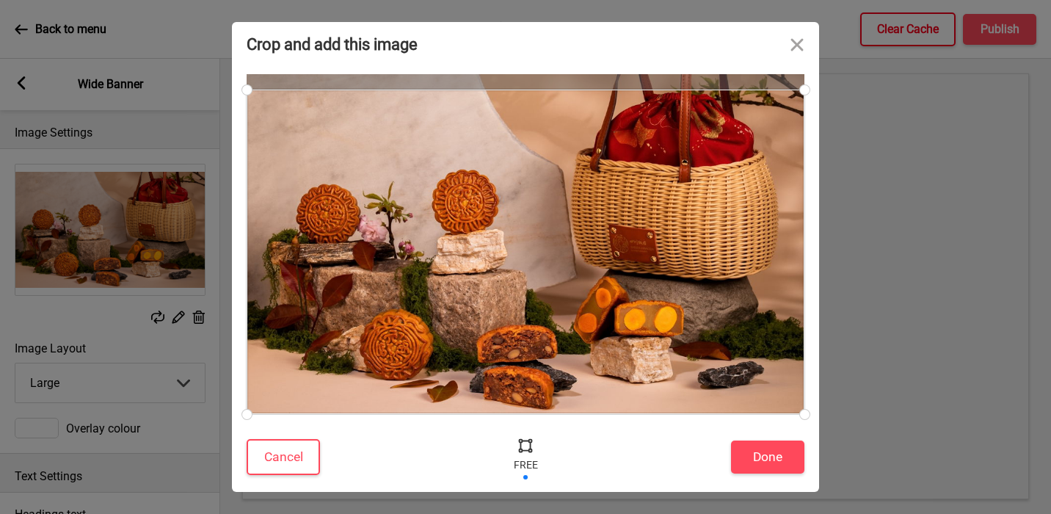
drag, startPoint x: 799, startPoint y: 75, endPoint x: 805, endPoint y: 90, distance: 15.8
click at [805, 90] on div at bounding box center [805, 90] width 26 height 26
click at [774, 460] on button "Done" at bounding box center [767, 456] width 73 height 33
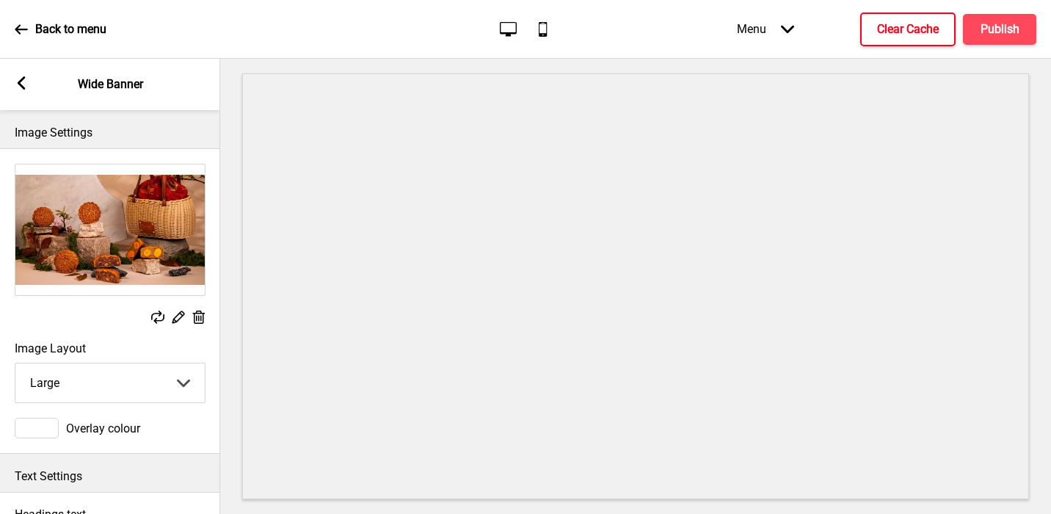
click at [177, 320] on icon at bounding box center [179, 317] width 12 height 12
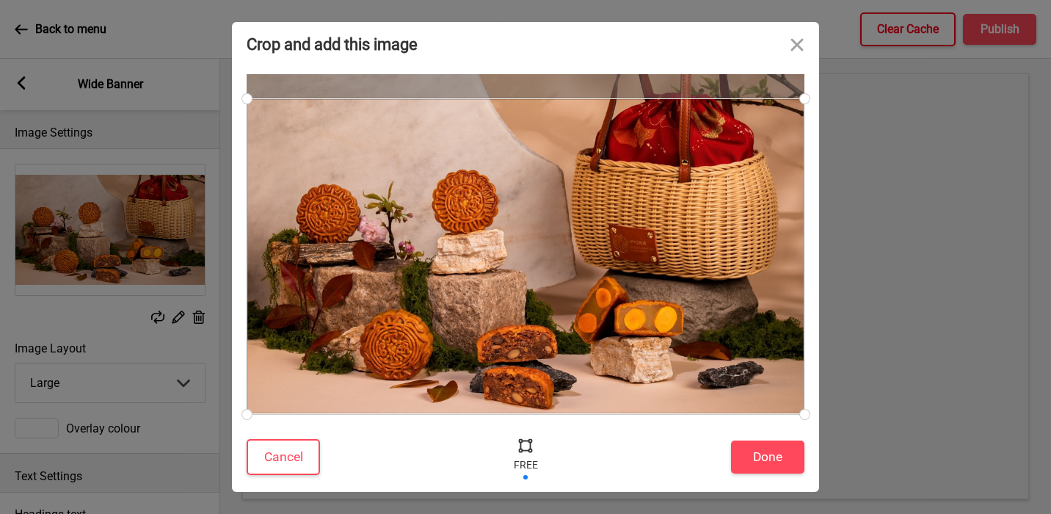
drag, startPoint x: 802, startPoint y: 87, endPoint x: 806, endPoint y: 98, distance: 11.6
click at [806, 98] on div at bounding box center [805, 99] width 26 height 26
click at [760, 453] on button "Done" at bounding box center [767, 456] width 73 height 33
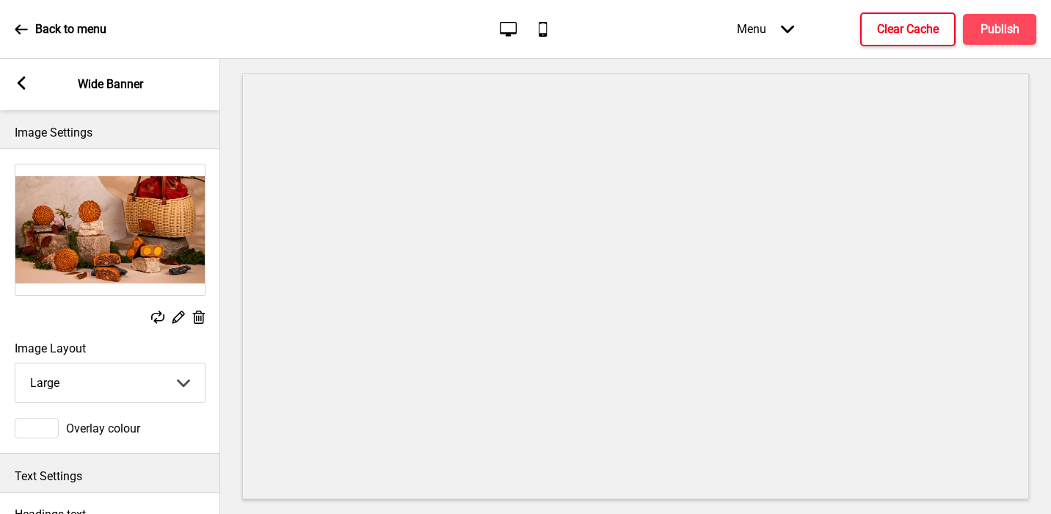
click at [175, 319] on icon at bounding box center [179, 317] width 12 height 12
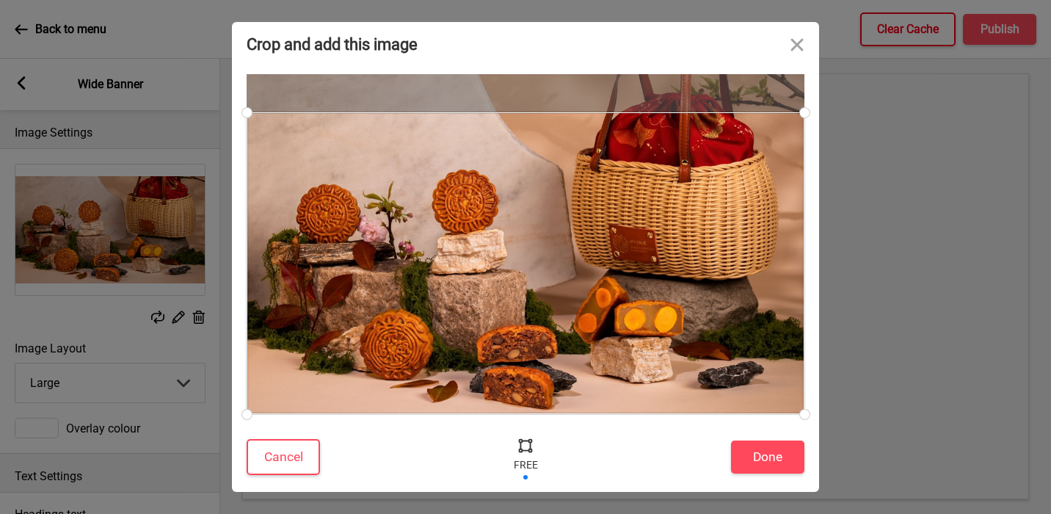
drag, startPoint x: 796, startPoint y: 100, endPoint x: 813, endPoint y: 112, distance: 21.0
click at [813, 112] on div at bounding box center [805, 113] width 26 height 26
click at [777, 470] on button "Done" at bounding box center [767, 456] width 73 height 33
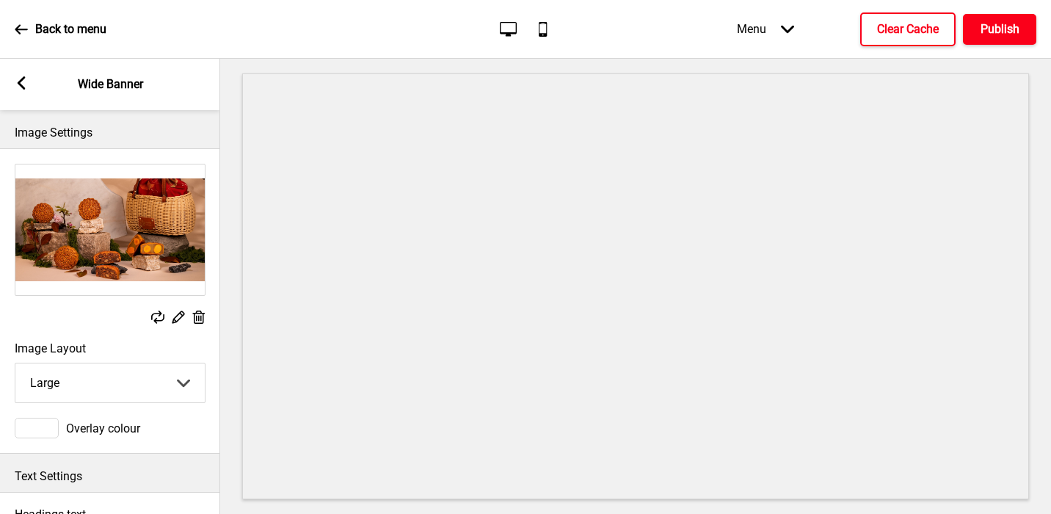
click at [1015, 40] on button "Publish" at bounding box center [999, 29] width 73 height 31
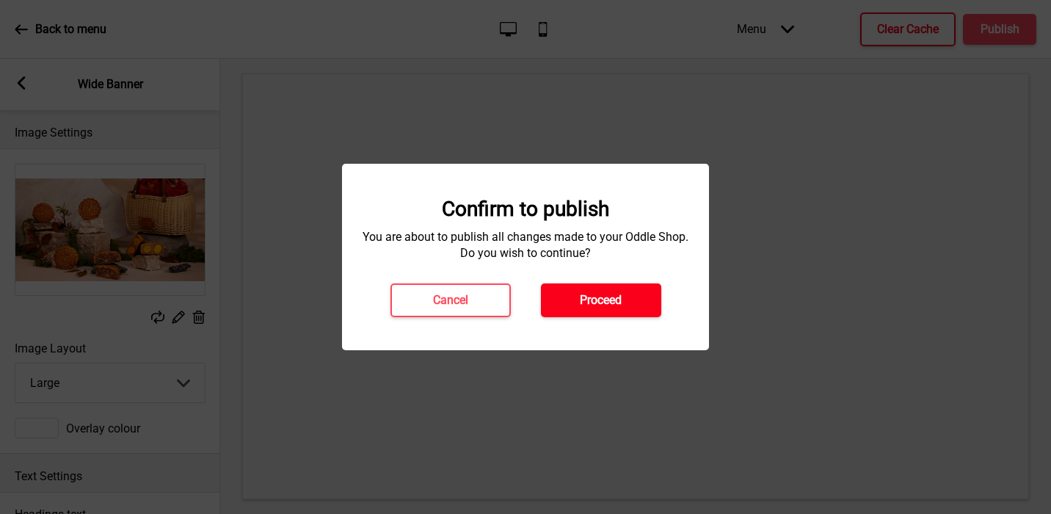
click at [599, 294] on h4 "Proceed" at bounding box center [601, 300] width 42 height 16
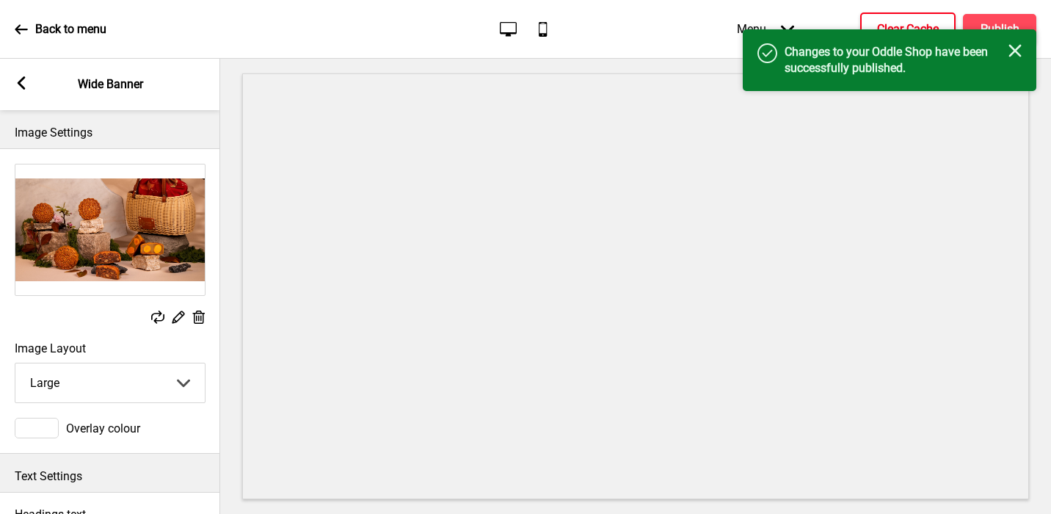
click at [174, 319] on icon at bounding box center [179, 317] width 12 height 12
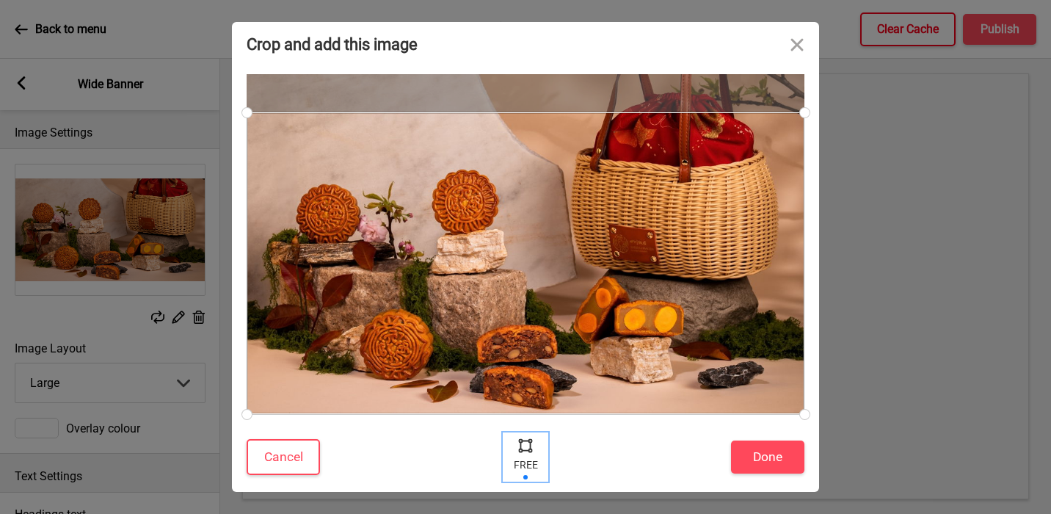
click at [527, 454] on div at bounding box center [526, 445] width 22 height 22
drag, startPoint x: 801, startPoint y: 109, endPoint x: 806, endPoint y: 115, distance: 7.8
click at [806, 115] on div at bounding box center [805, 115] width 26 height 26
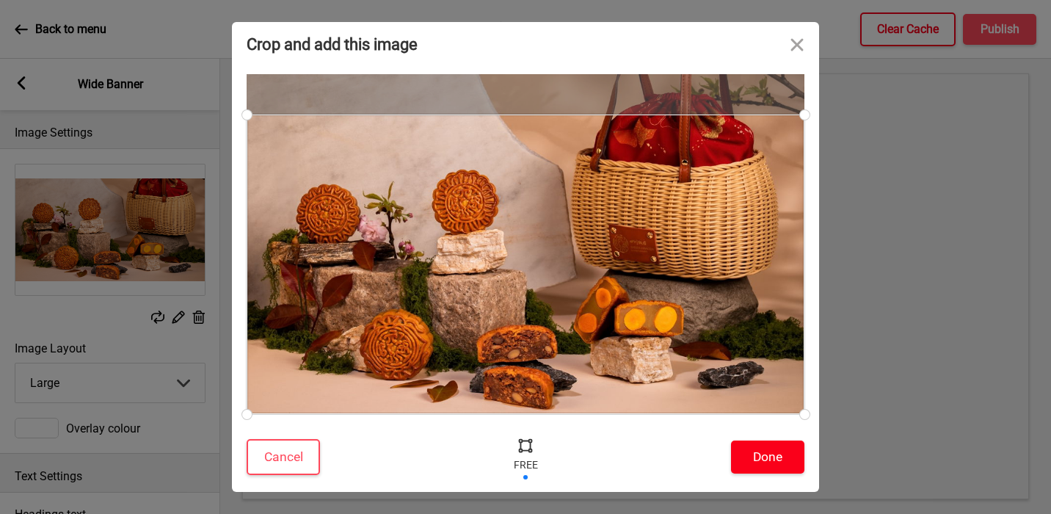
click at [744, 458] on button "Done" at bounding box center [767, 456] width 73 height 33
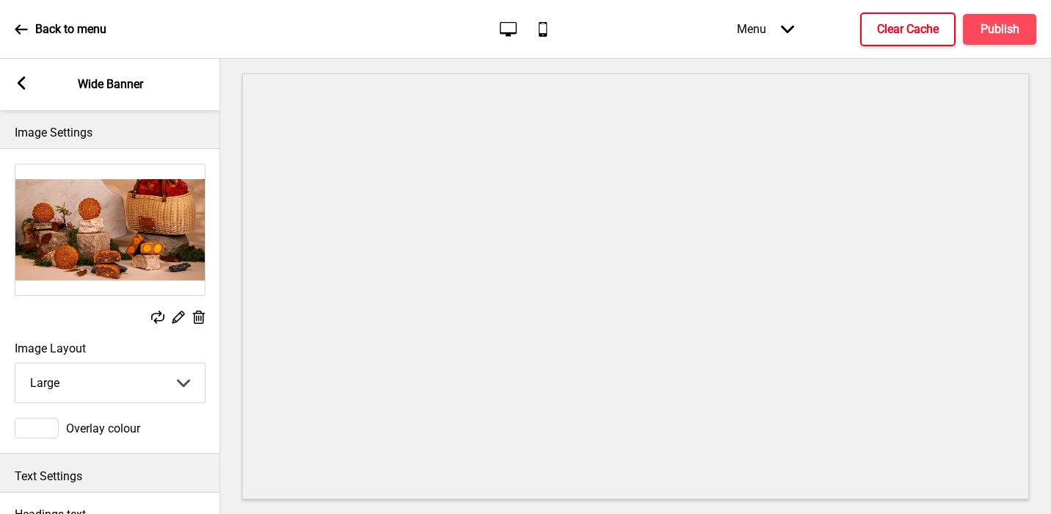
click at [178, 320] on rect at bounding box center [177, 316] width 15 height 15
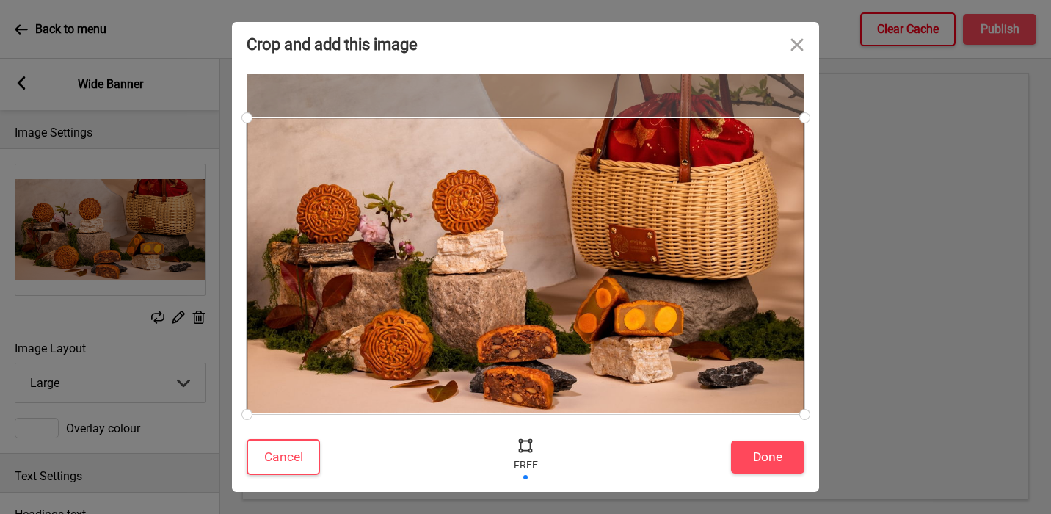
click at [808, 117] on div at bounding box center [805, 118] width 26 height 26
click at [761, 467] on button "Done" at bounding box center [767, 456] width 73 height 33
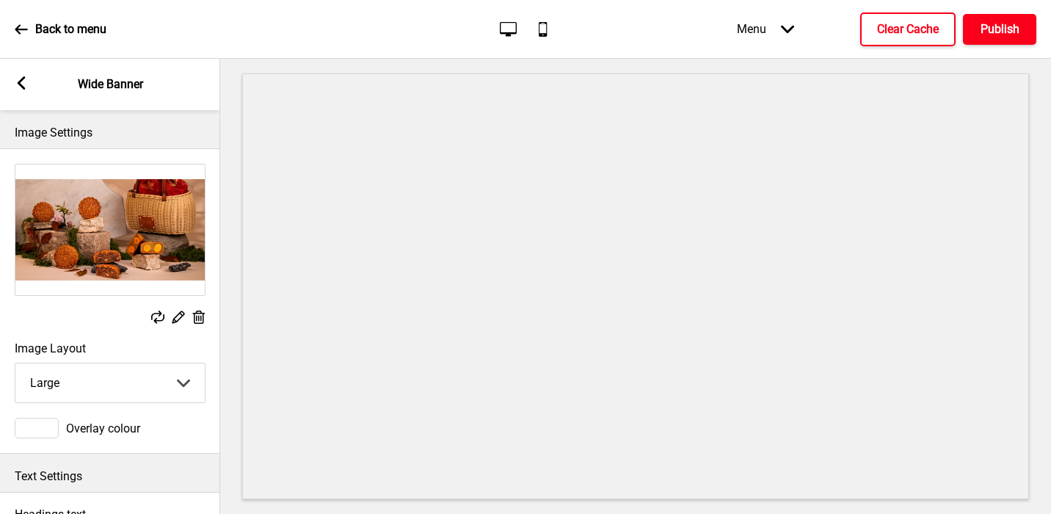
click at [981, 25] on h4 "Publish" at bounding box center [1000, 29] width 39 height 16
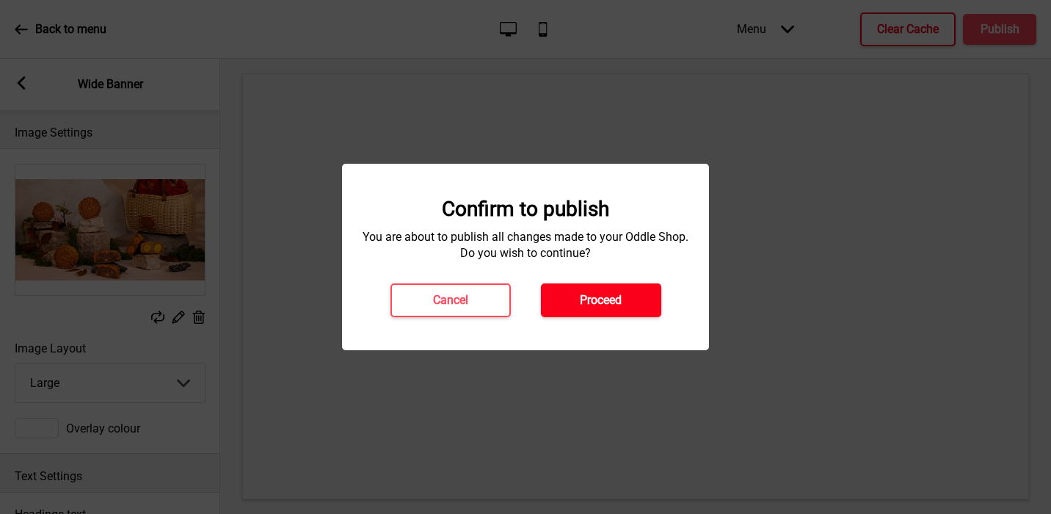
click at [641, 300] on button "Proceed" at bounding box center [601, 300] width 120 height 34
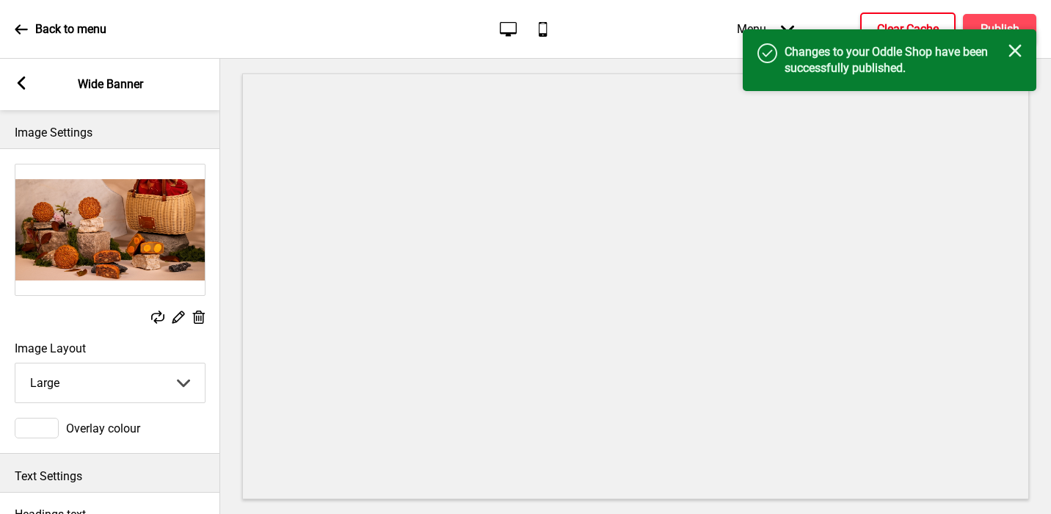
click at [886, 23] on h4 "Clear Cache" at bounding box center [908, 29] width 62 height 16
